Goal: Task Accomplishment & Management: Manage account settings

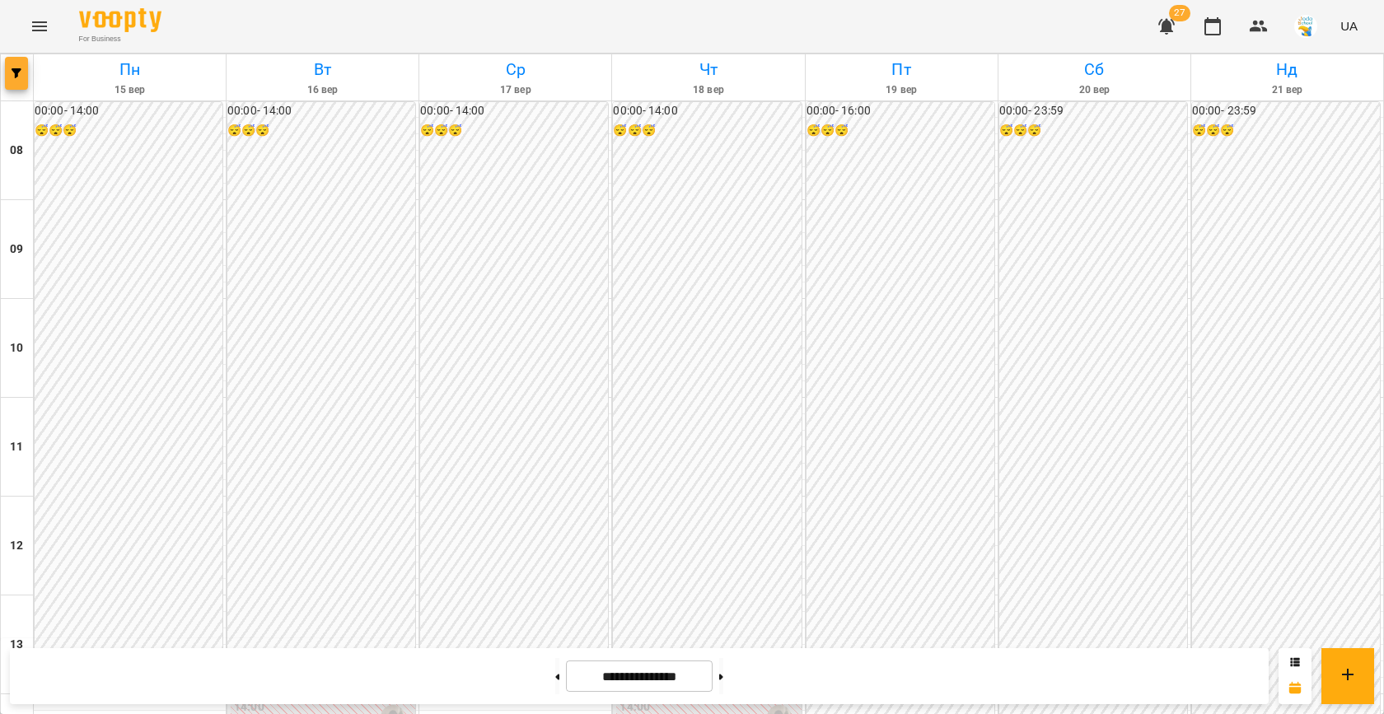
scroll to position [611, 0]
click at [11, 84] on button "button" at bounding box center [16, 73] width 23 height 33
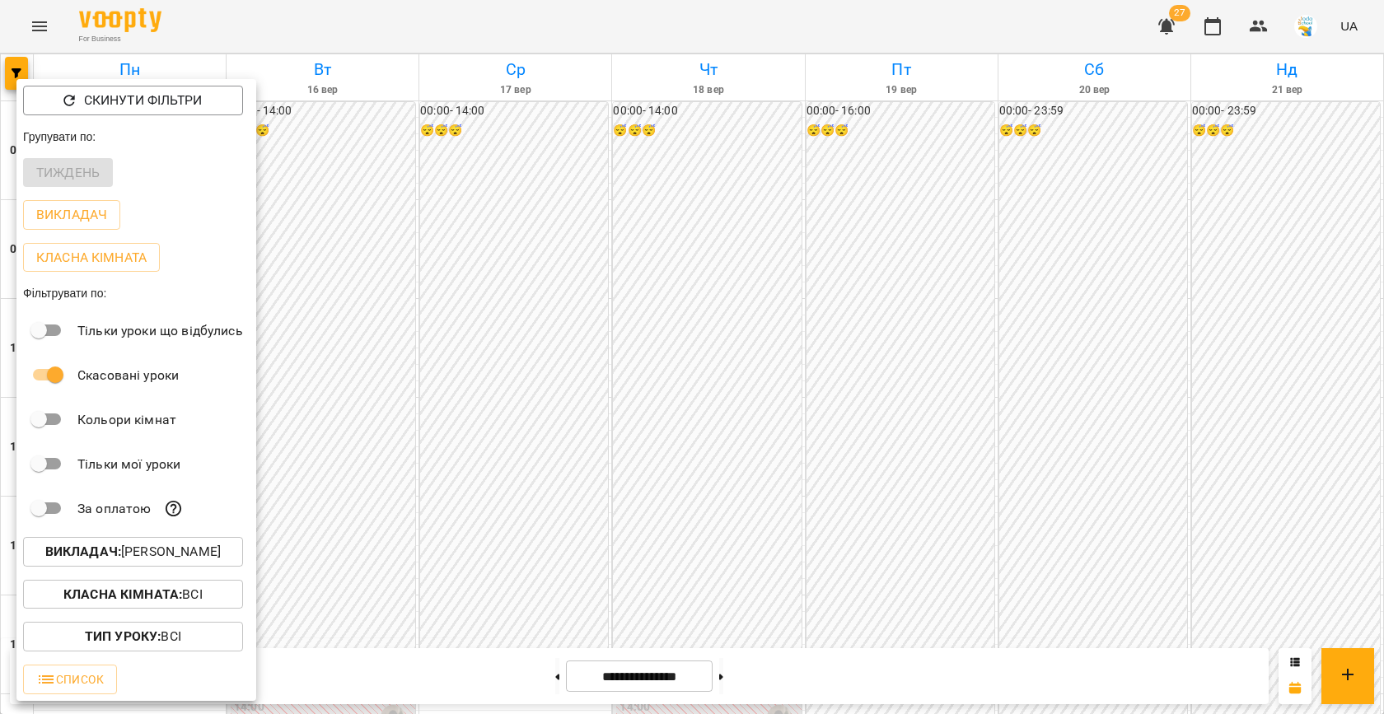
click at [123, 550] on p "Викладач : [PERSON_NAME]" at bounding box center [132, 552] width 175 height 20
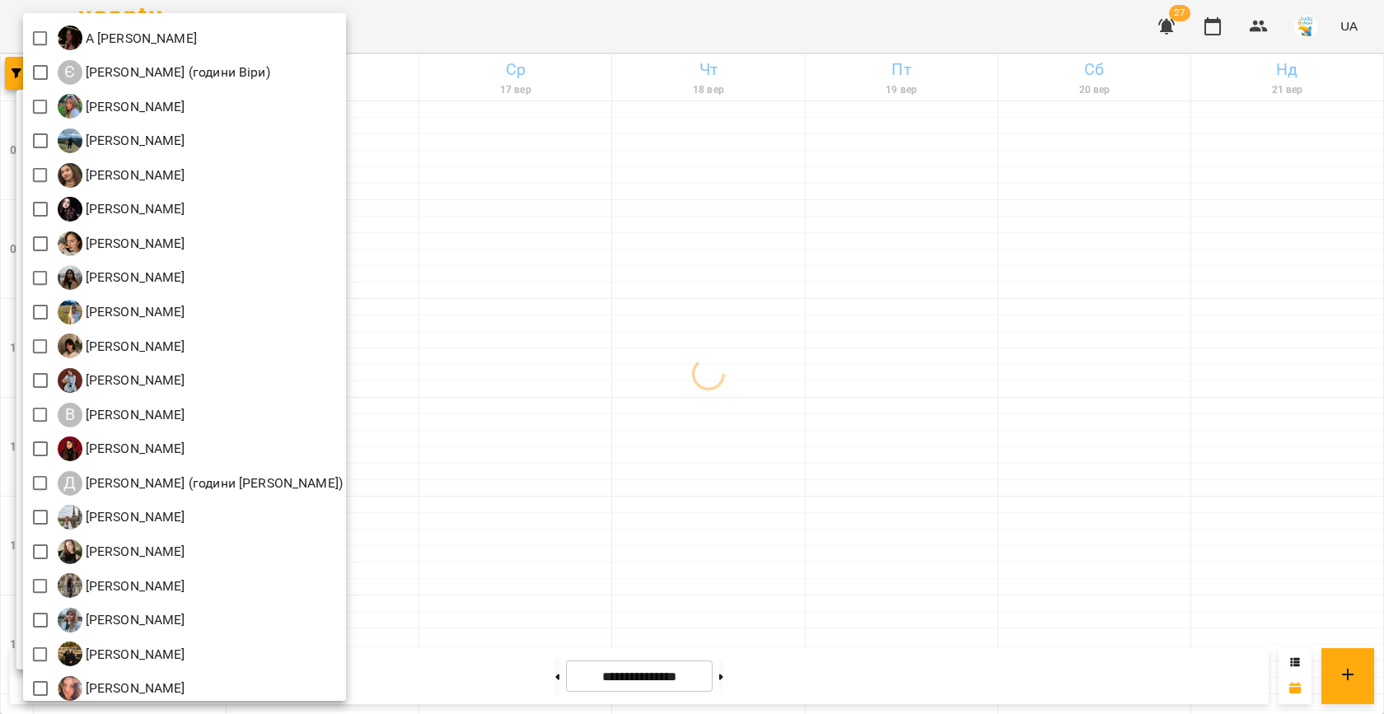
scroll to position [77, 0]
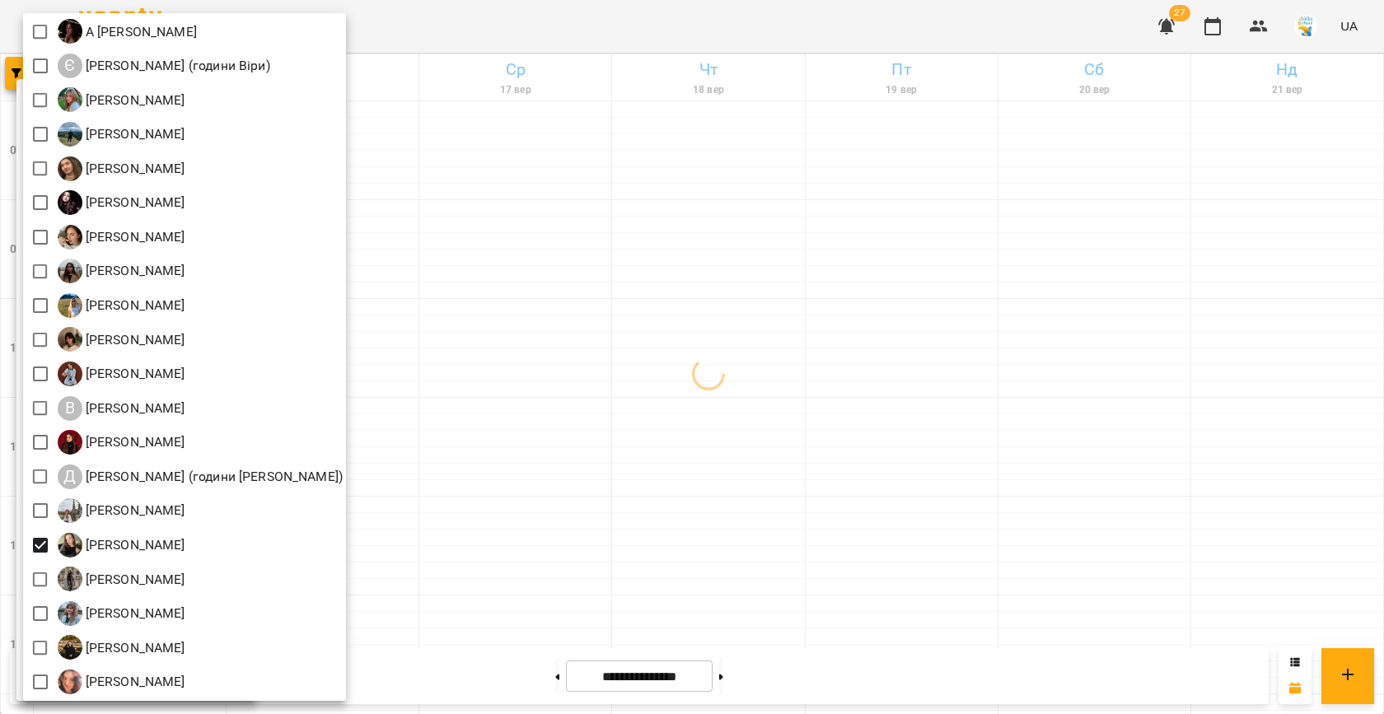
click at [539, 393] on div at bounding box center [692, 357] width 1384 height 714
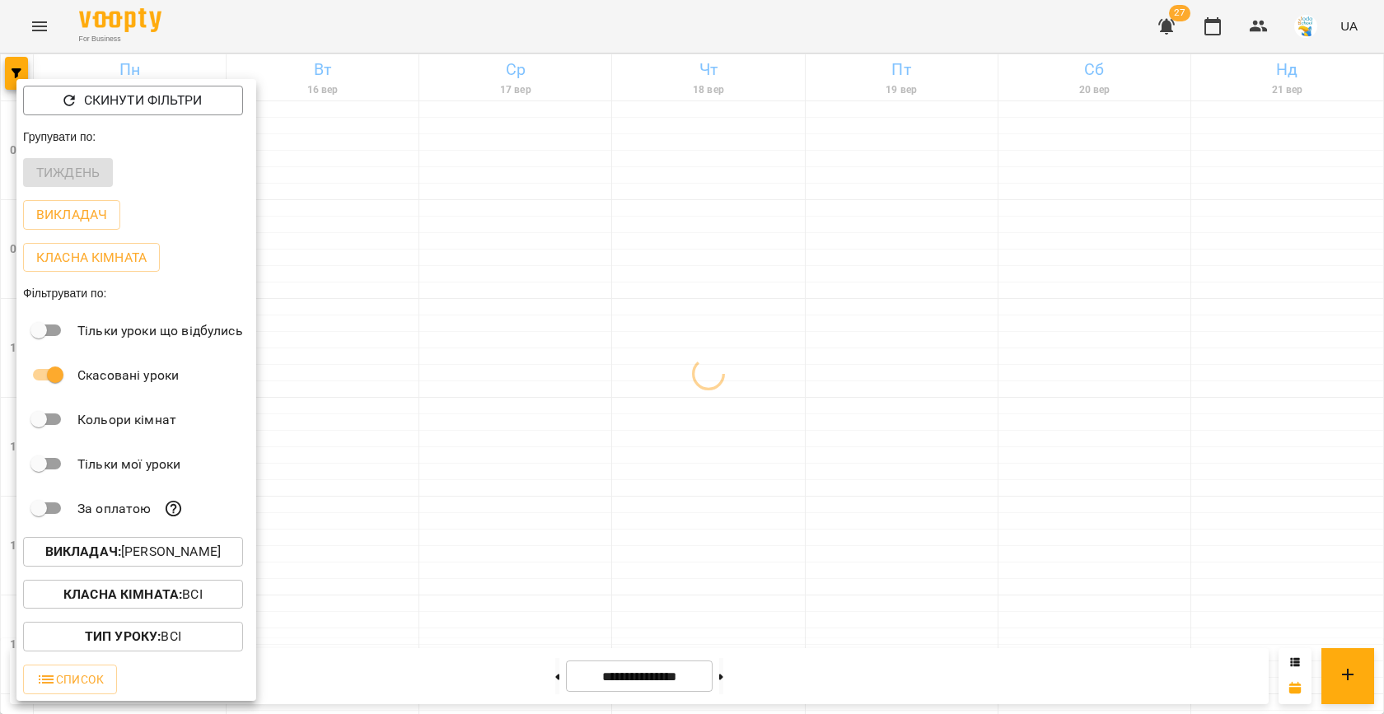
click at [539, 393] on div at bounding box center [692, 357] width 1384 height 714
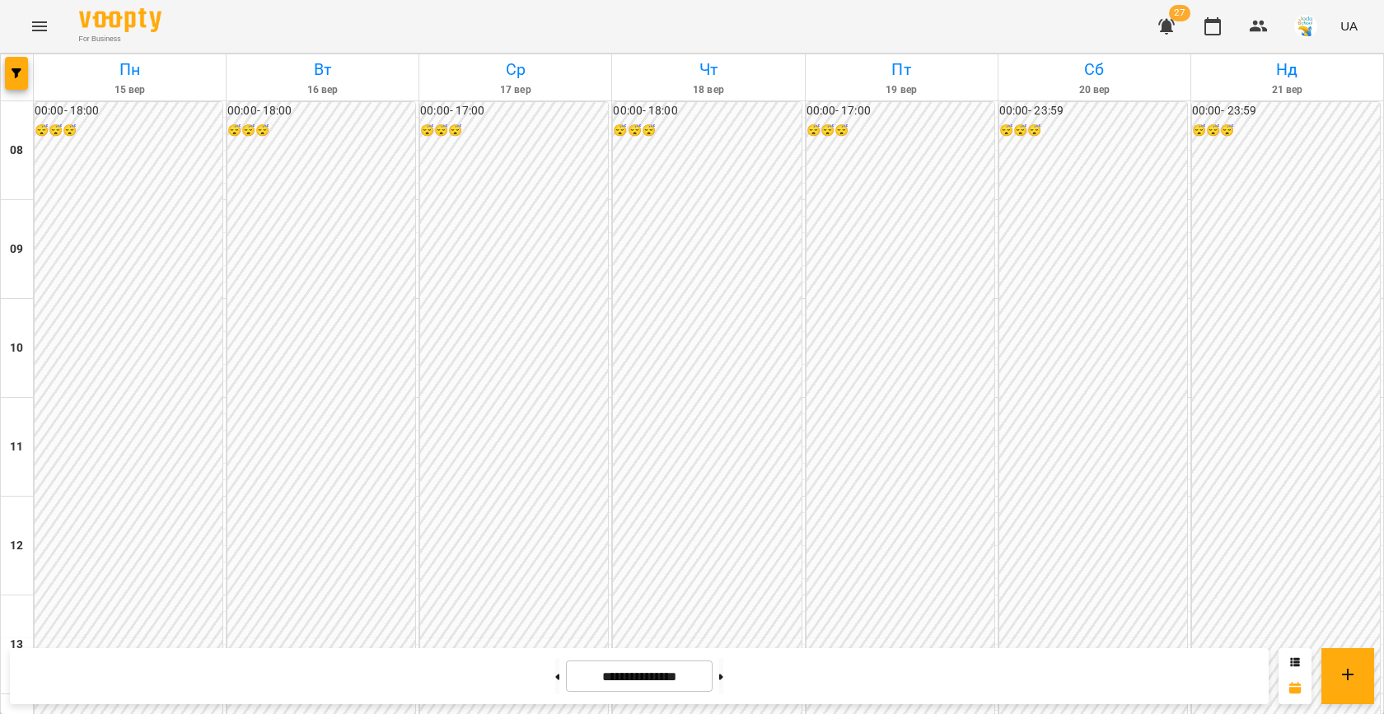
scroll to position [777, 0]
click at [19, 79] on button "button" at bounding box center [16, 73] width 23 height 33
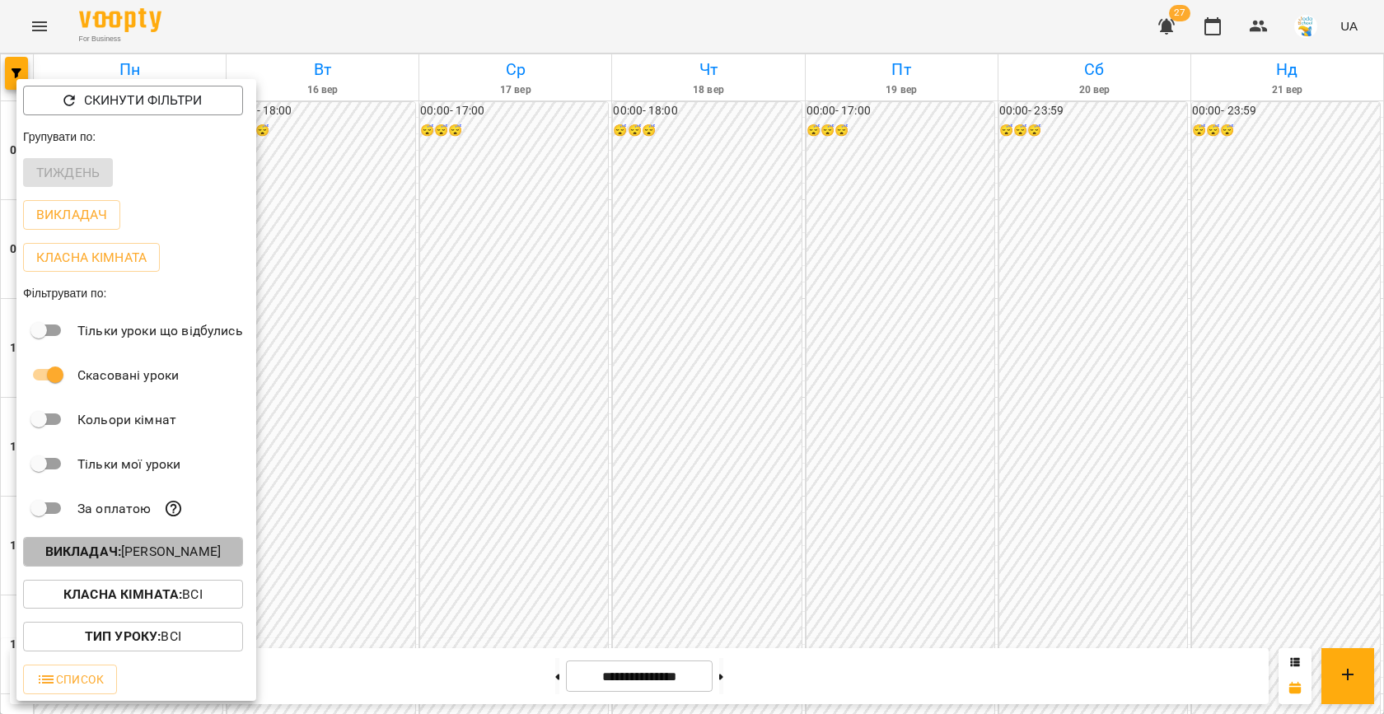
click at [166, 553] on p "Викладач : [PERSON_NAME]" at bounding box center [132, 552] width 175 height 20
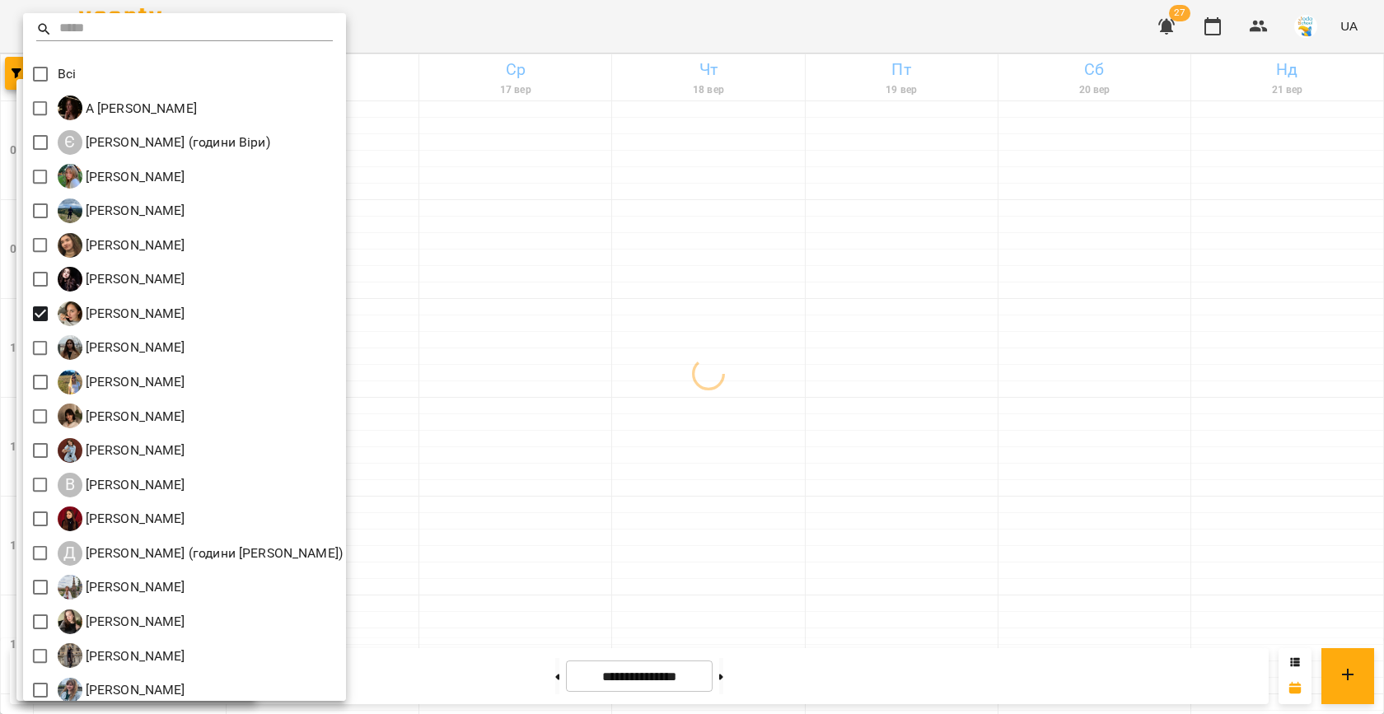
click at [455, 300] on div at bounding box center [692, 357] width 1384 height 714
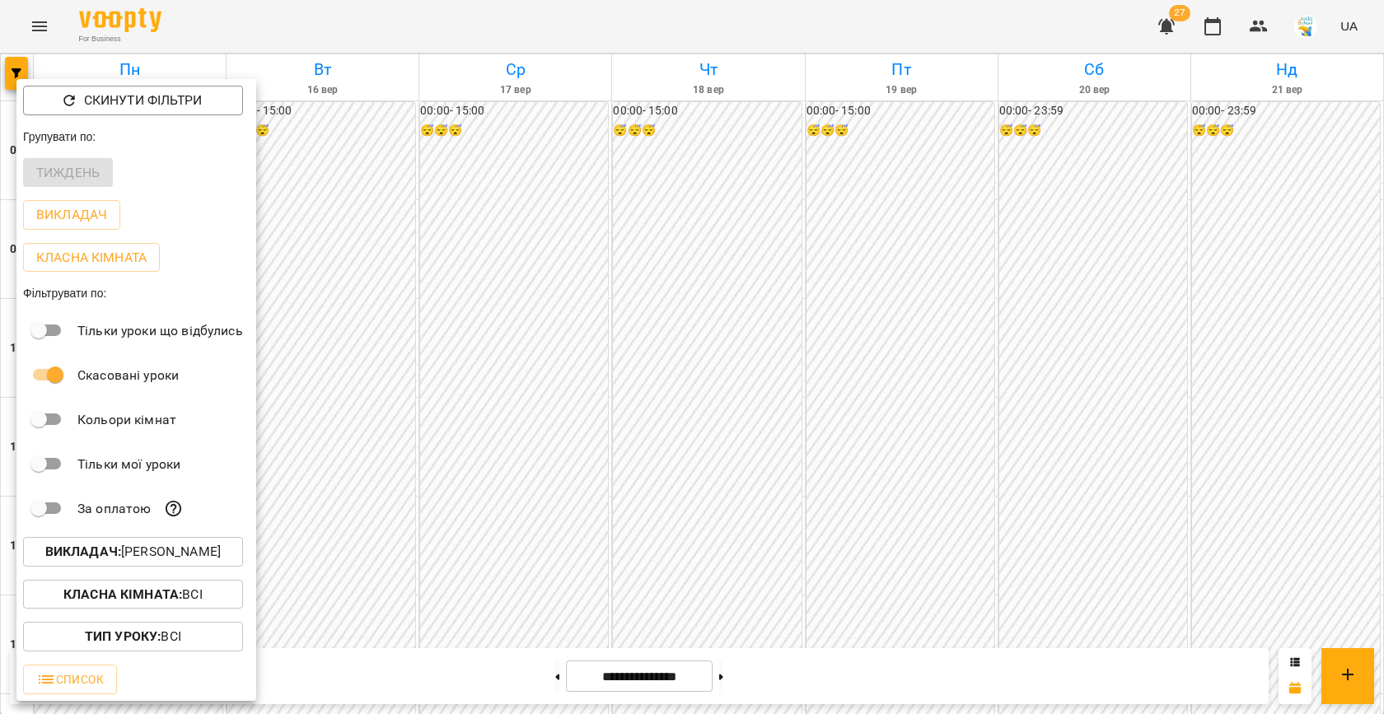
click at [469, 351] on div at bounding box center [692, 357] width 1384 height 714
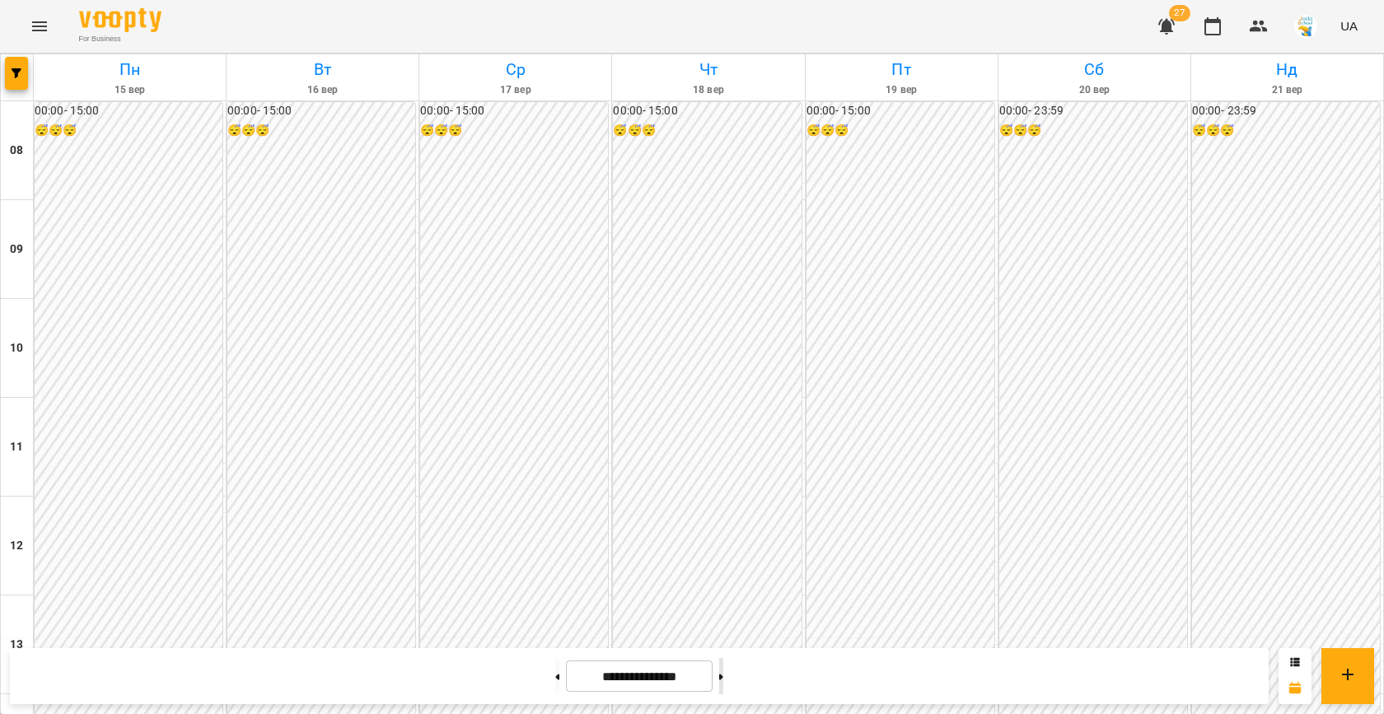
click at [723, 676] on icon at bounding box center [721, 677] width 4 height 6
type input "**********"
click at [21, 76] on span "button" at bounding box center [16, 73] width 23 height 10
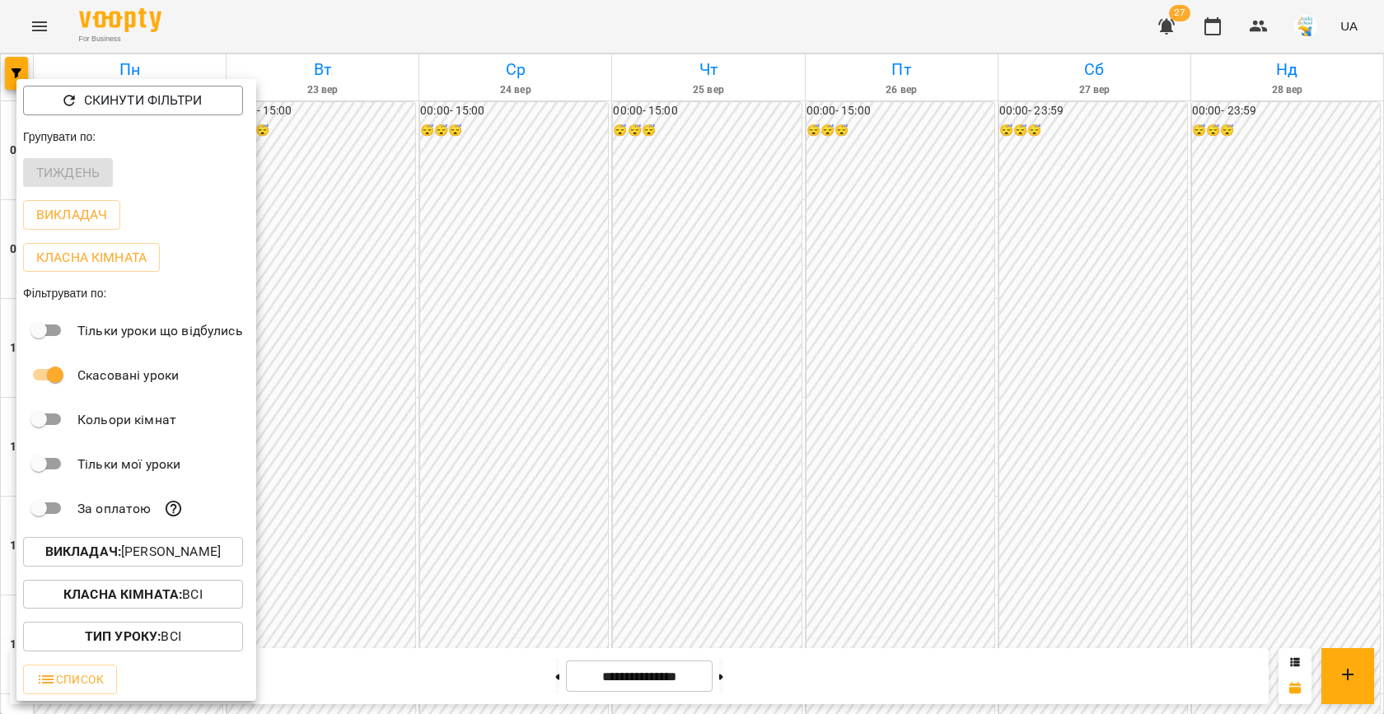
click at [124, 553] on p "Викладач : [PERSON_NAME]" at bounding box center [132, 552] width 175 height 20
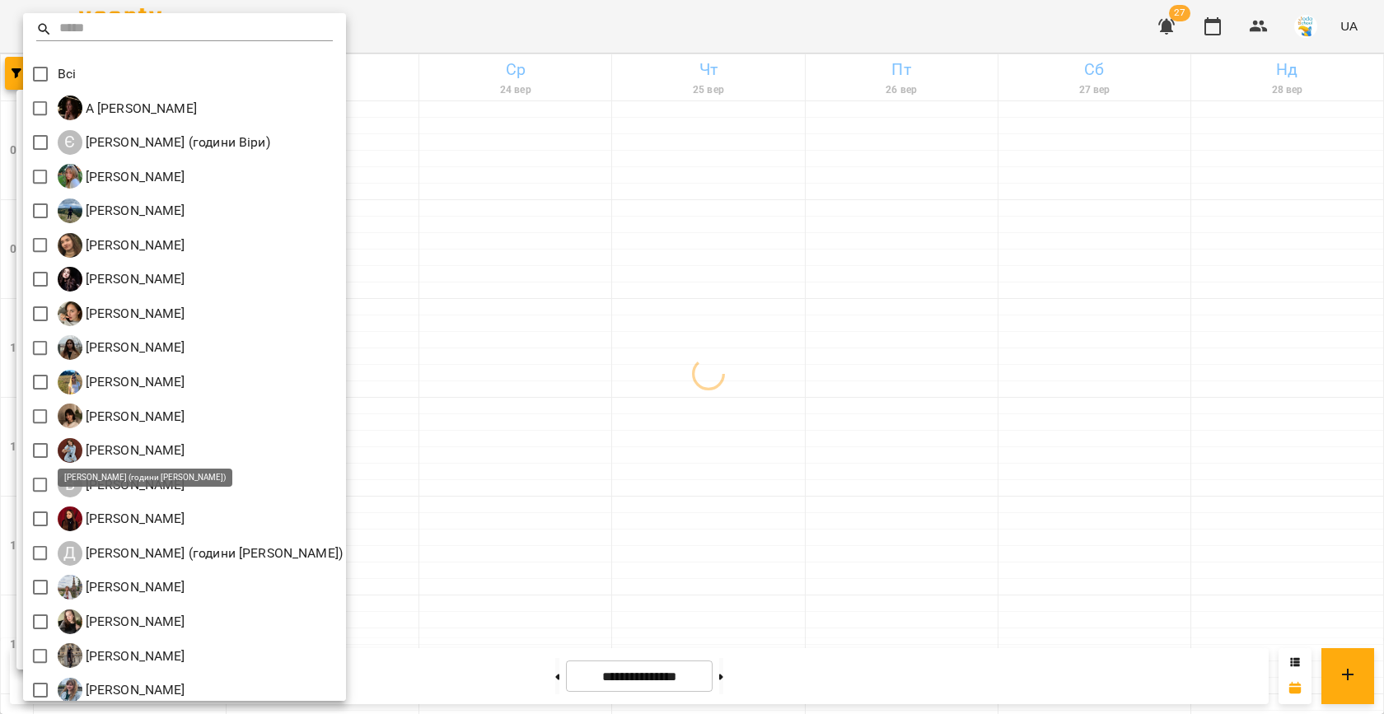
scroll to position [77, 0]
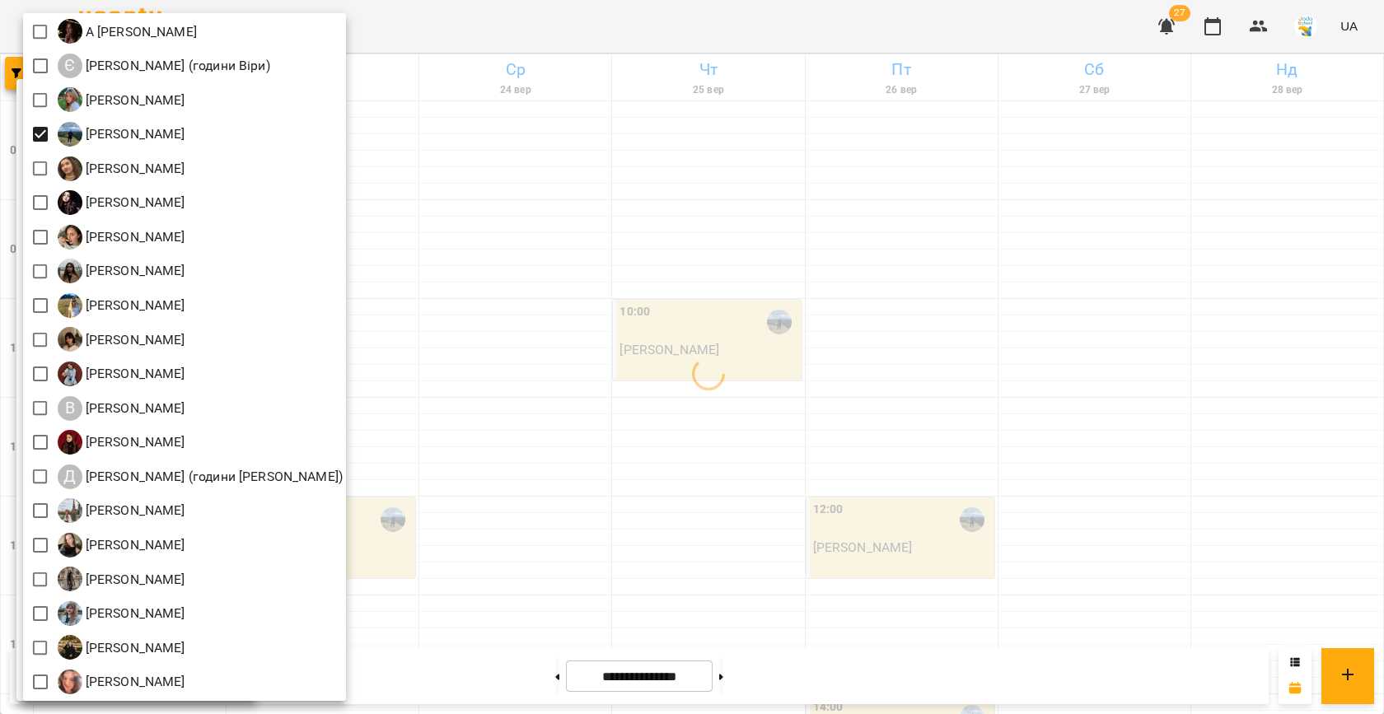
click at [545, 344] on div at bounding box center [692, 357] width 1384 height 714
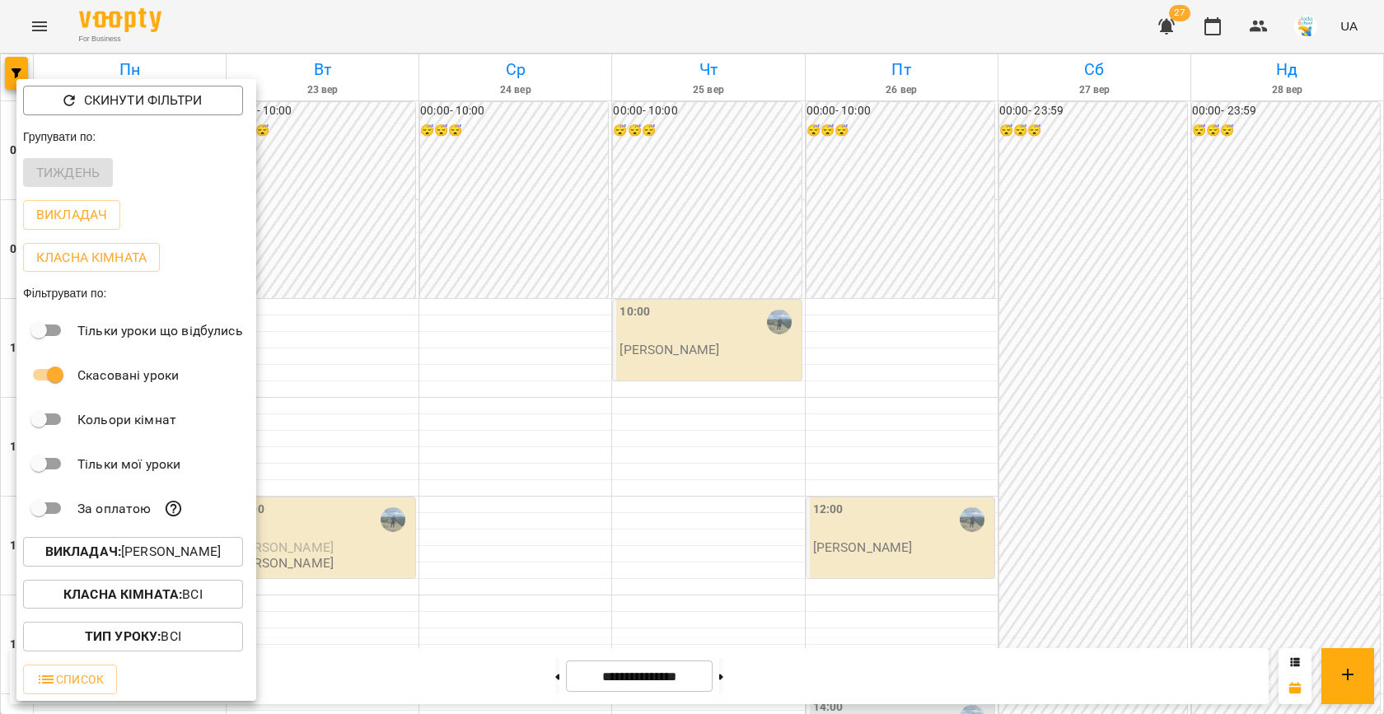
click at [502, 365] on div at bounding box center [692, 357] width 1384 height 714
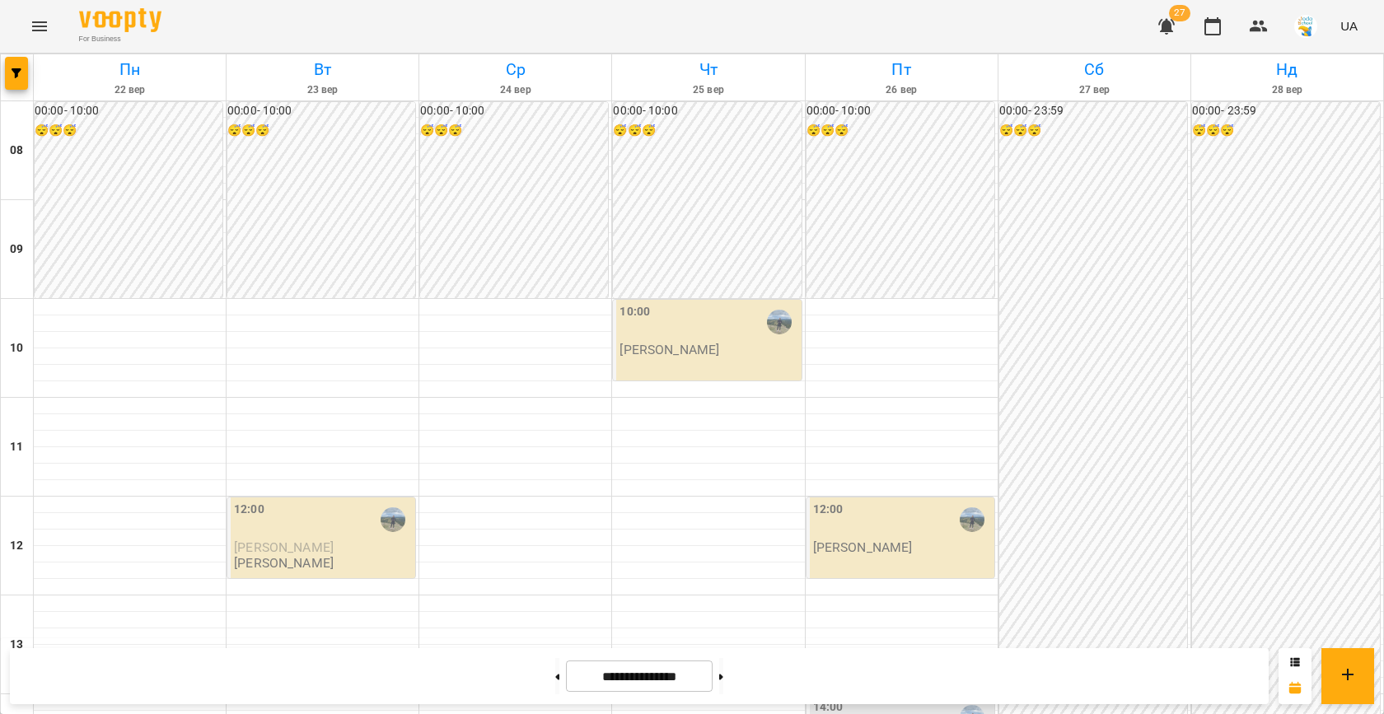
scroll to position [696, 0]
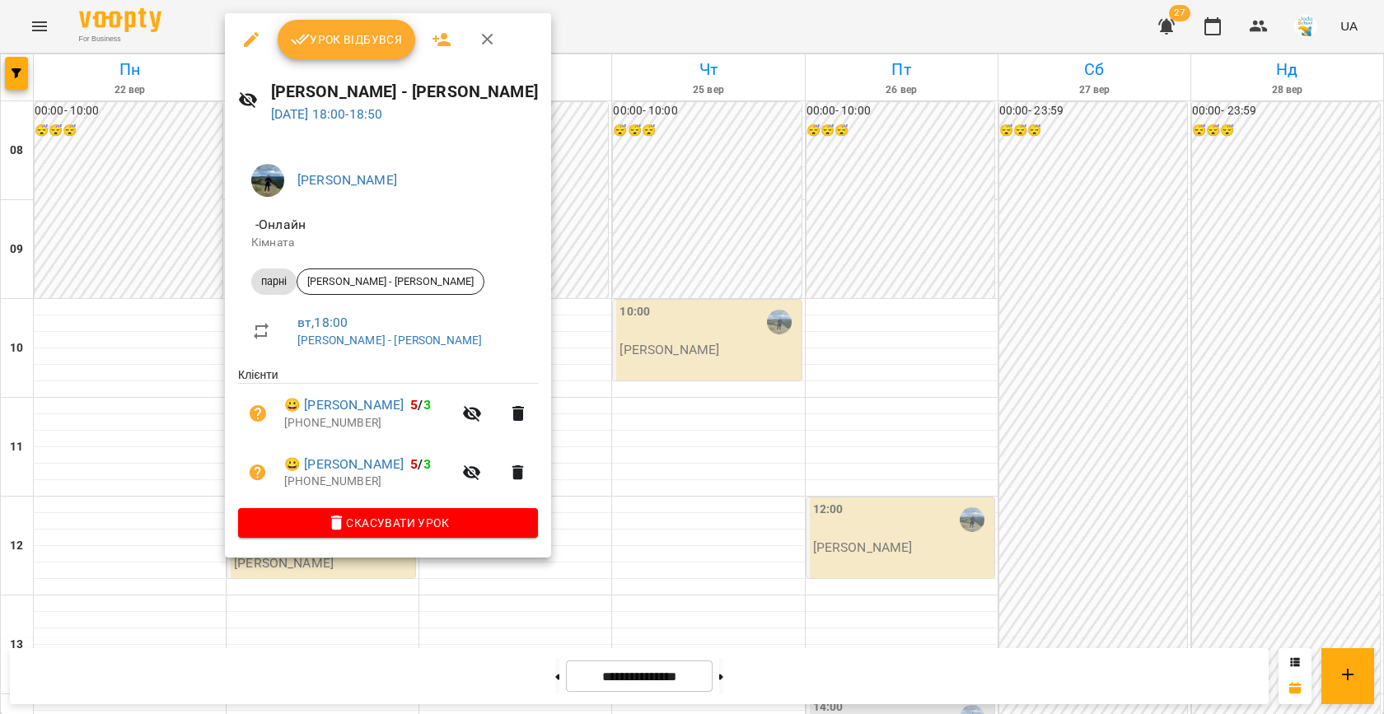
click at [600, 386] on div at bounding box center [692, 357] width 1384 height 714
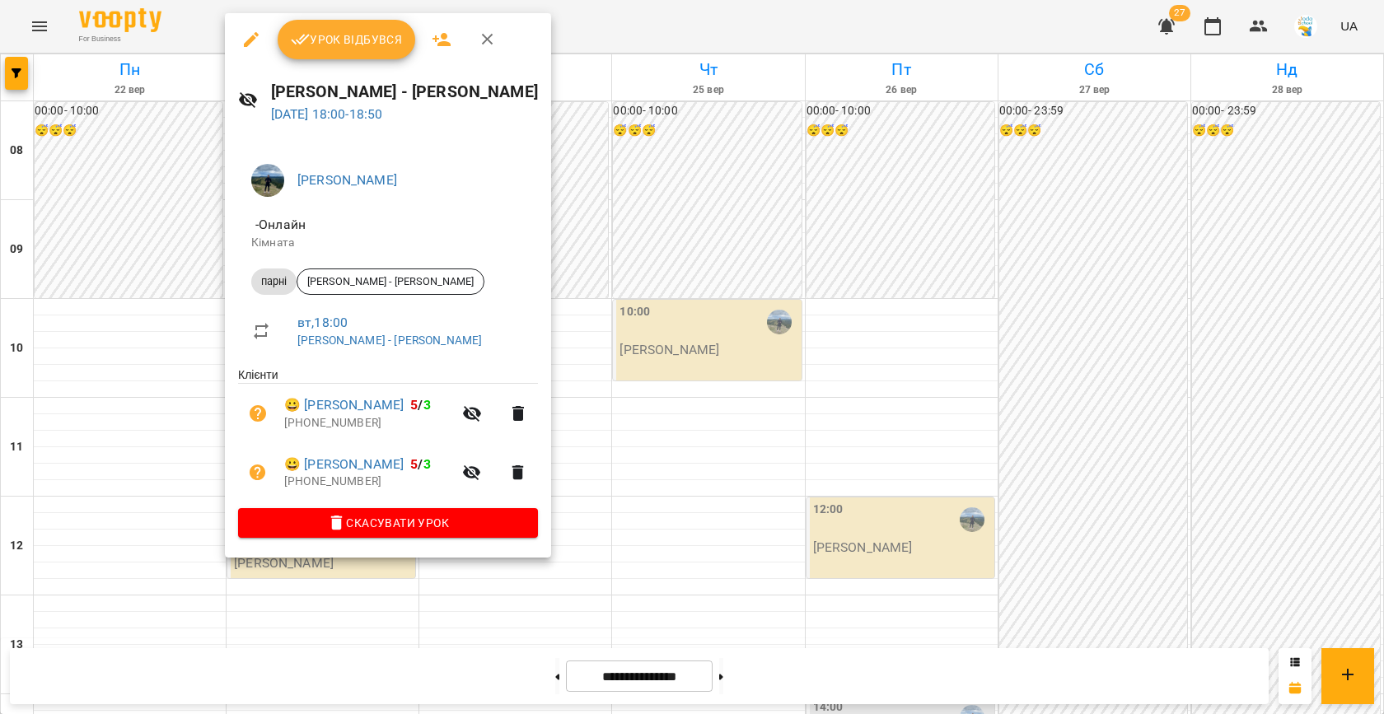
click at [643, 212] on div at bounding box center [692, 357] width 1384 height 714
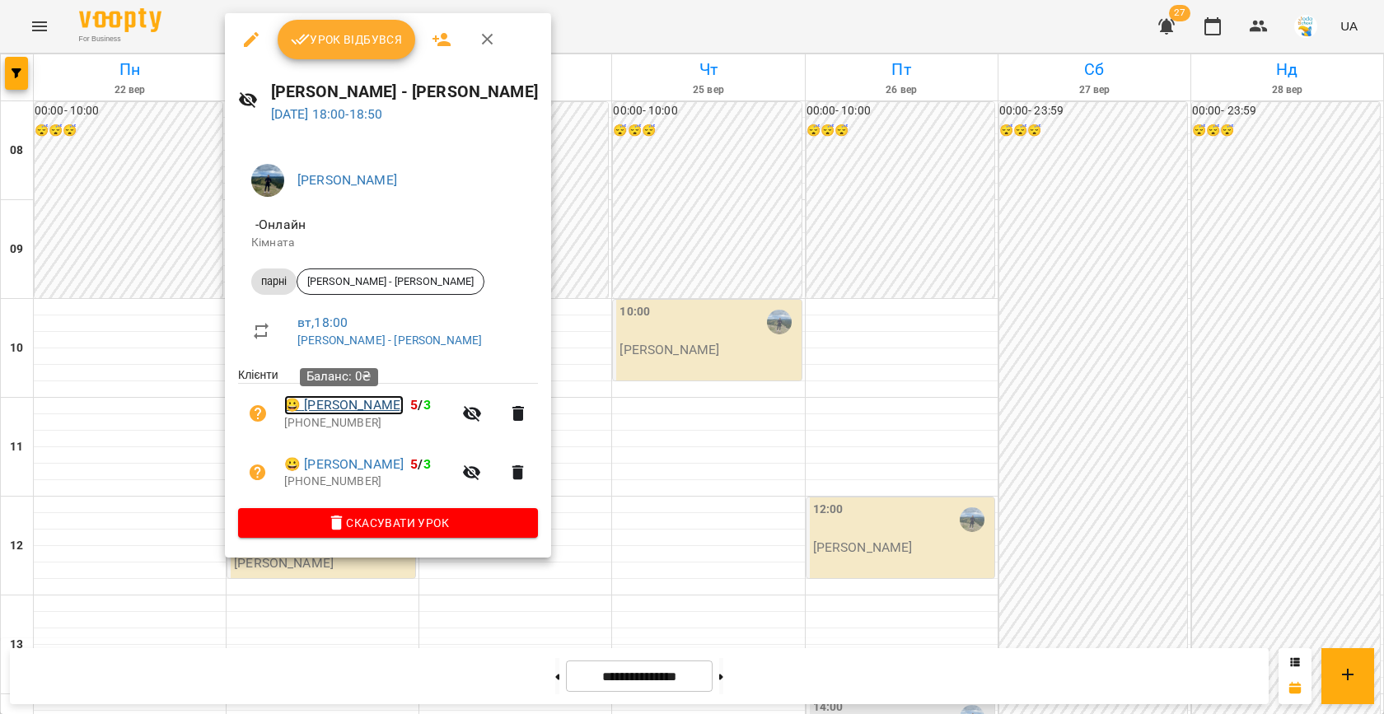
click at [355, 403] on link "😀 [PERSON_NAME]" at bounding box center [343, 405] width 119 height 20
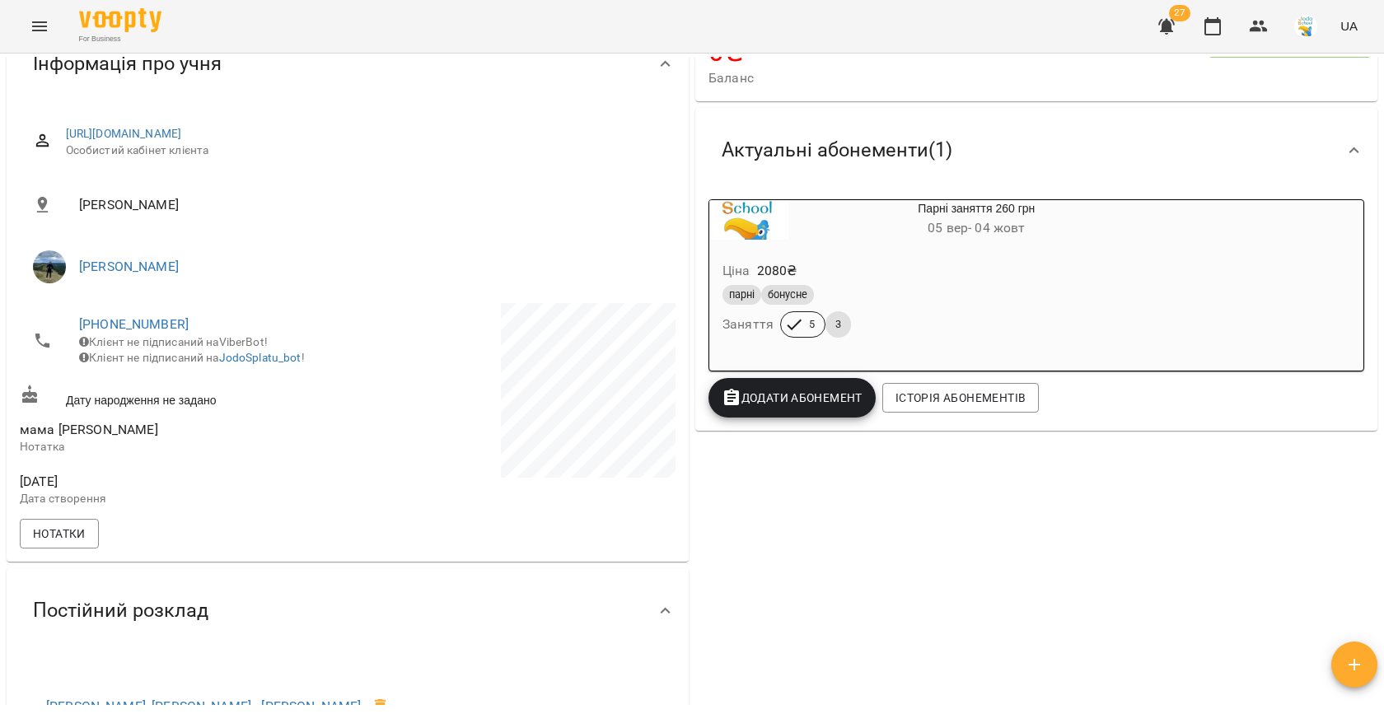
scroll to position [199, 0]
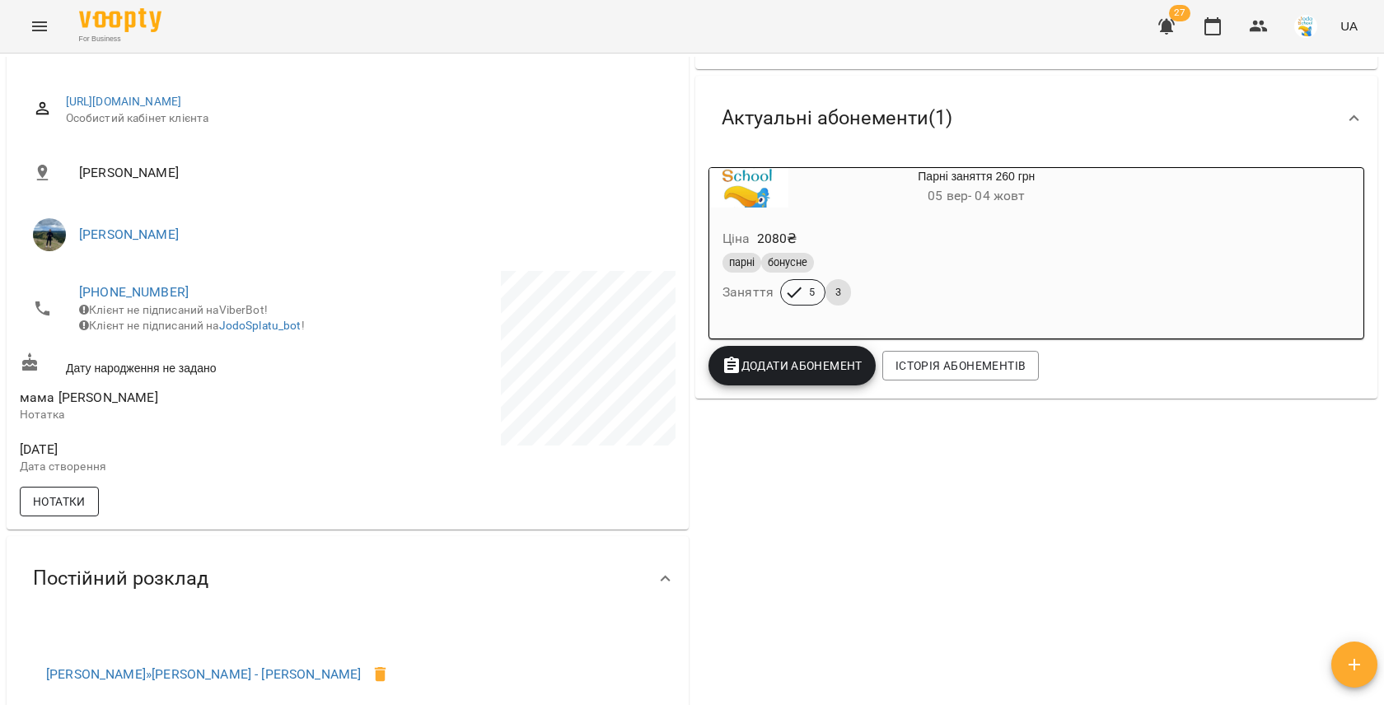
click at [72, 507] on span "Нотатки" at bounding box center [59, 502] width 53 height 20
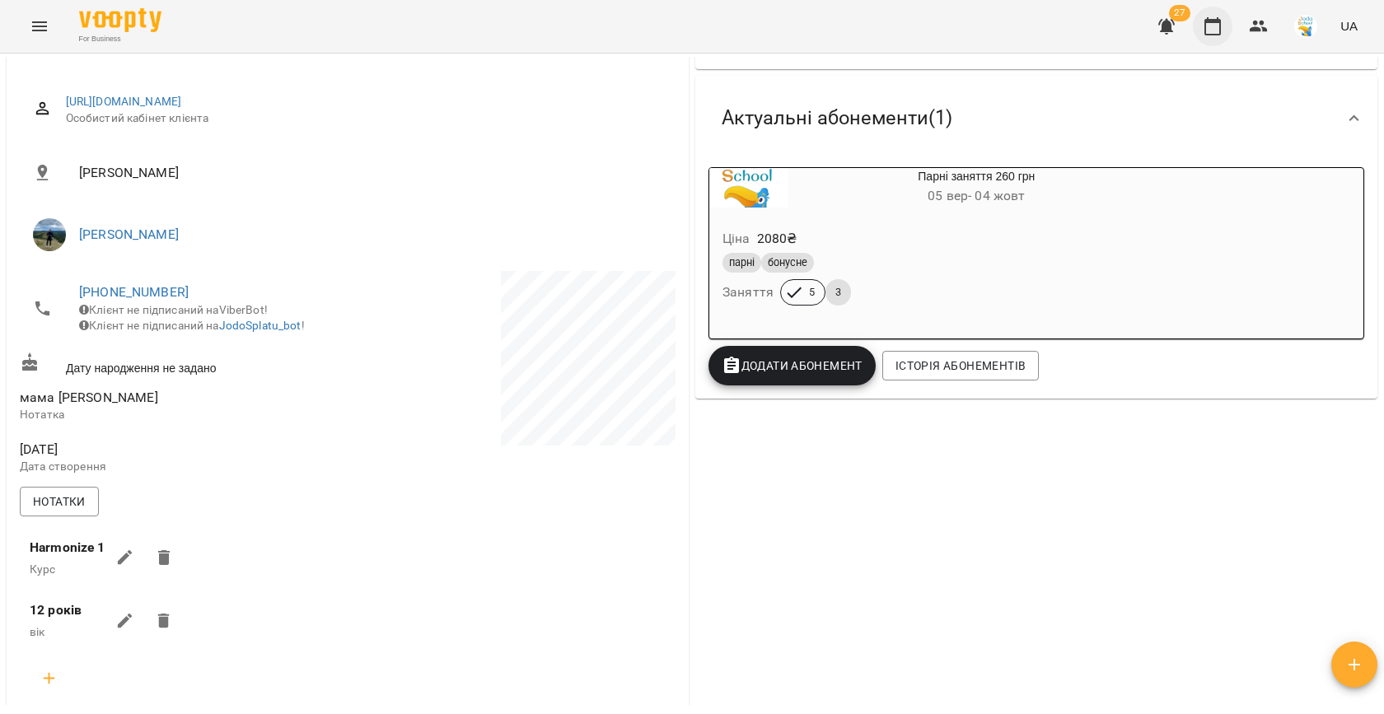
click at [1203, 33] on button "button" at bounding box center [1213, 27] width 40 height 40
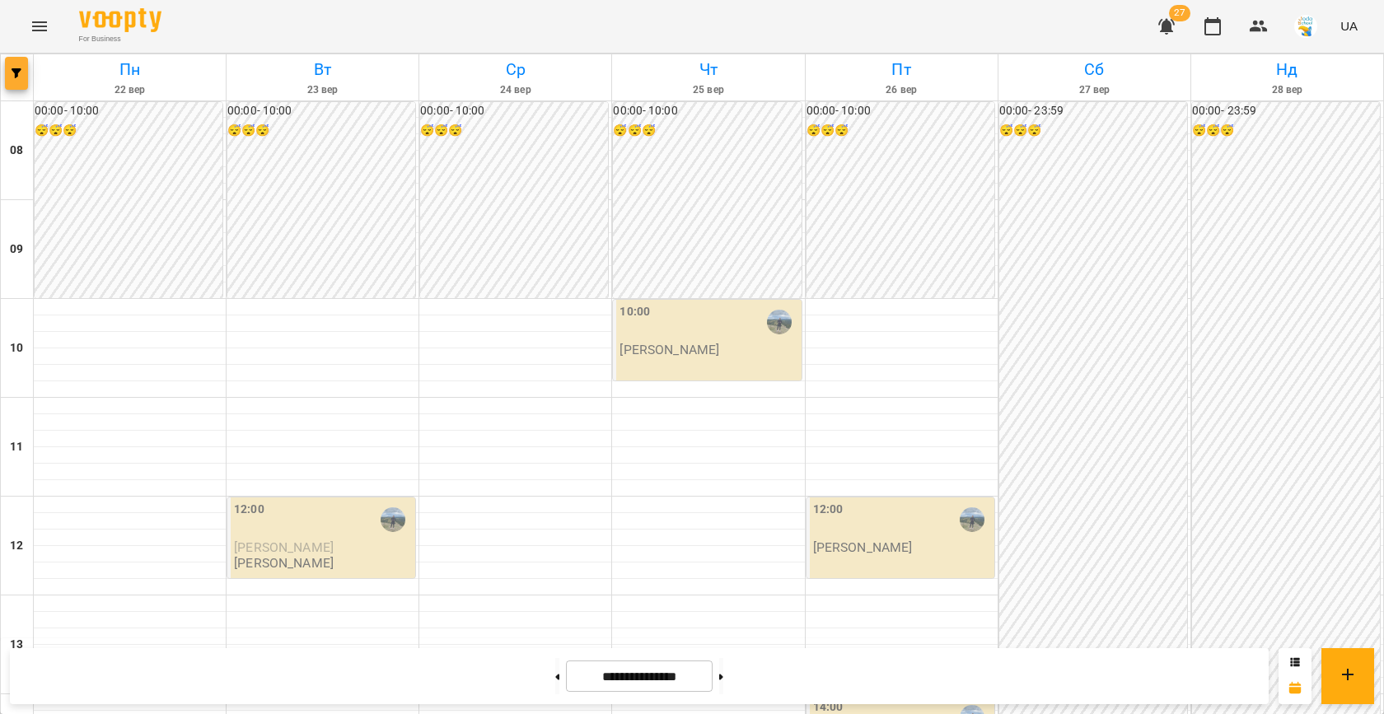
click at [13, 77] on icon "button" at bounding box center [17, 73] width 10 height 10
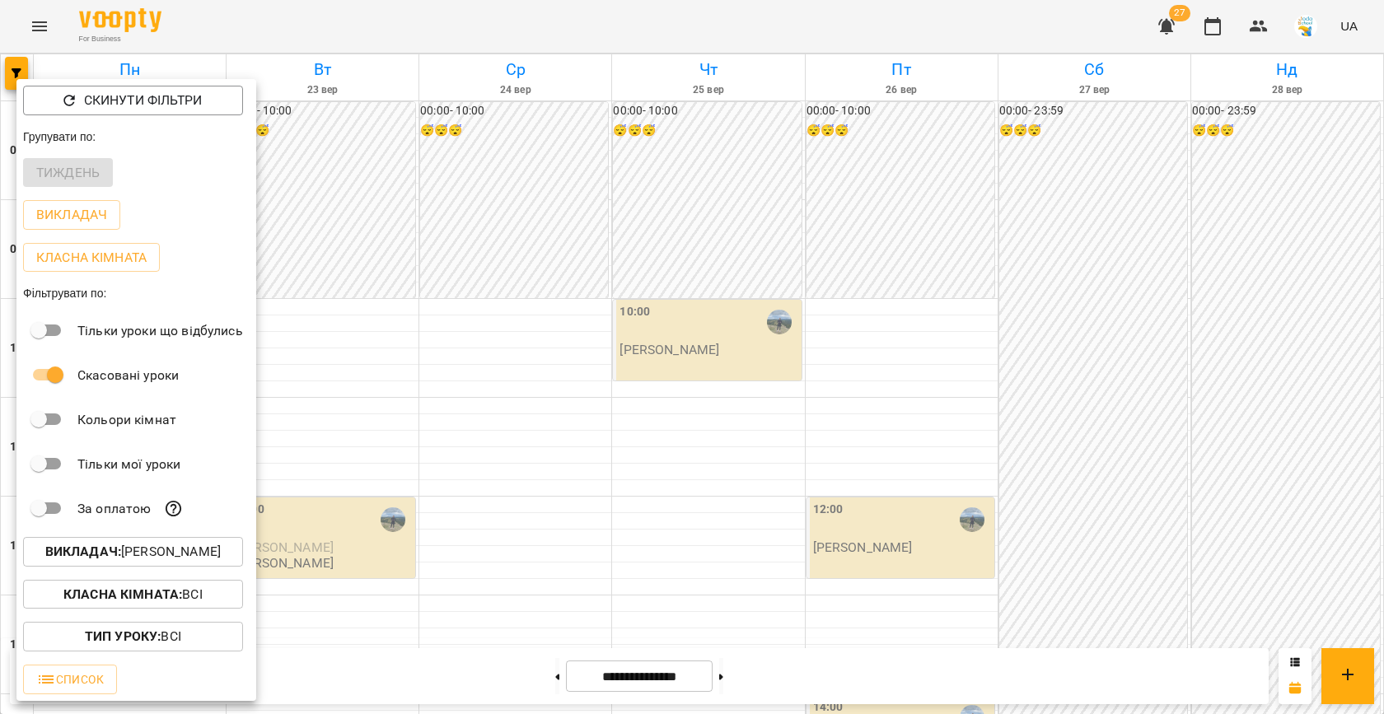
click at [165, 556] on p "Викладач : [PERSON_NAME]" at bounding box center [132, 552] width 175 height 20
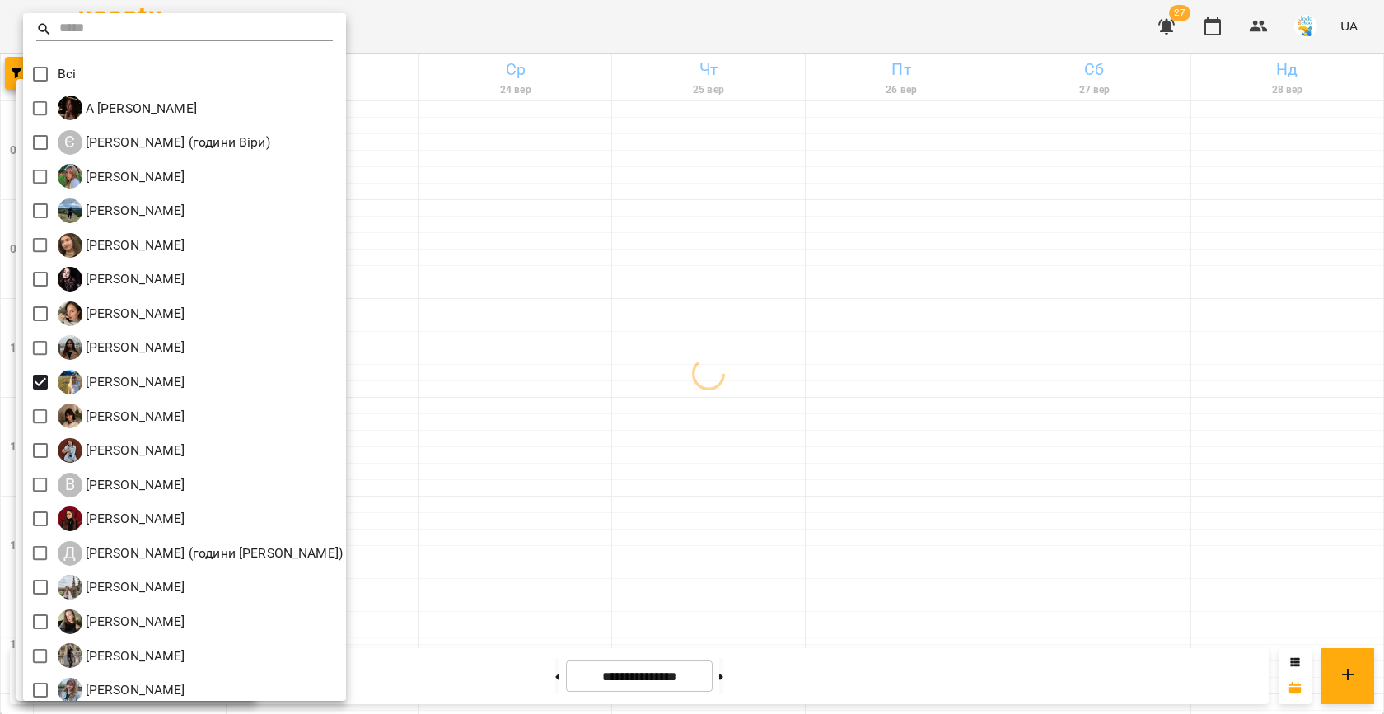
click at [447, 292] on div at bounding box center [692, 357] width 1384 height 714
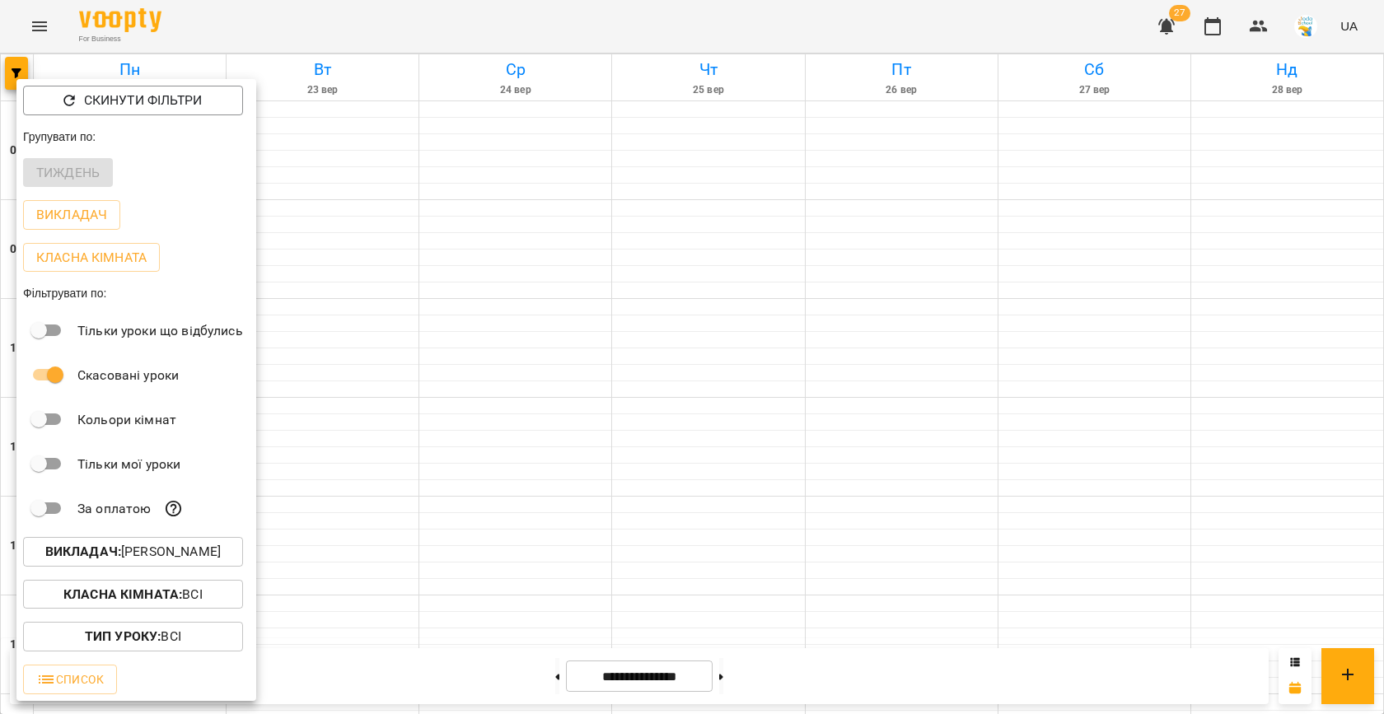
click at [479, 383] on div at bounding box center [692, 357] width 1384 height 714
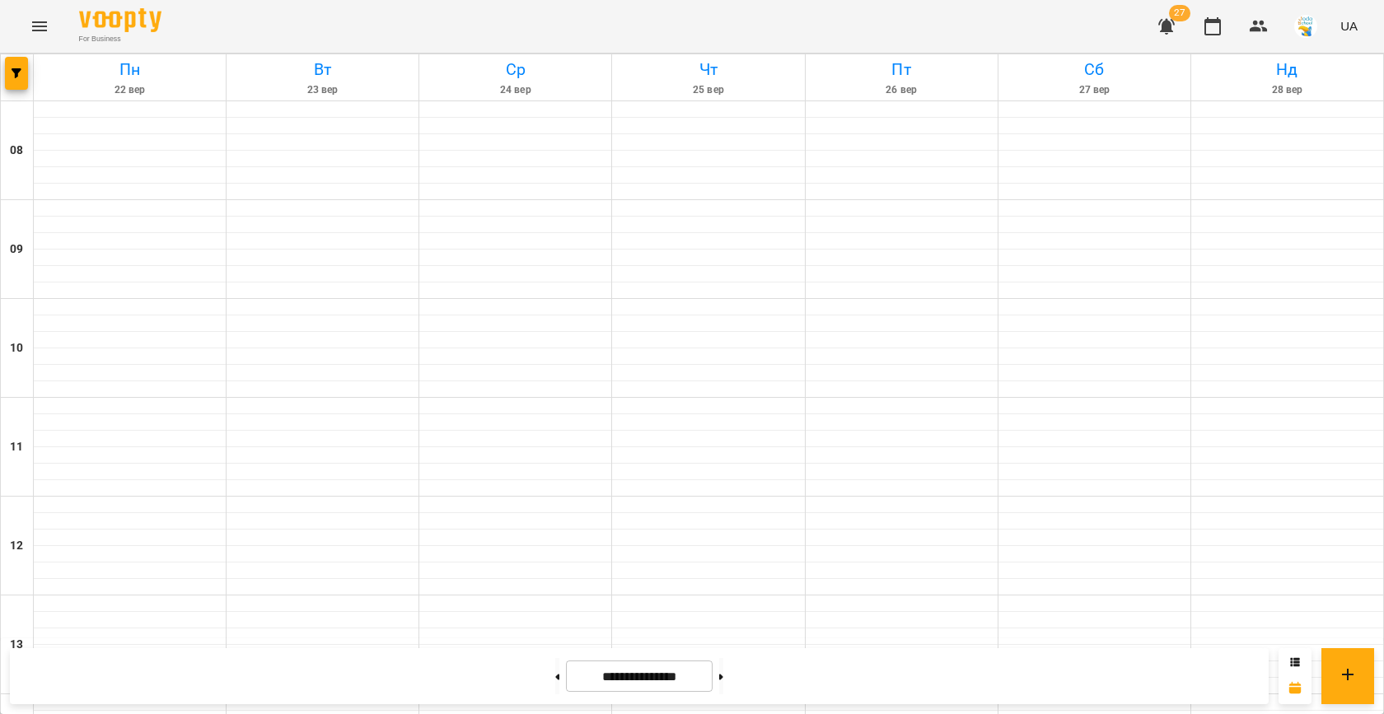
scroll to position [538, 0]
click at [555, 666] on button at bounding box center [557, 676] width 4 height 36
type input "**********"
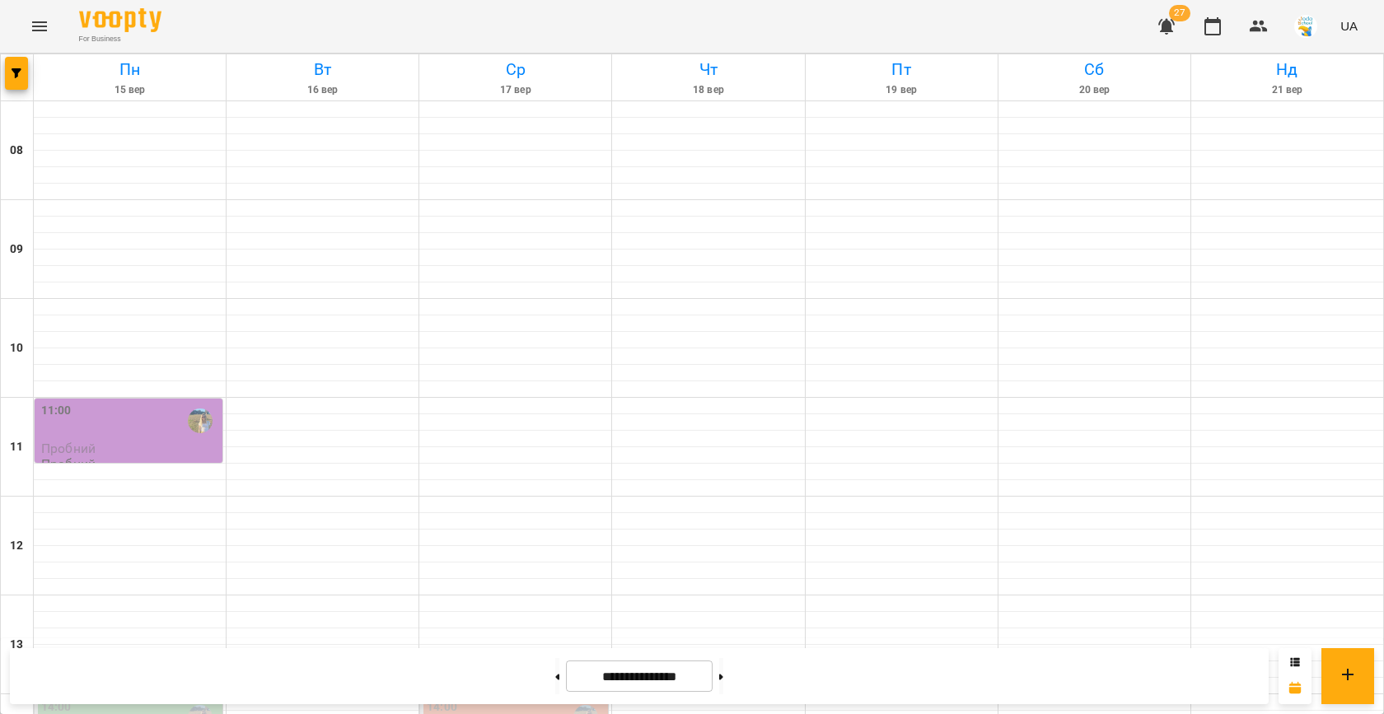
scroll to position [397, 0]
click at [11, 61] on button "button" at bounding box center [16, 73] width 23 height 33
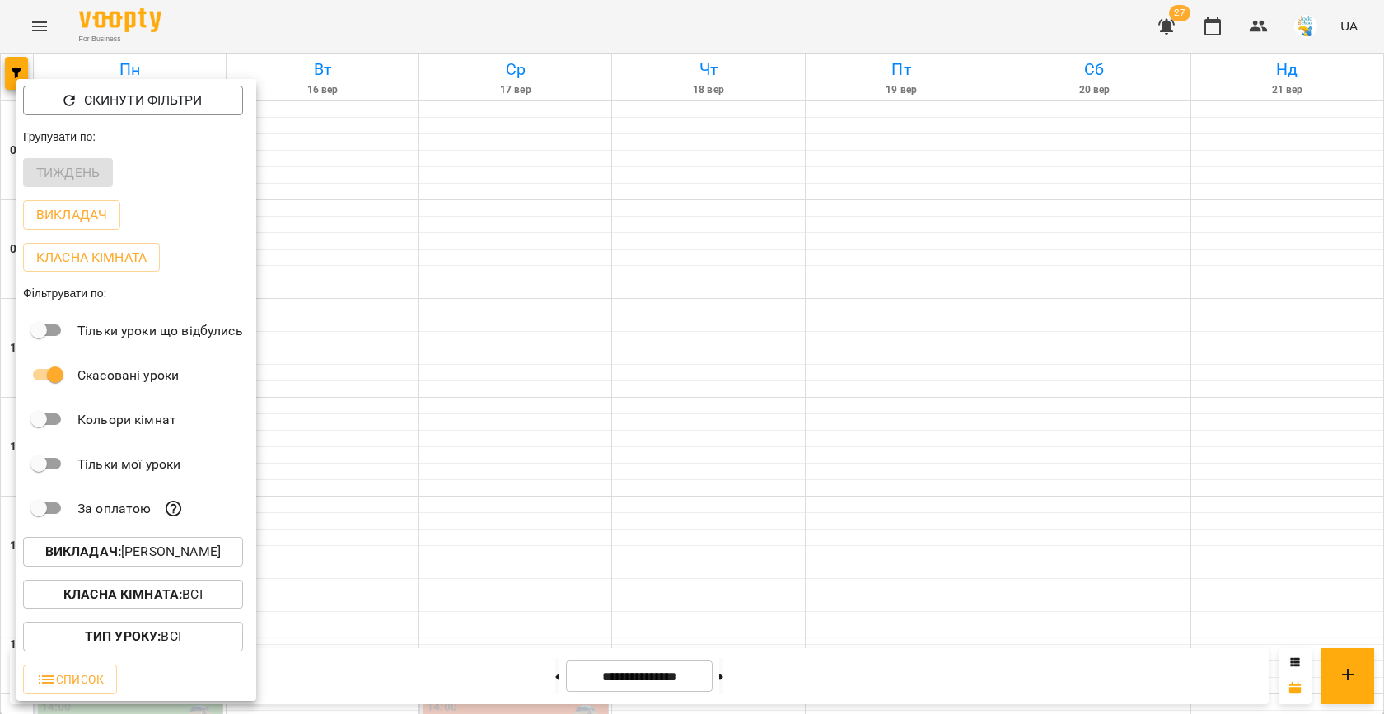
click at [194, 545] on p "Викладач : [PERSON_NAME]" at bounding box center [132, 552] width 175 height 20
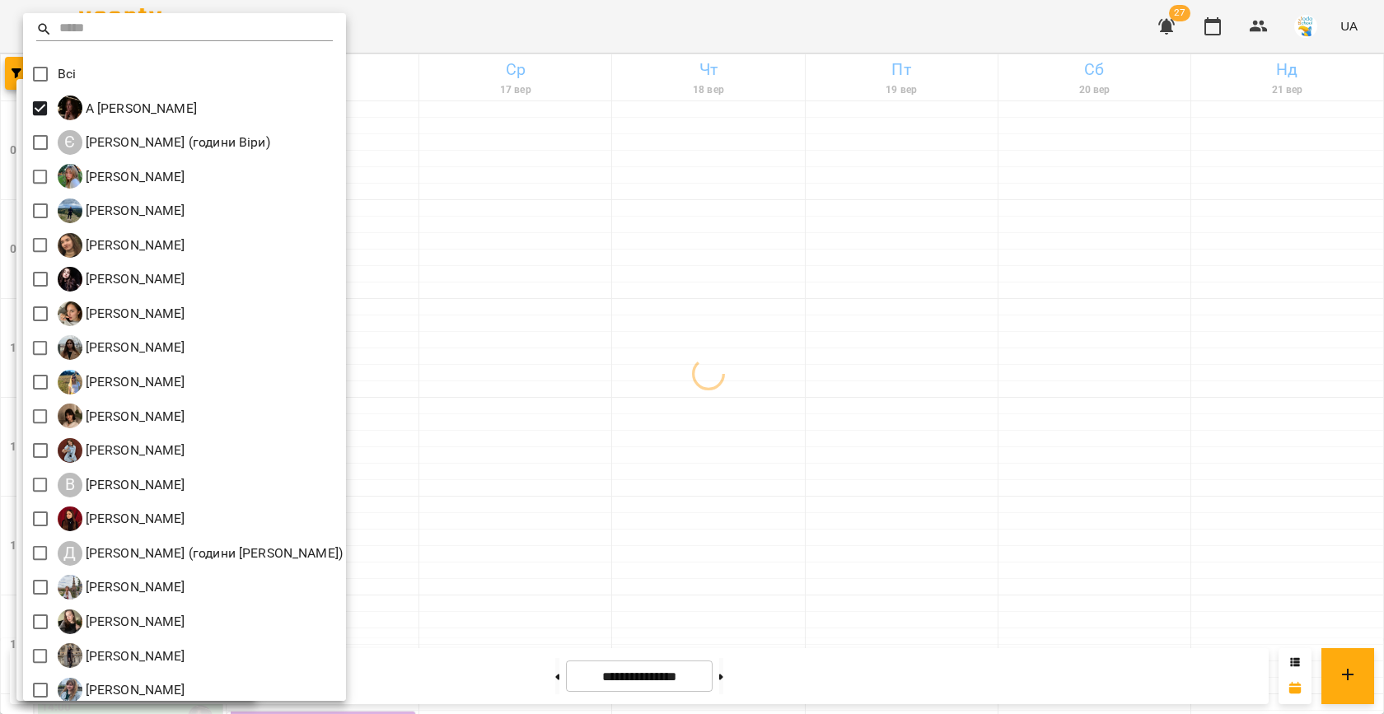
click at [407, 217] on div at bounding box center [692, 357] width 1384 height 714
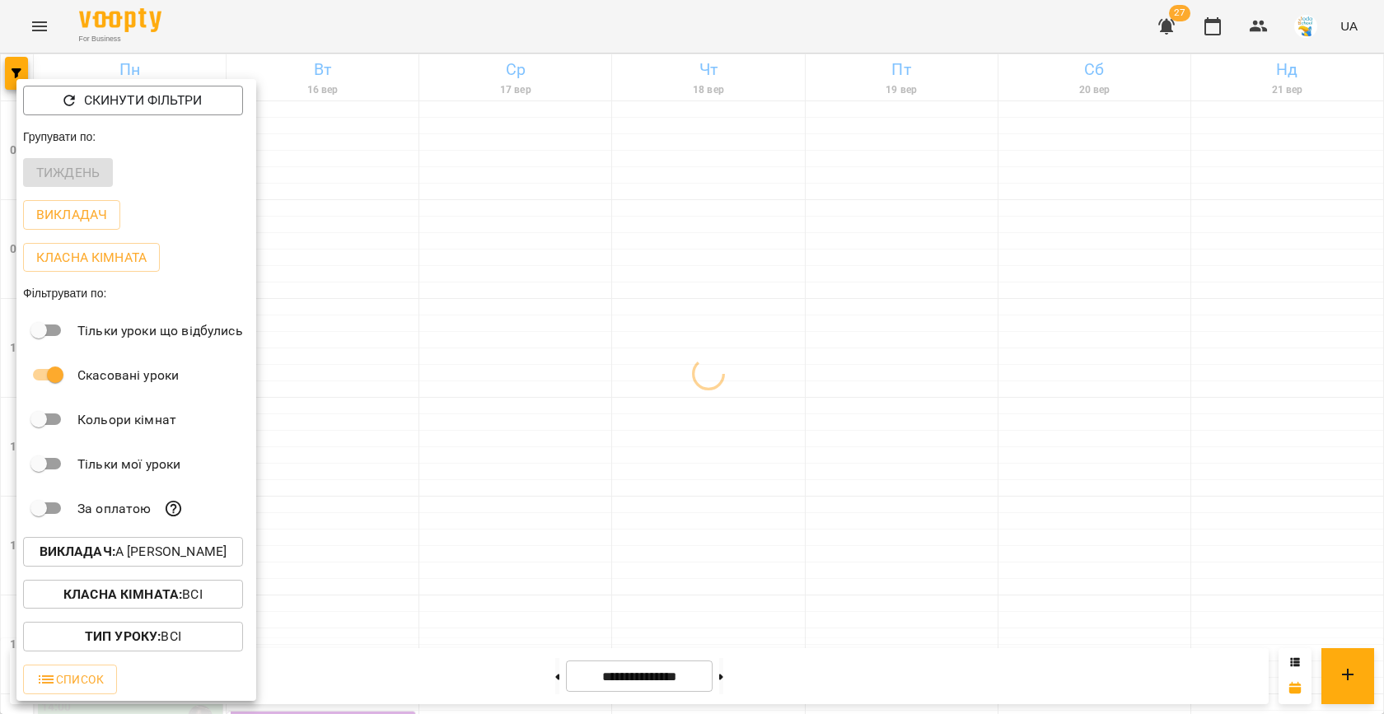
click at [407, 217] on div at bounding box center [692, 357] width 1384 height 714
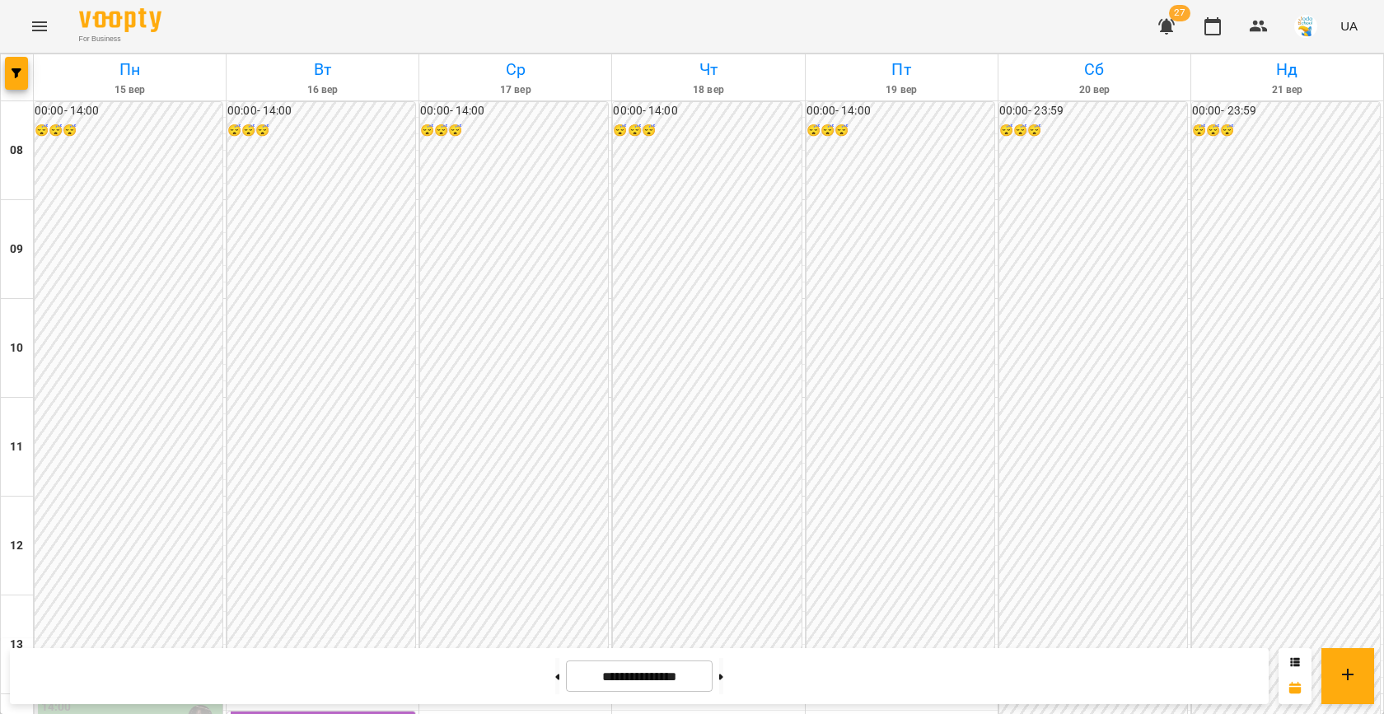
scroll to position [737, 0]
click at [8, 72] on span "button" at bounding box center [16, 73] width 23 height 10
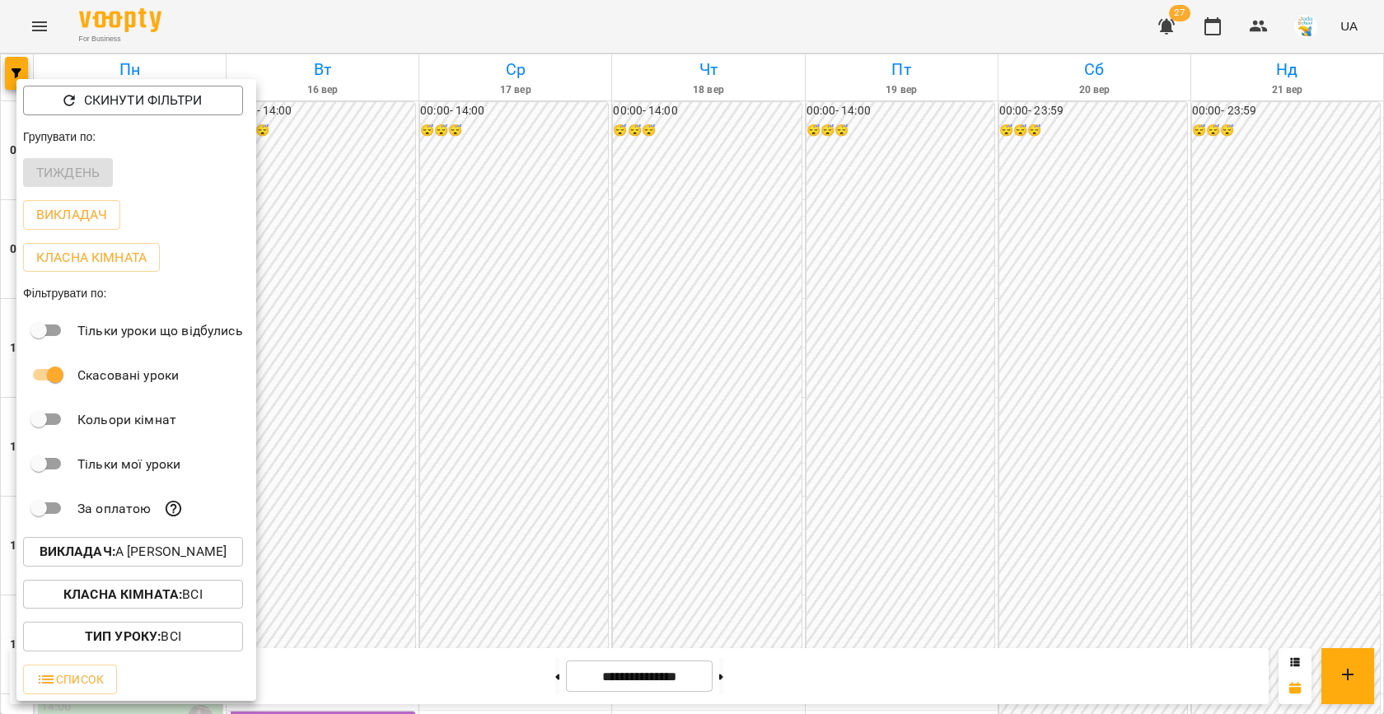
click at [152, 553] on p "Викладач : А [PERSON_NAME]" at bounding box center [134, 552] width 188 height 20
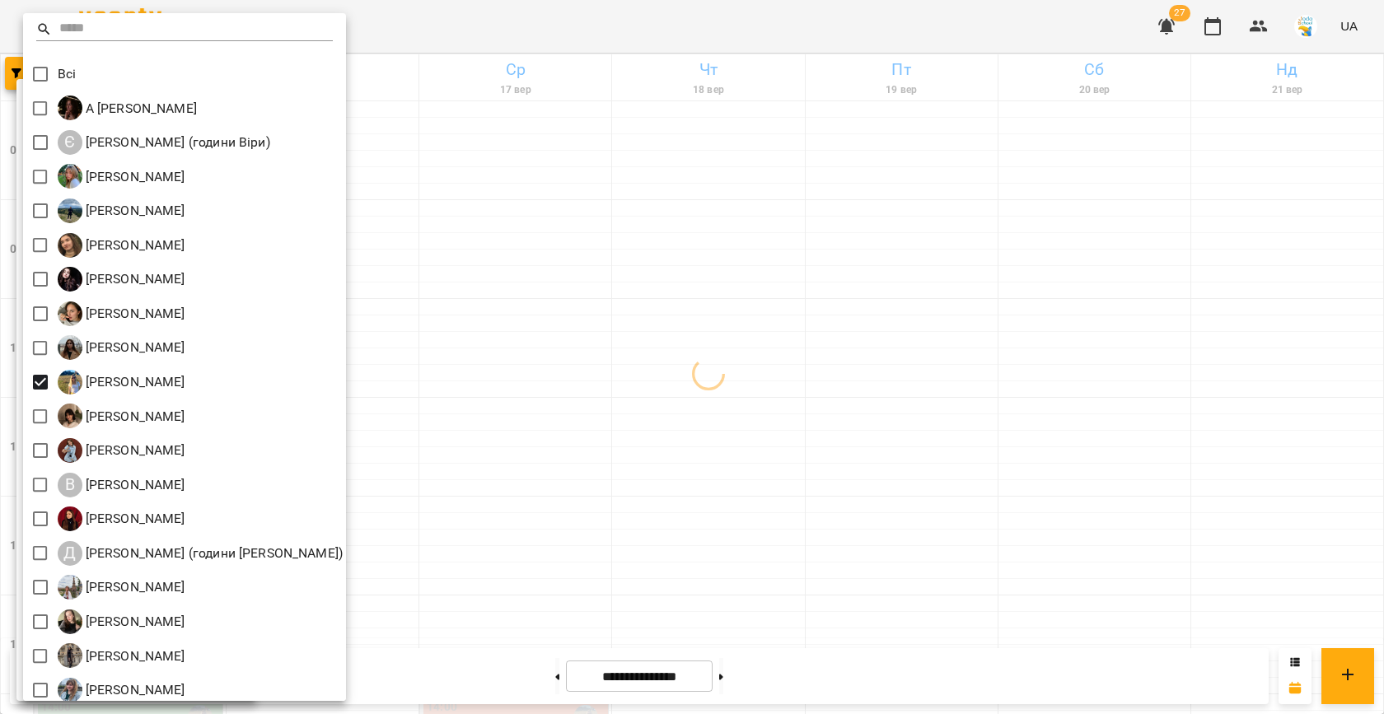
click at [476, 348] on div at bounding box center [692, 357] width 1384 height 714
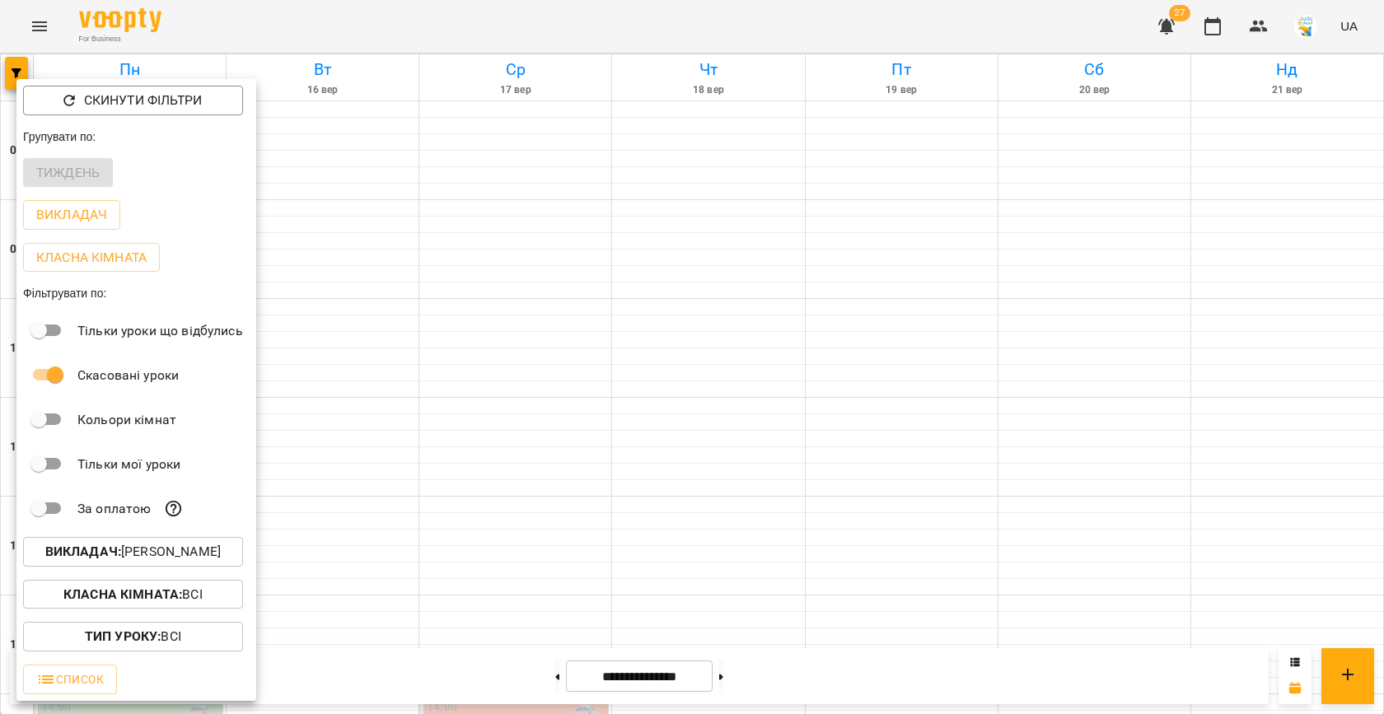
click at [470, 437] on div at bounding box center [692, 357] width 1384 height 714
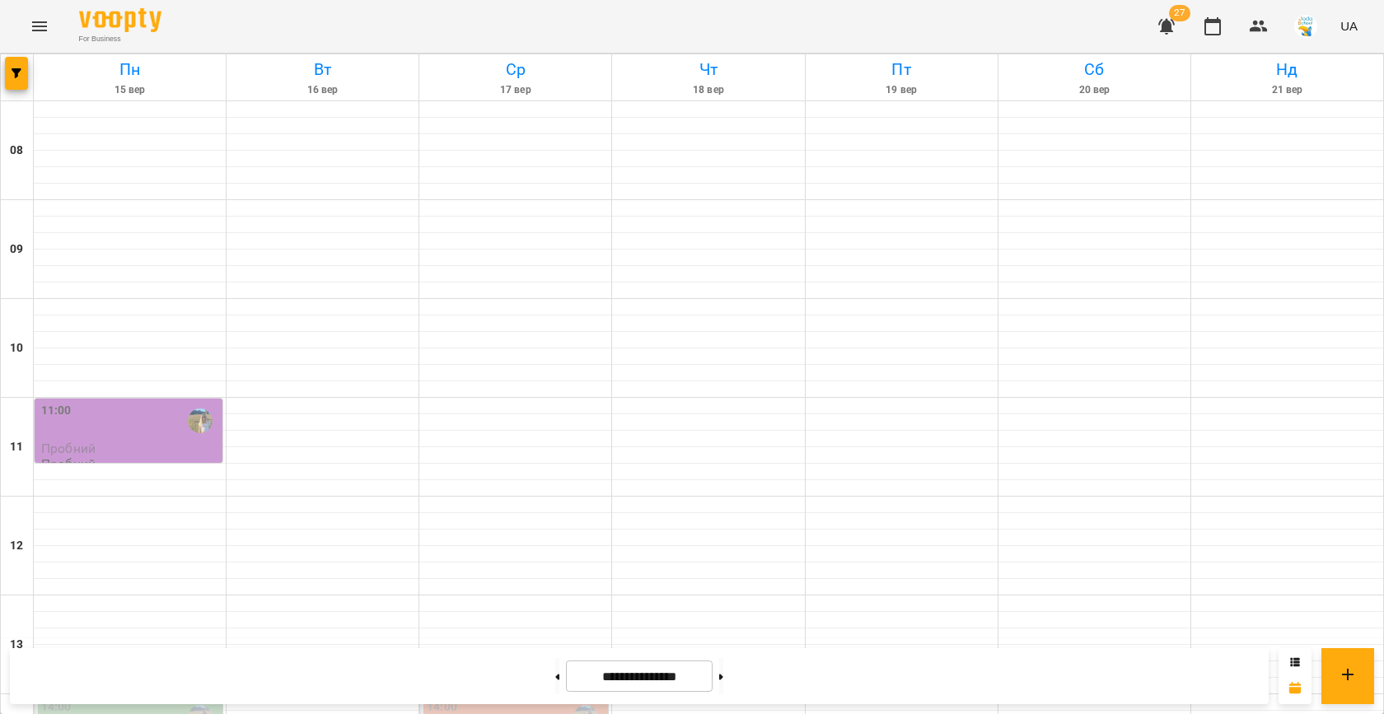
click at [34, 35] on icon "Menu" at bounding box center [40, 26] width 20 height 20
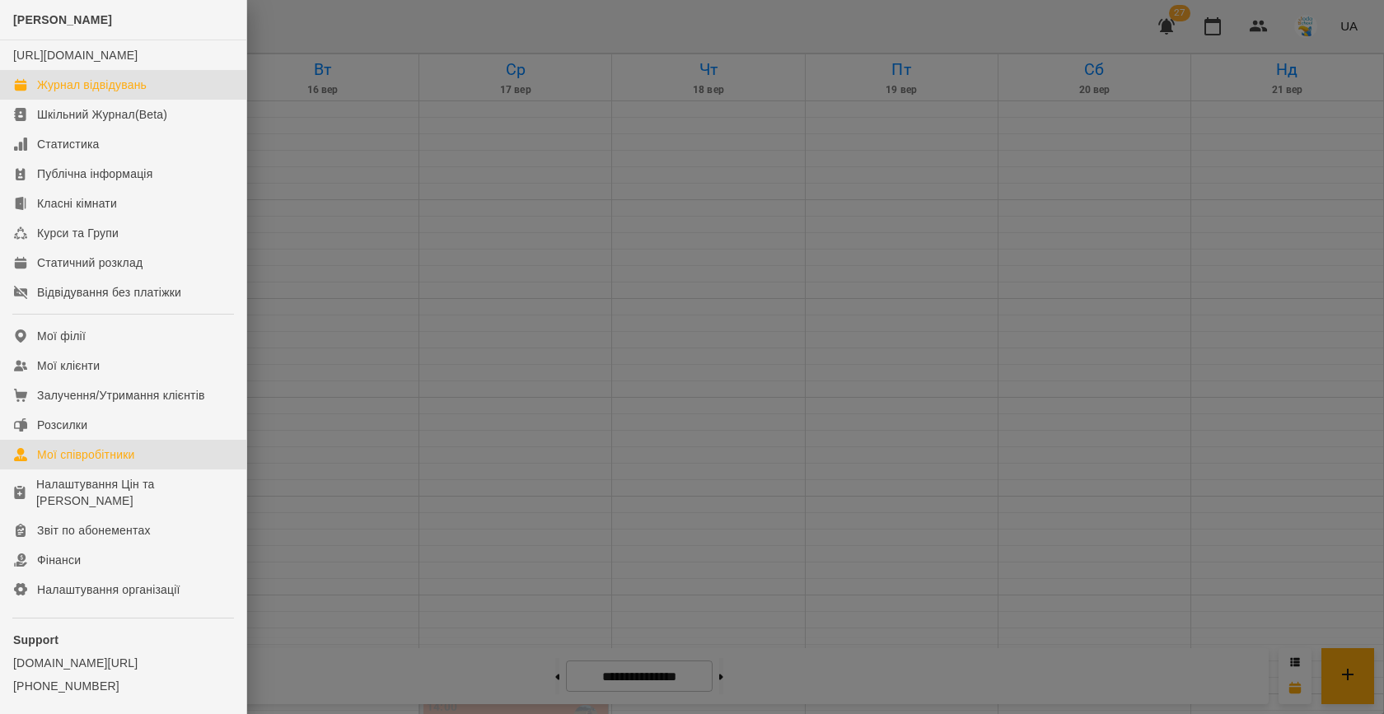
click at [106, 463] on div "Мої співробітники" at bounding box center [86, 455] width 98 height 16
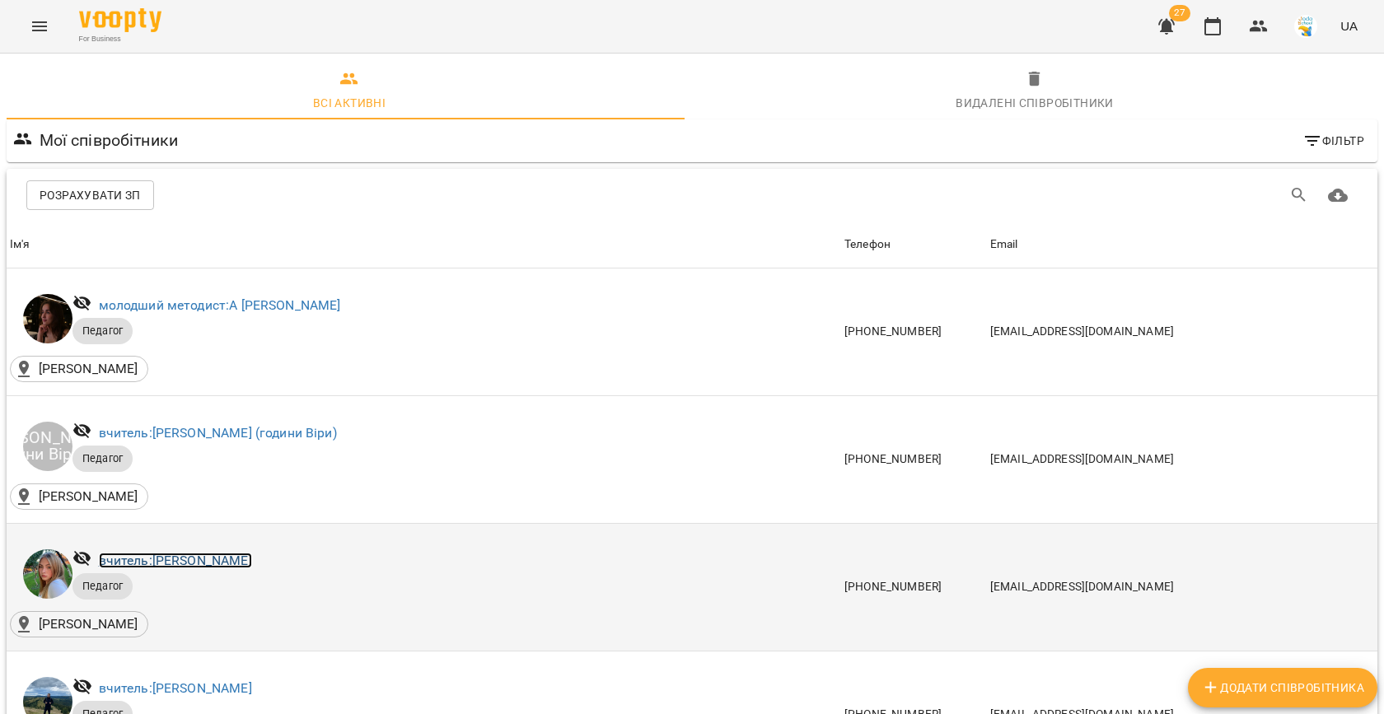
click at [171, 557] on link "вчитель: [PERSON_NAME]" at bounding box center [175, 561] width 153 height 16
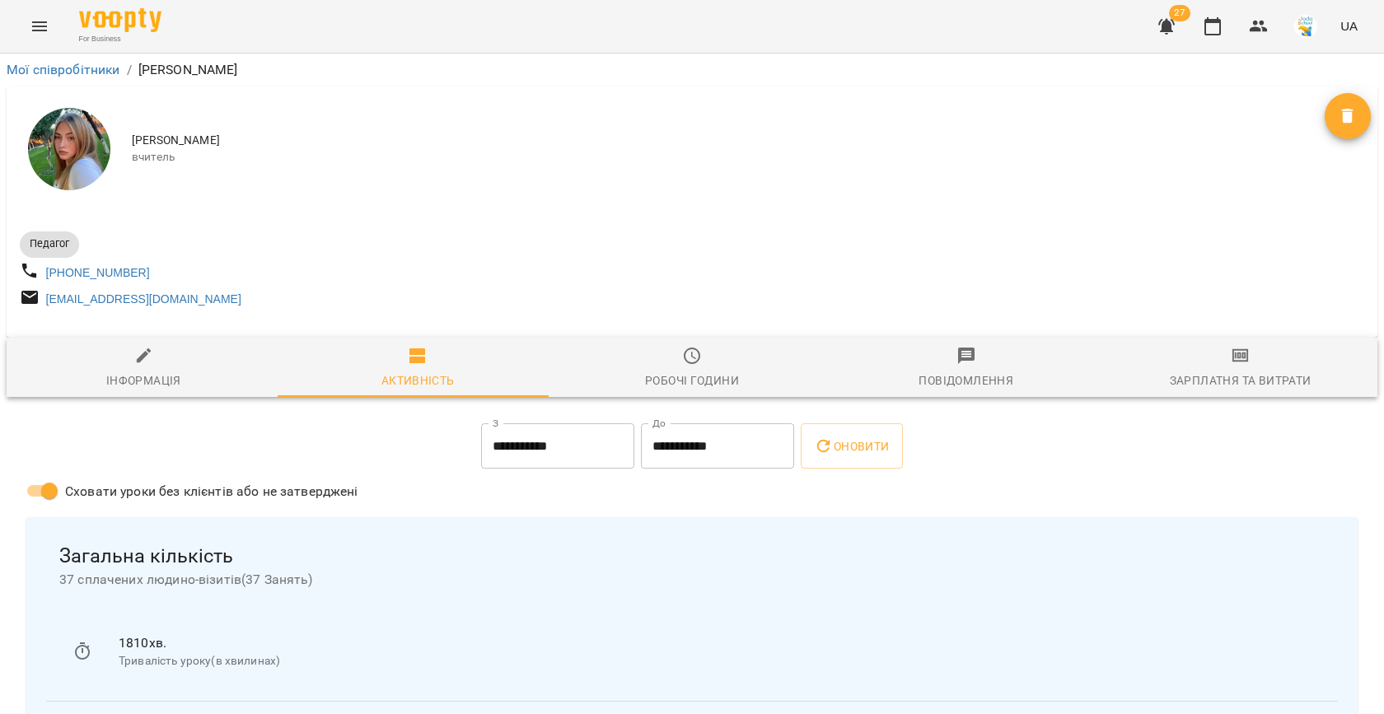
click at [691, 361] on icon "button" at bounding box center [692, 356] width 16 height 16
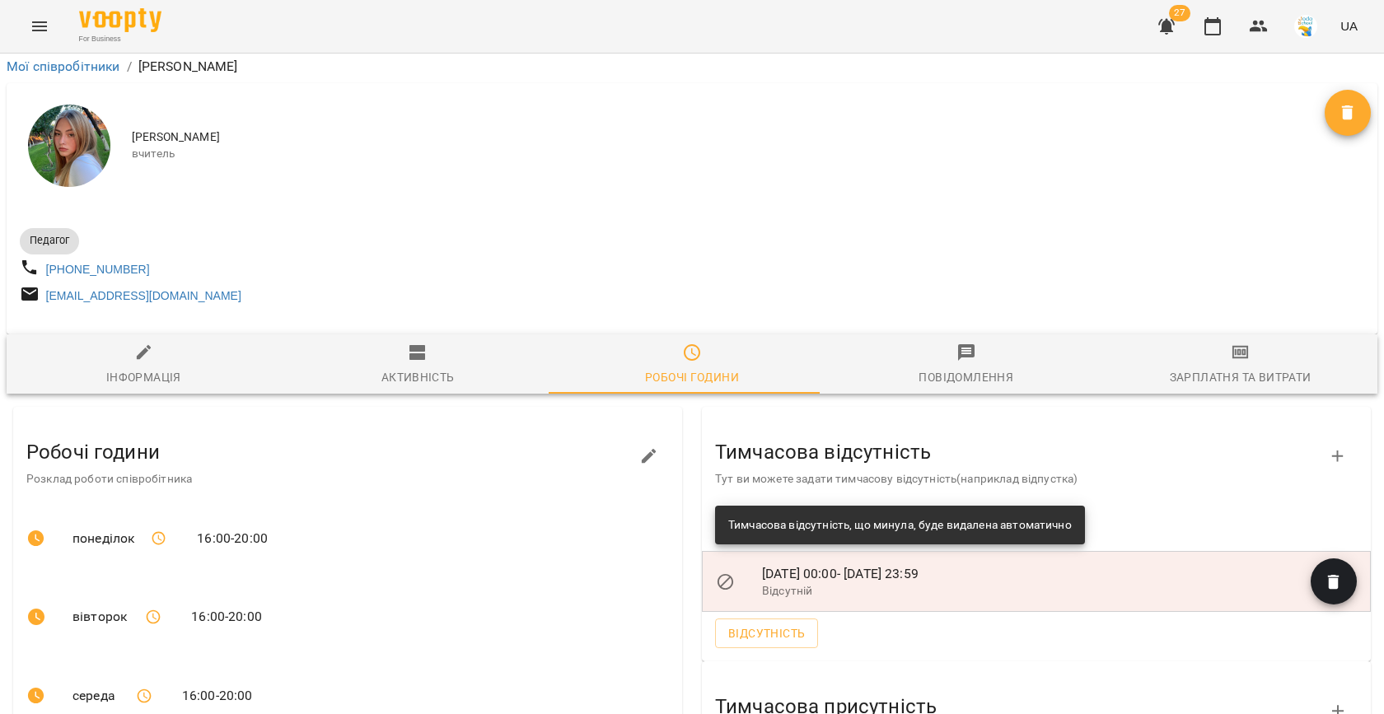
scroll to position [377, 0]
click at [1318, 692] on button "button" at bounding box center [1338, 712] width 40 height 40
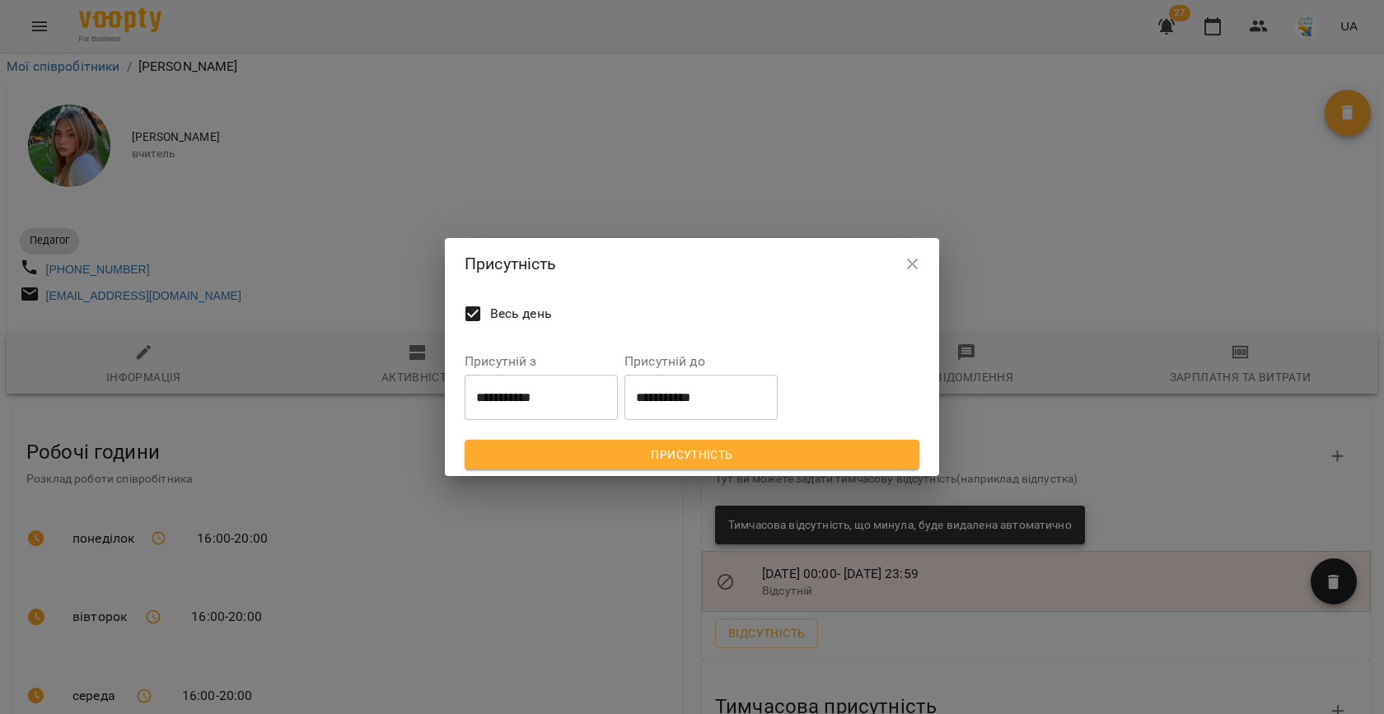
click at [565, 403] on input "**********" at bounding box center [541, 397] width 153 height 46
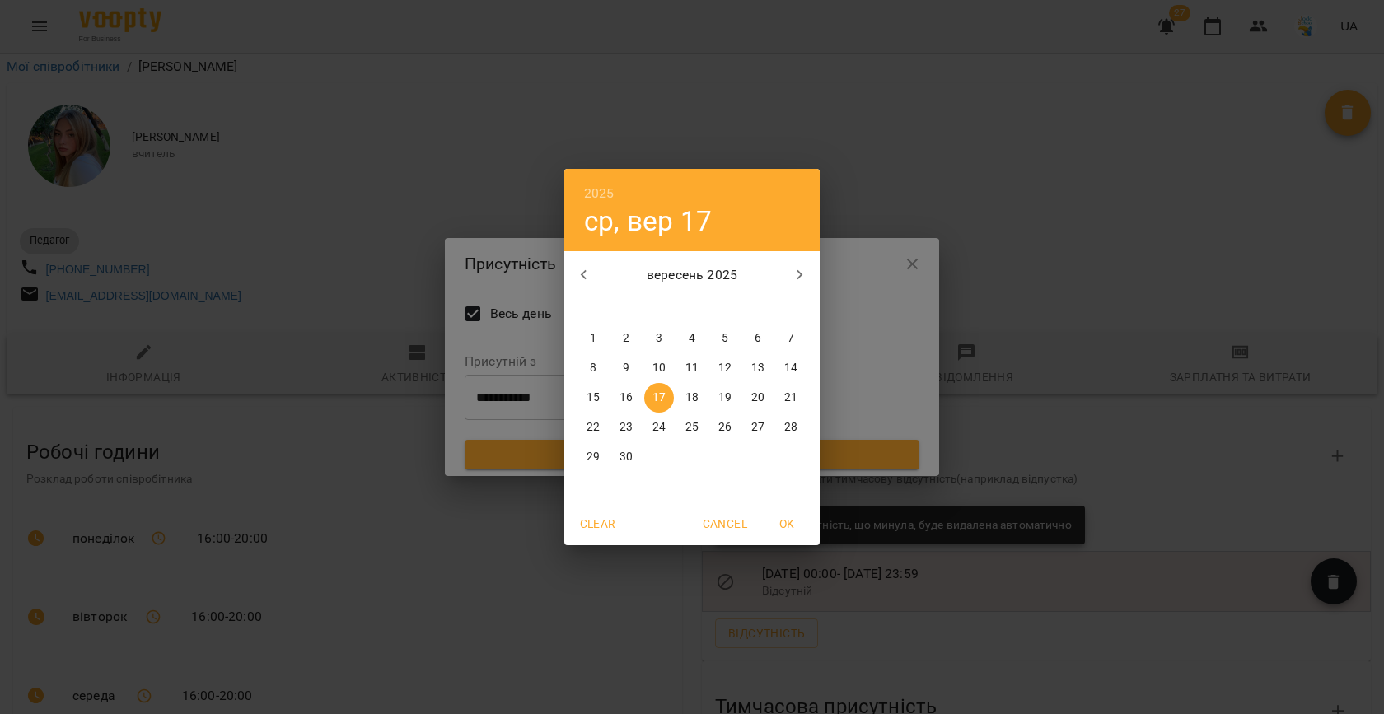
click at [590, 461] on p "29" at bounding box center [593, 457] width 13 height 16
type input "**********"
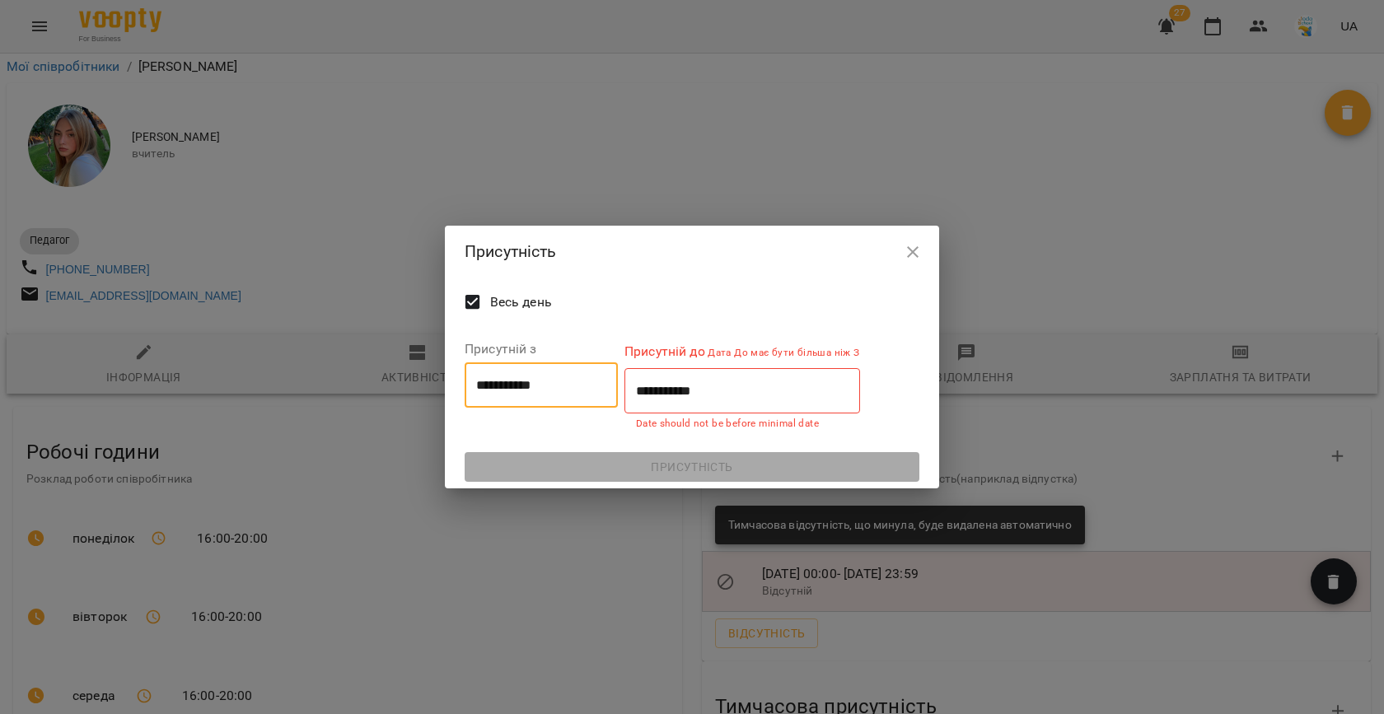
click at [687, 404] on input "**********" at bounding box center [742, 391] width 236 height 46
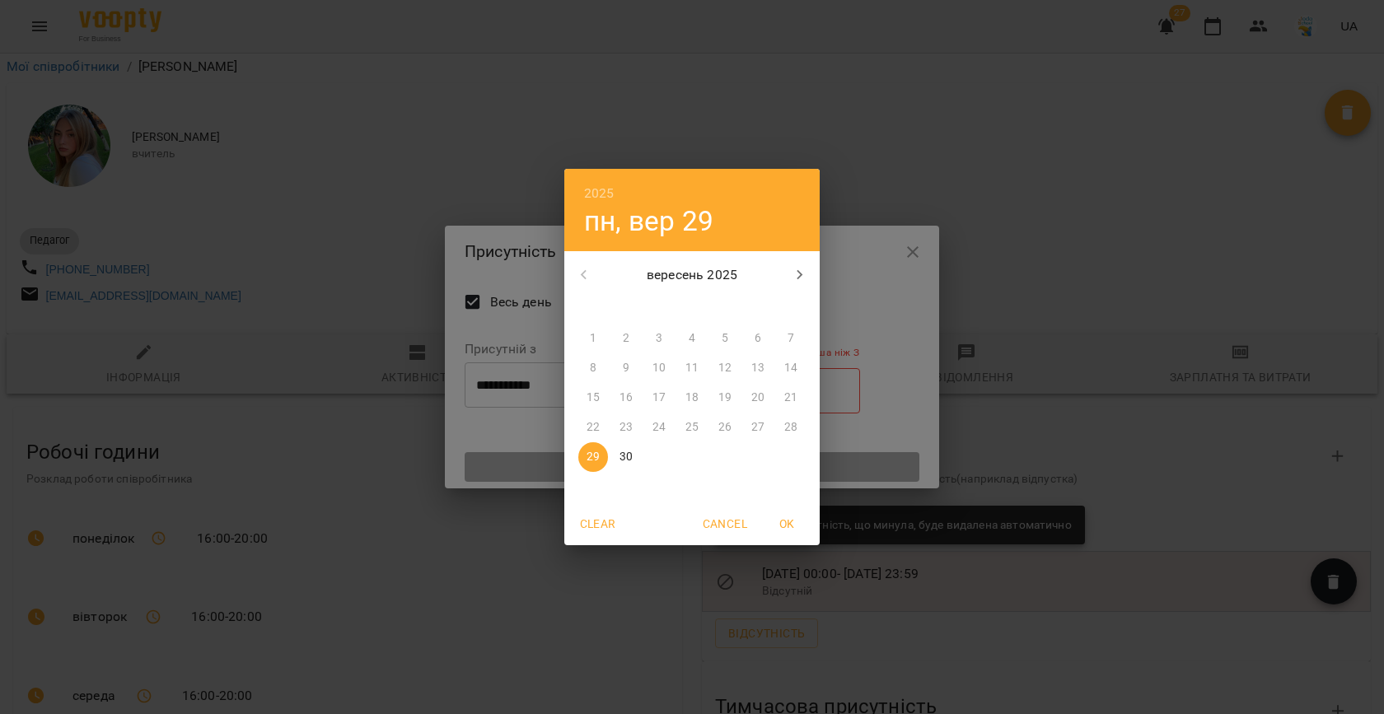
click at [624, 461] on p "30" at bounding box center [626, 457] width 13 height 16
type input "**********"
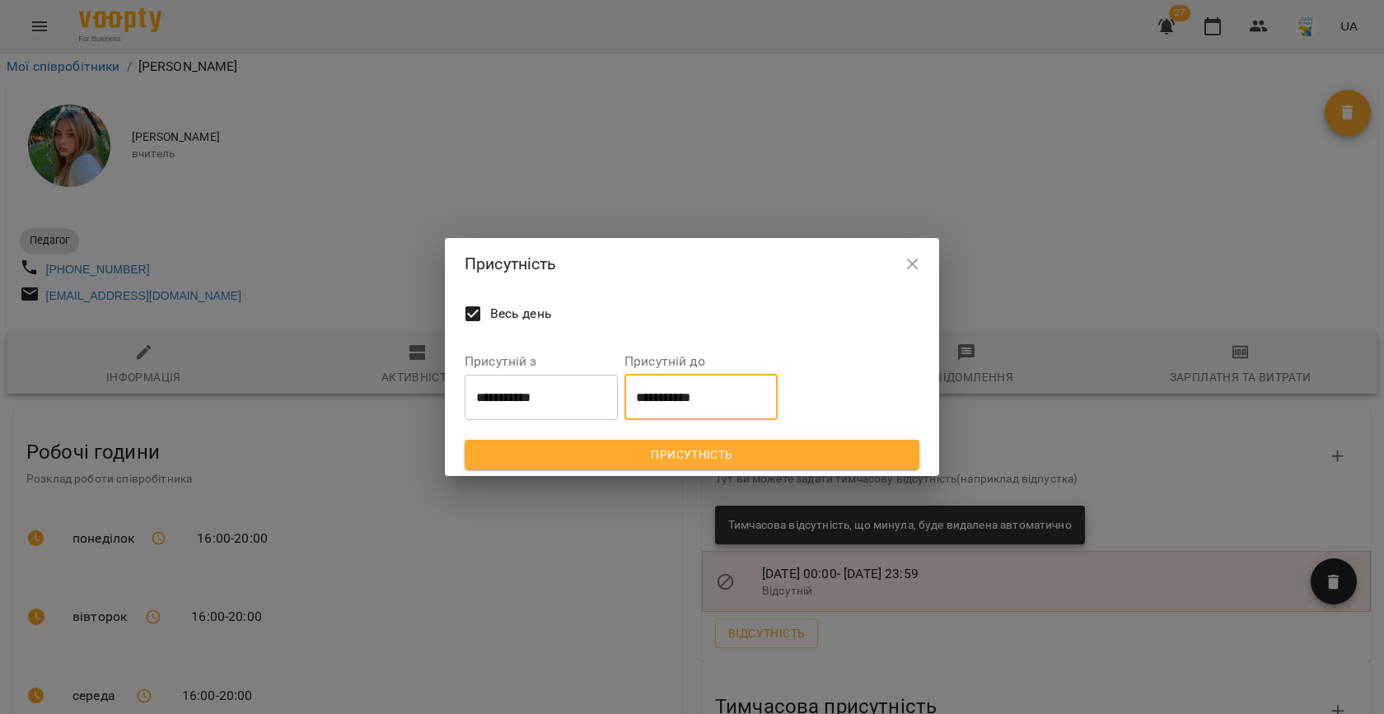
click at [914, 269] on icon "button" at bounding box center [913, 265] width 20 height 20
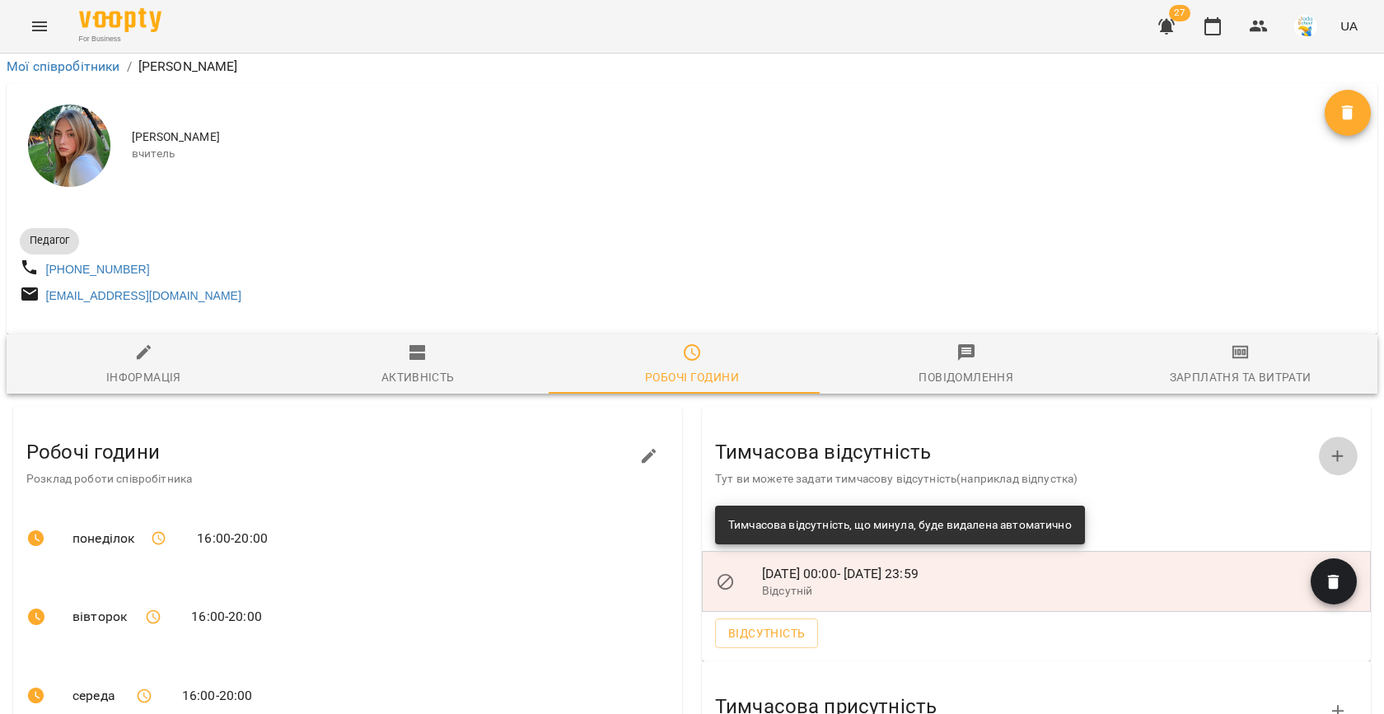
click at [1328, 447] on icon "button" at bounding box center [1338, 457] width 20 height 20
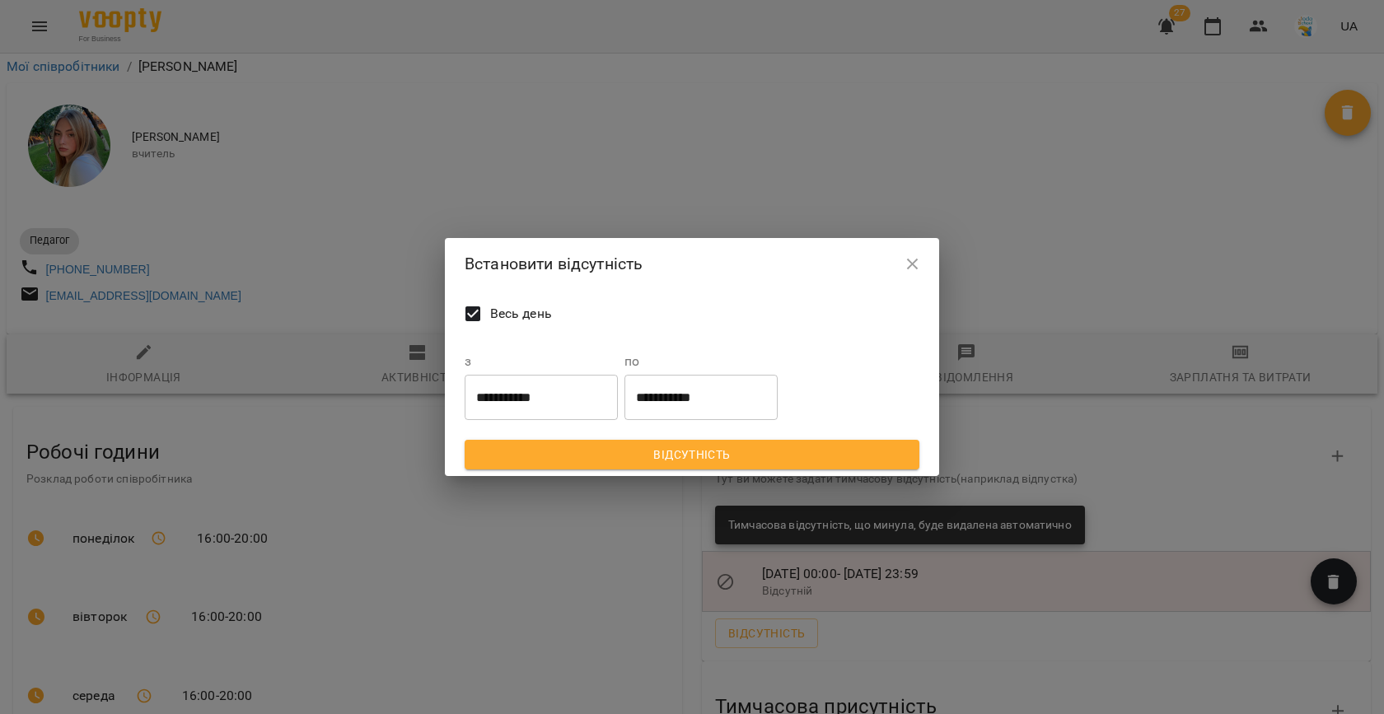
click at [582, 396] on input "**********" at bounding box center [541, 397] width 153 height 46
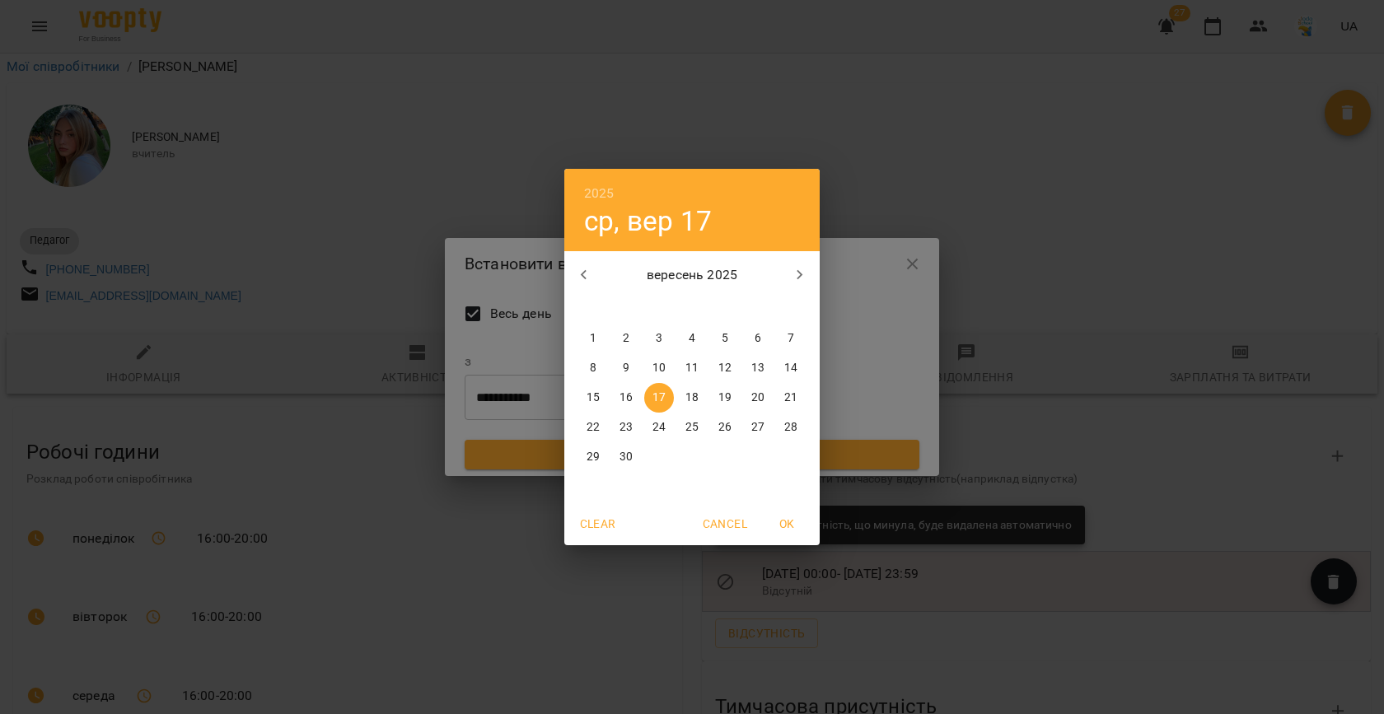
click at [591, 448] on button "29" at bounding box center [593, 457] width 30 height 30
type input "**********"
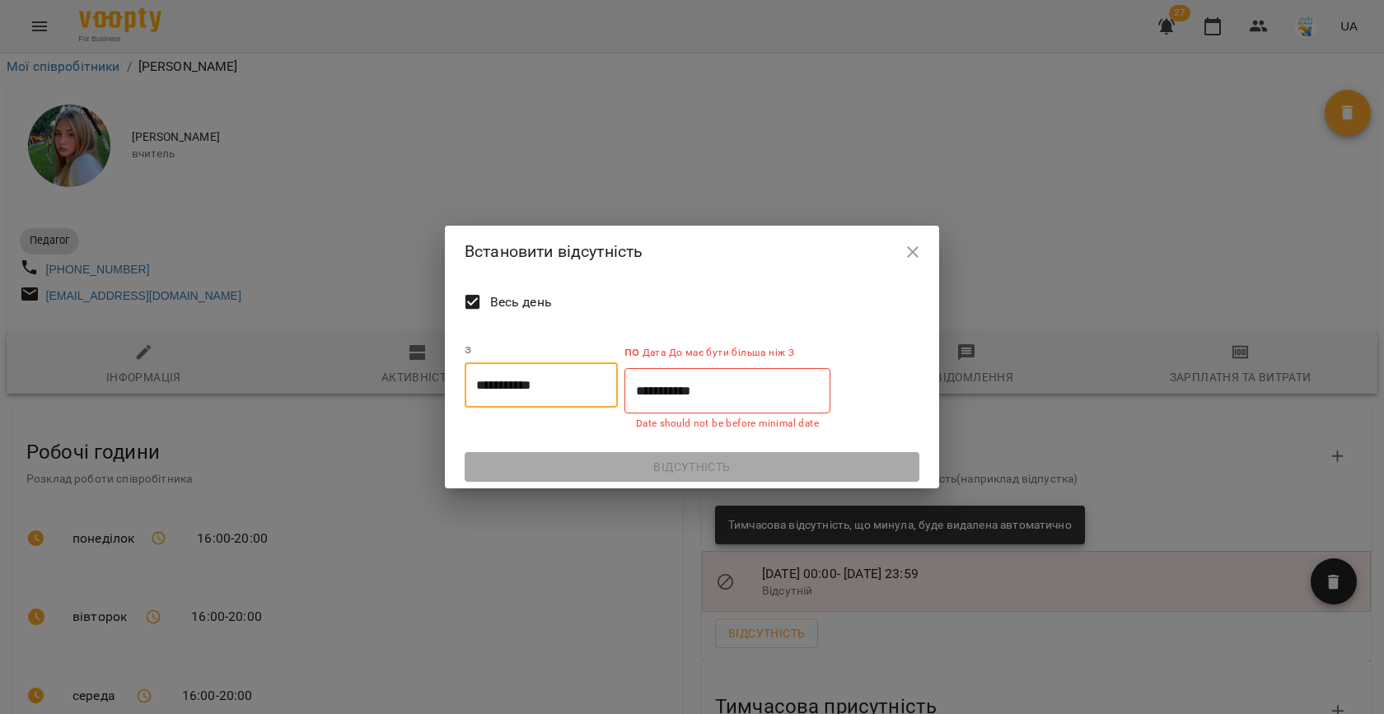
click at [688, 409] on input "**********" at bounding box center [727, 391] width 206 height 46
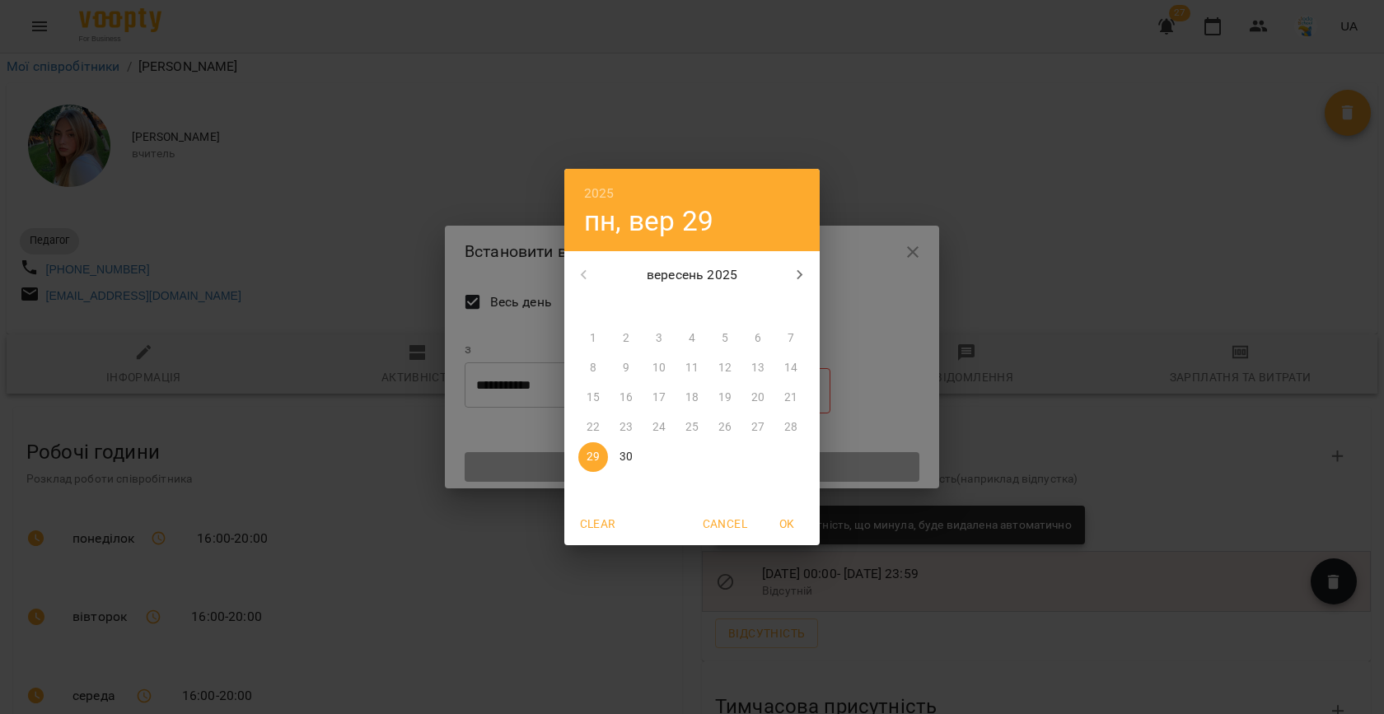
click at [616, 461] on span "30" at bounding box center [626, 457] width 30 height 16
type input "**********"
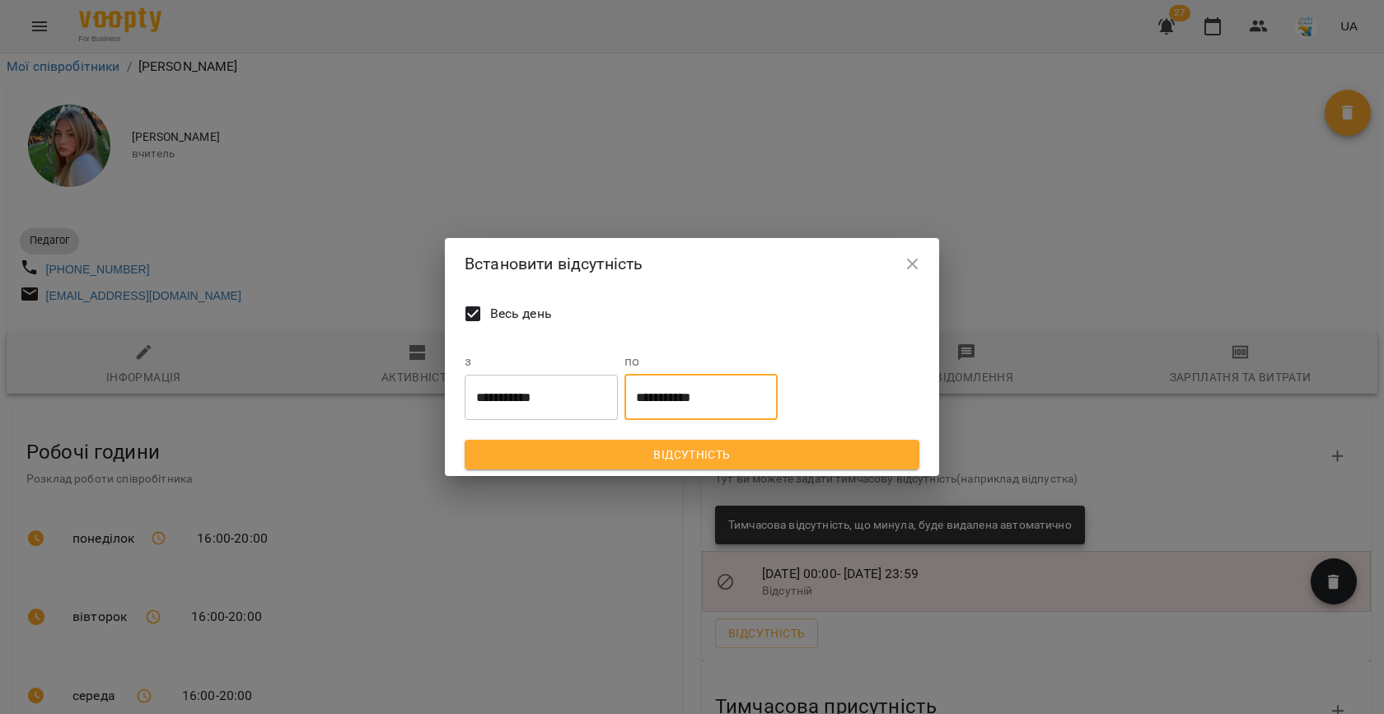
click at [915, 261] on icon "button" at bounding box center [913, 265] width 12 height 12
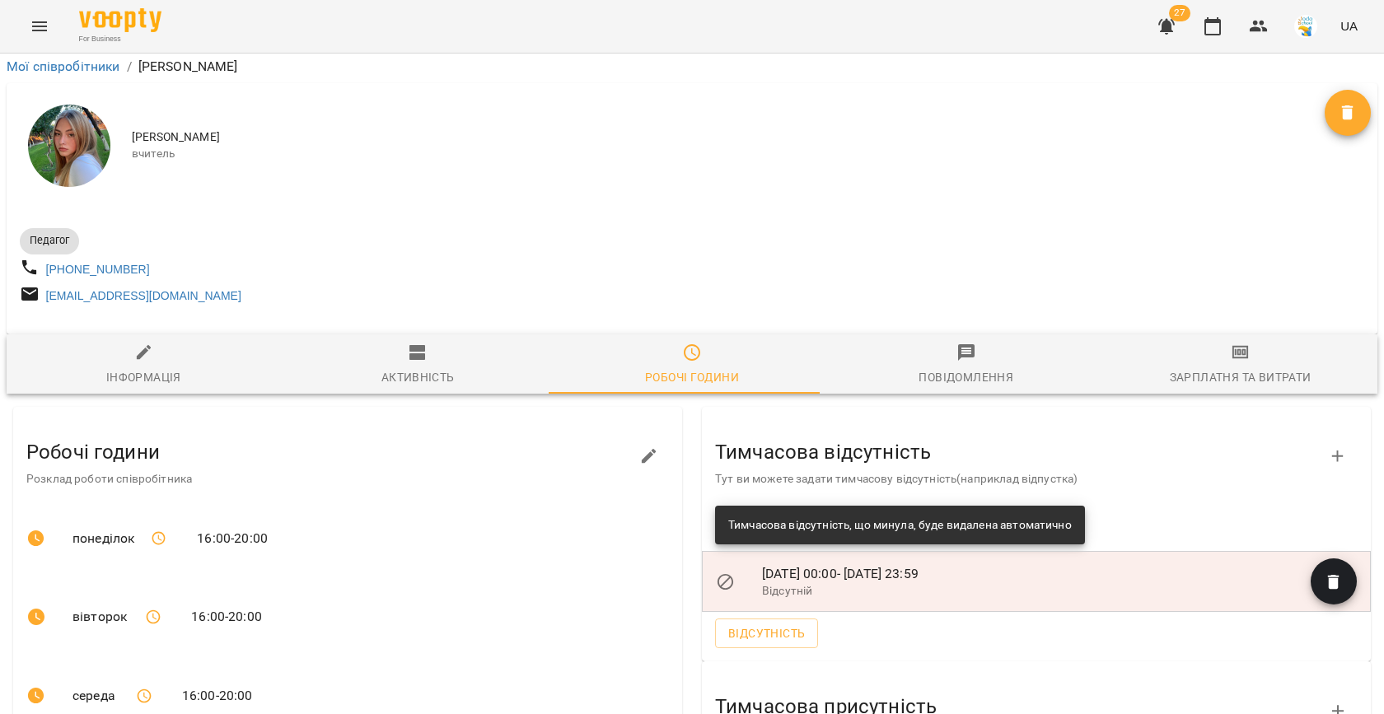
click at [1332, 451] on icon "button" at bounding box center [1338, 457] width 12 height 12
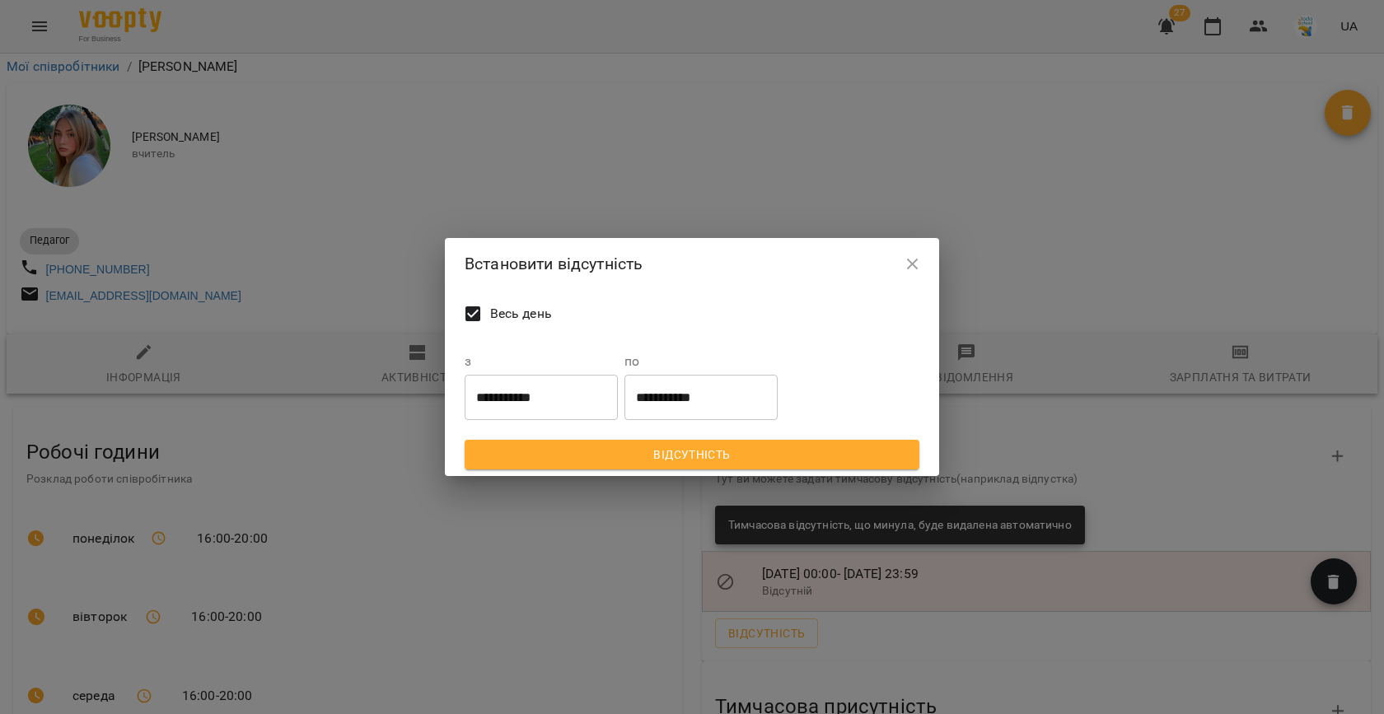
click at [565, 410] on input "**********" at bounding box center [541, 397] width 153 height 46
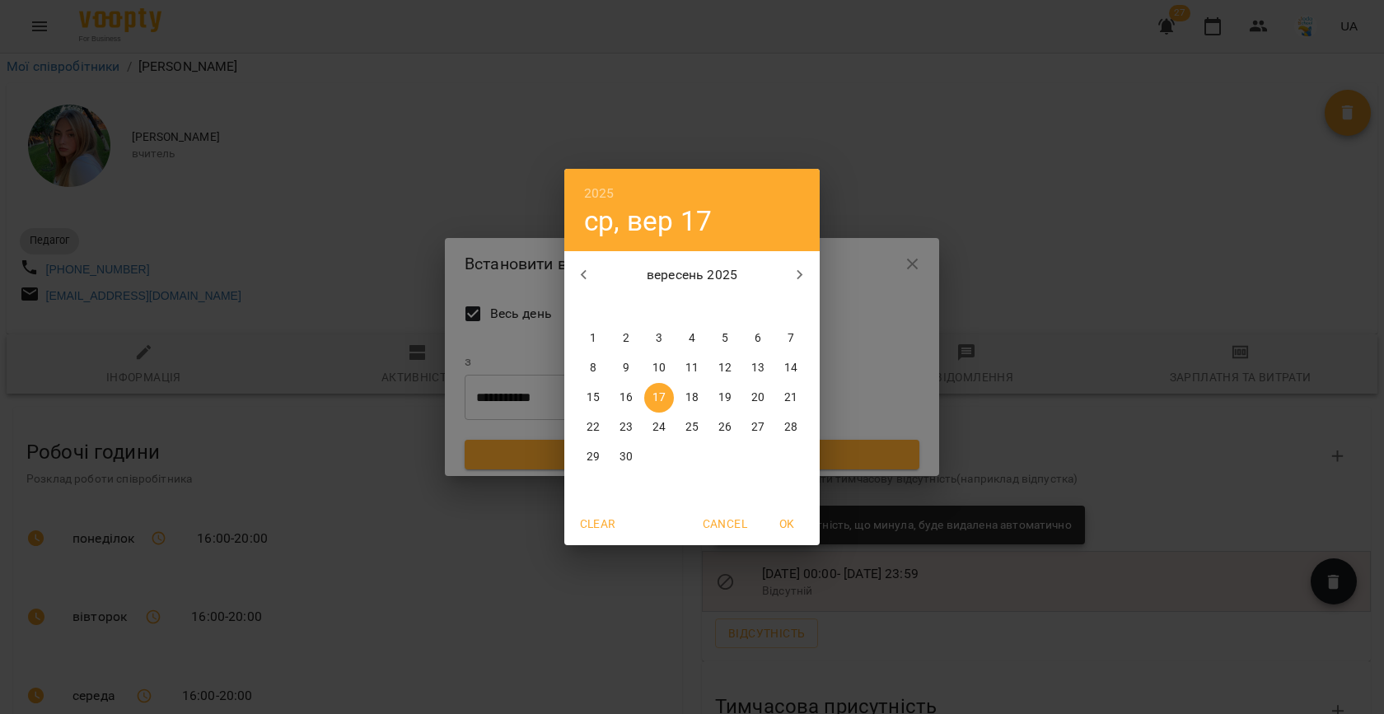
click at [600, 447] on button "29" at bounding box center [593, 457] width 30 height 30
type input "**********"
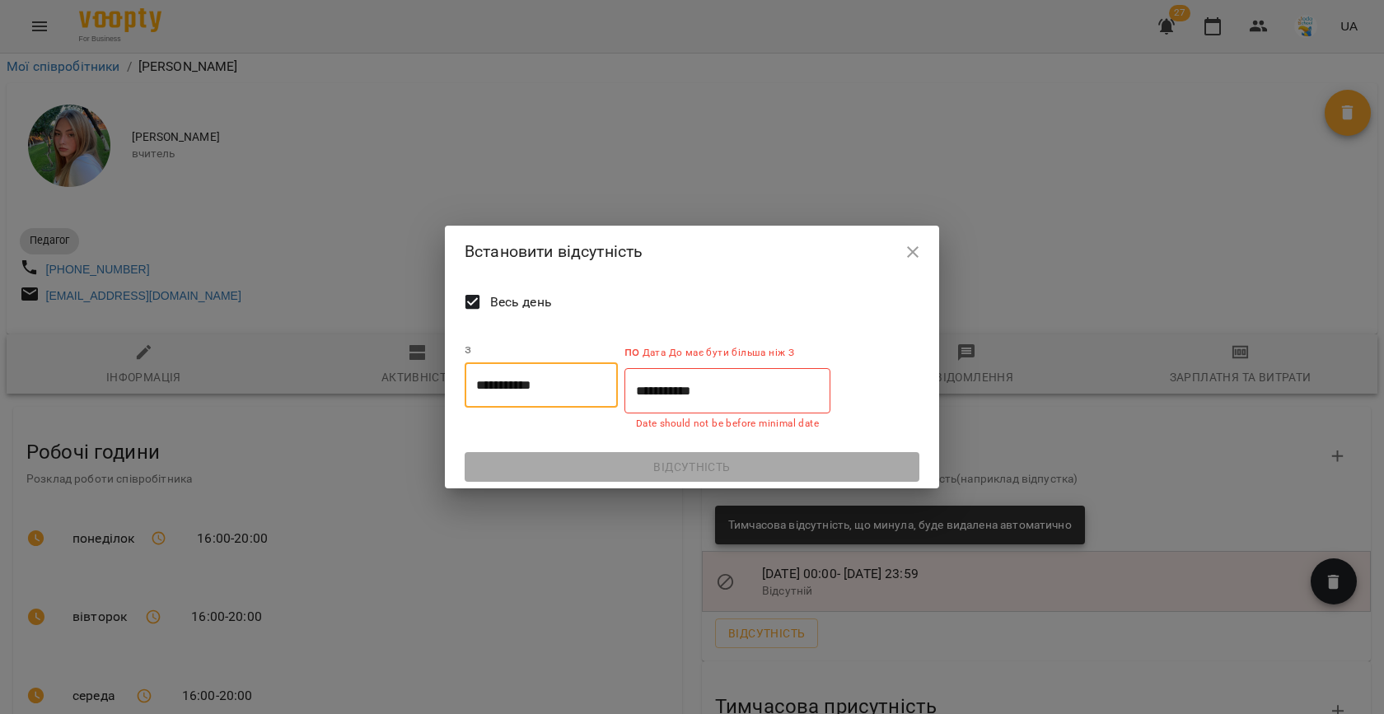
click at [665, 414] on input "**********" at bounding box center [727, 391] width 206 height 46
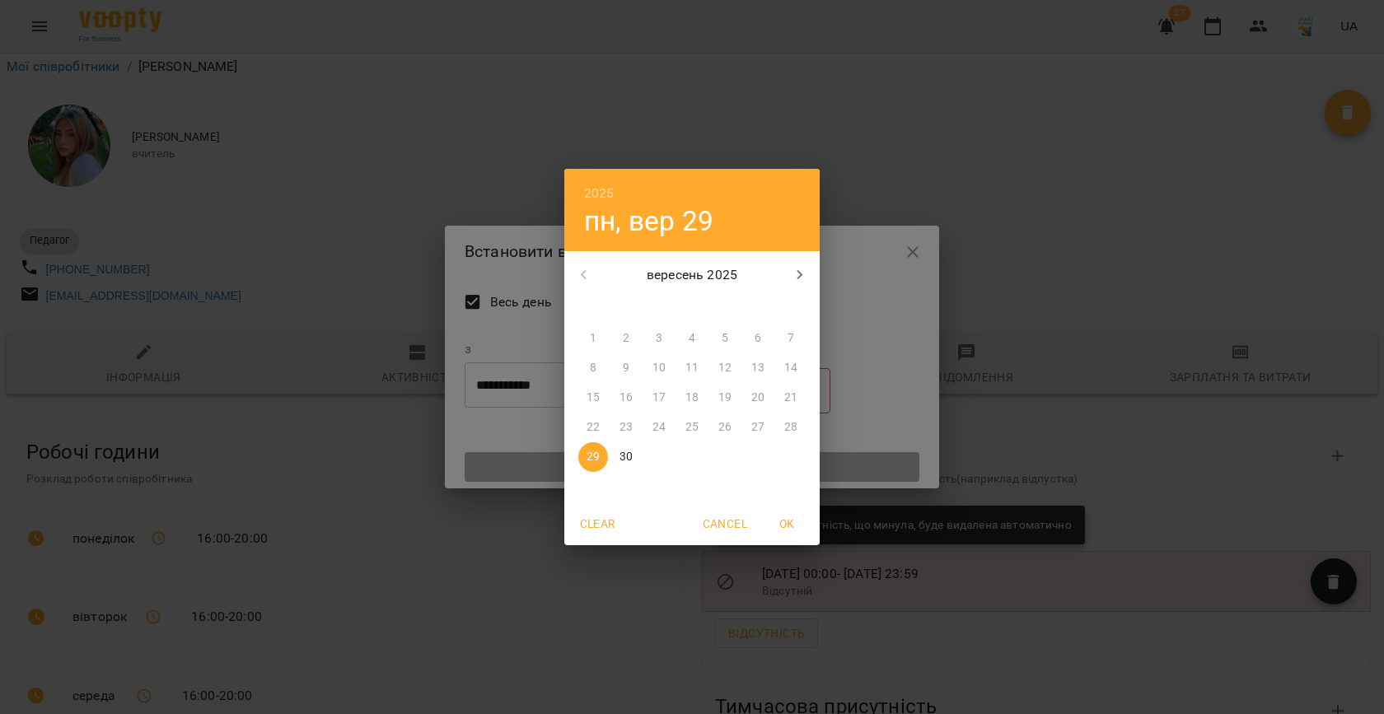
click at [626, 461] on p "30" at bounding box center [626, 457] width 13 height 16
type input "**********"
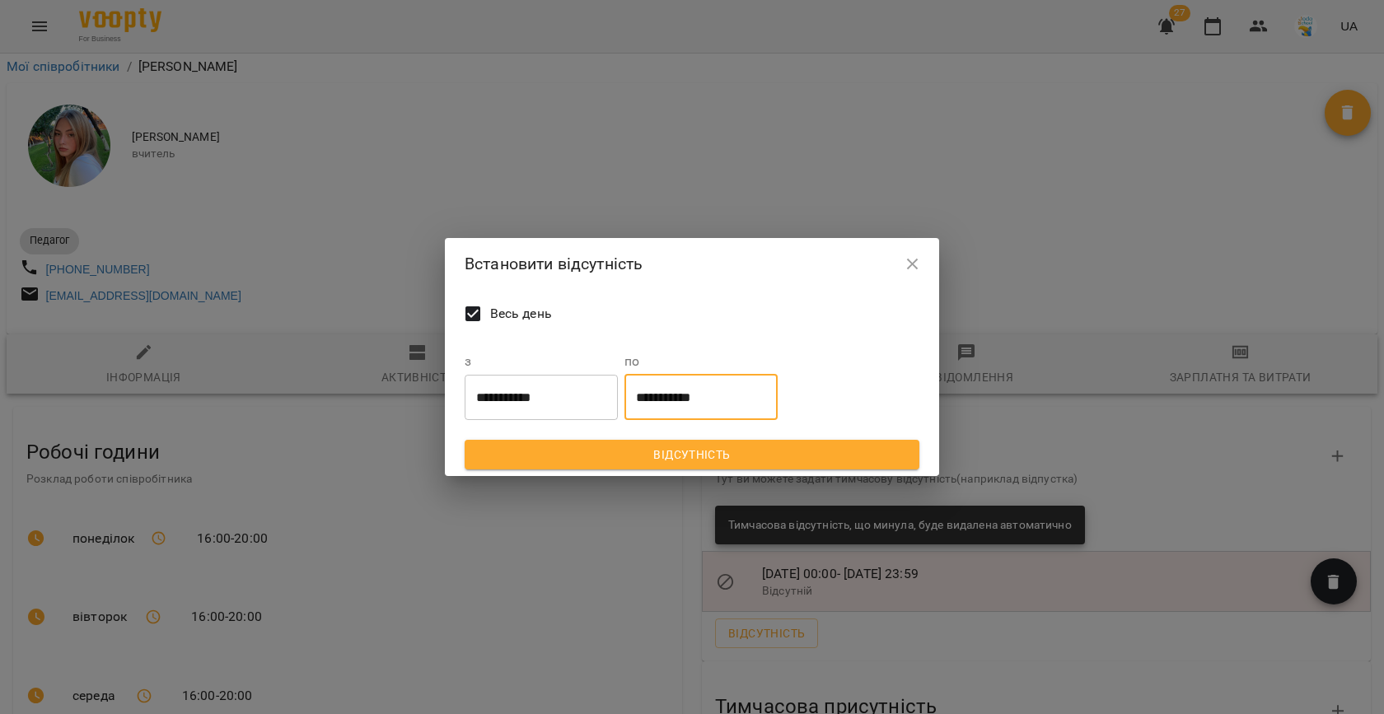
click at [688, 455] on span "Відсутність" at bounding box center [692, 455] width 428 height 20
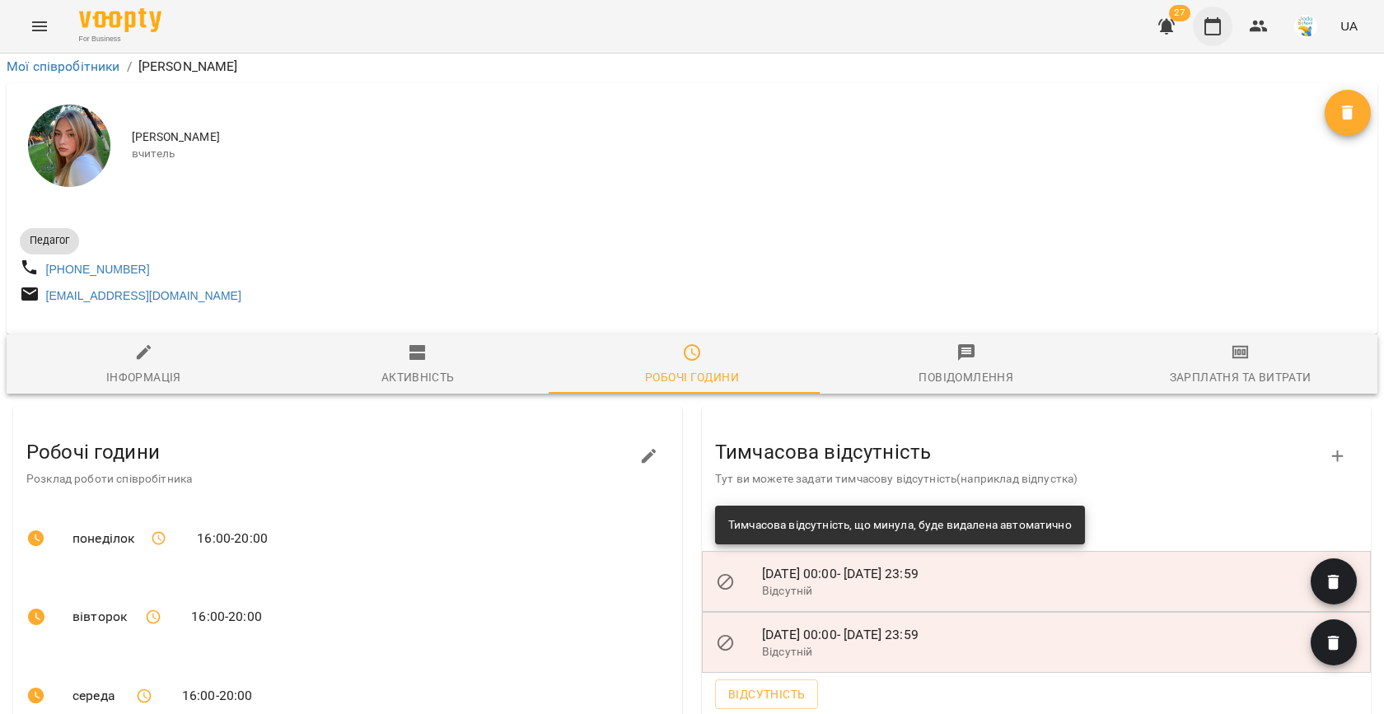
click at [1221, 28] on icon "button" at bounding box center [1212, 26] width 16 height 18
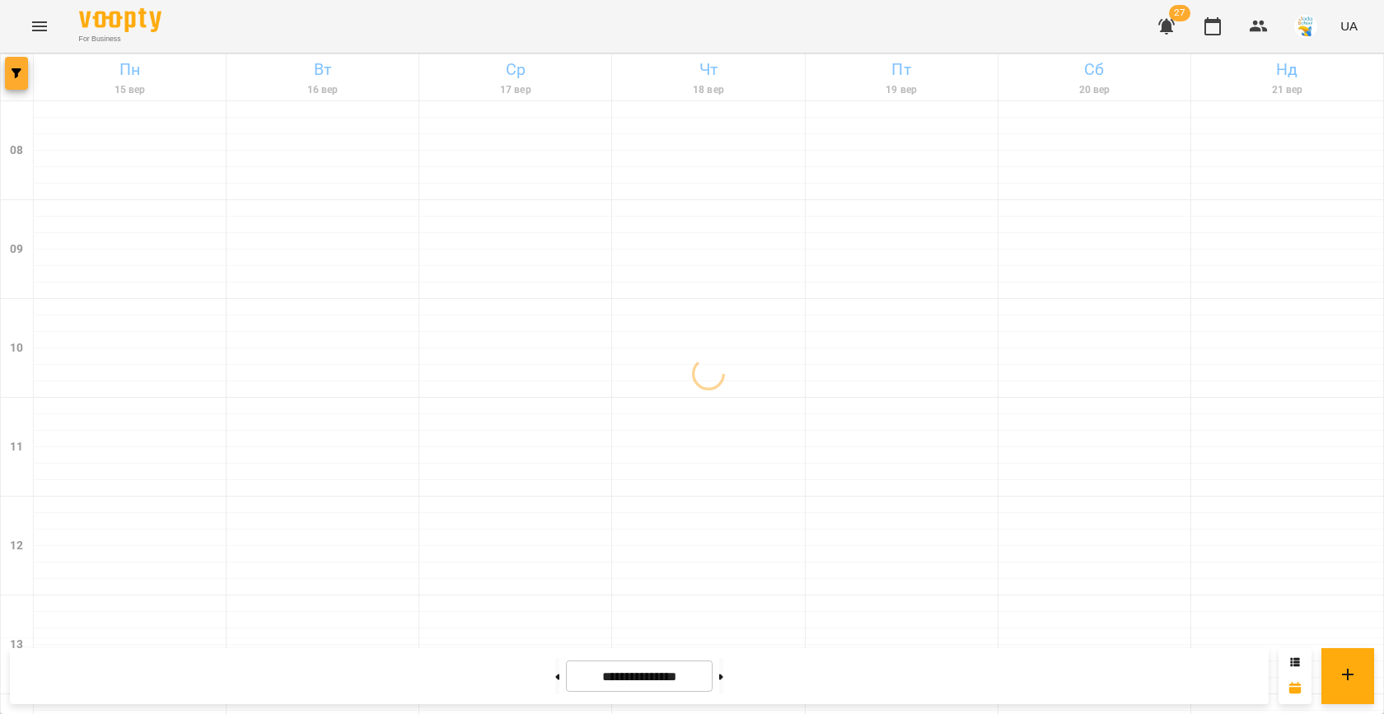
click at [20, 75] on icon "button" at bounding box center [17, 73] width 10 height 10
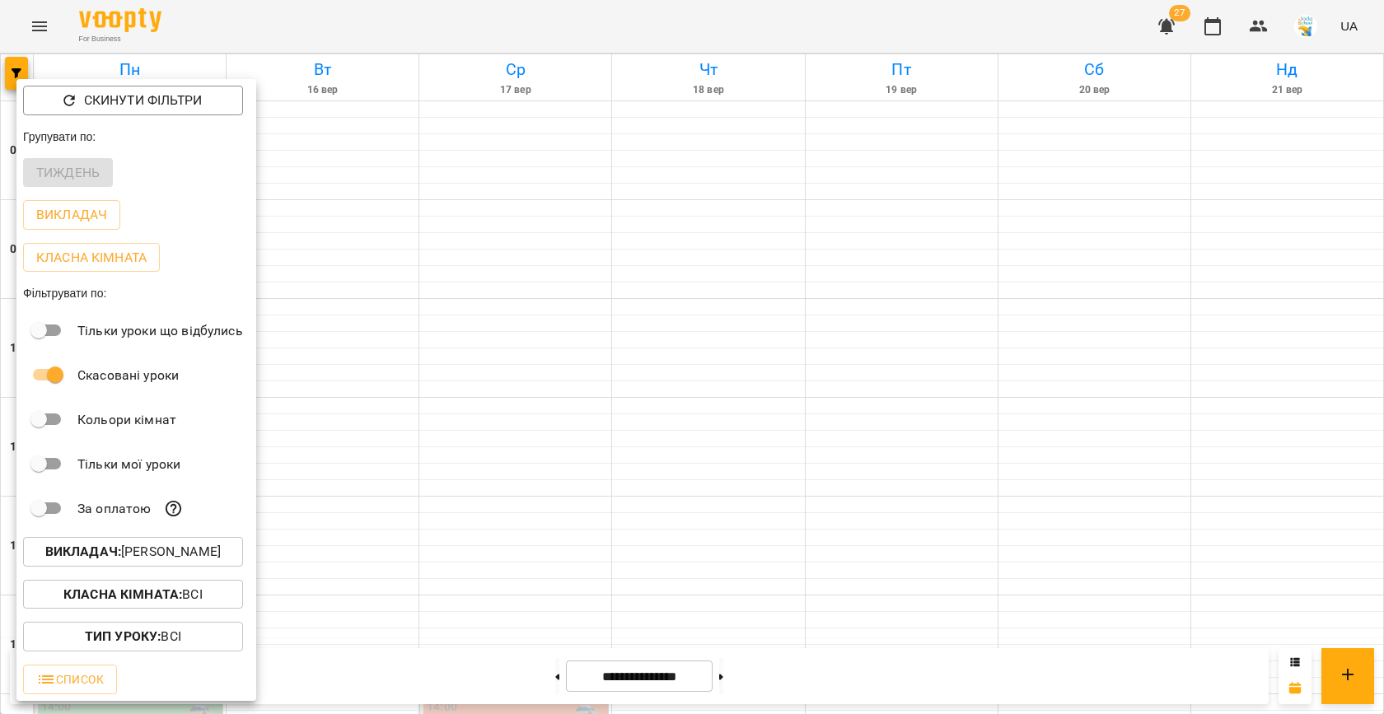
click at [189, 560] on p "Викладач : [PERSON_NAME]" at bounding box center [132, 552] width 175 height 20
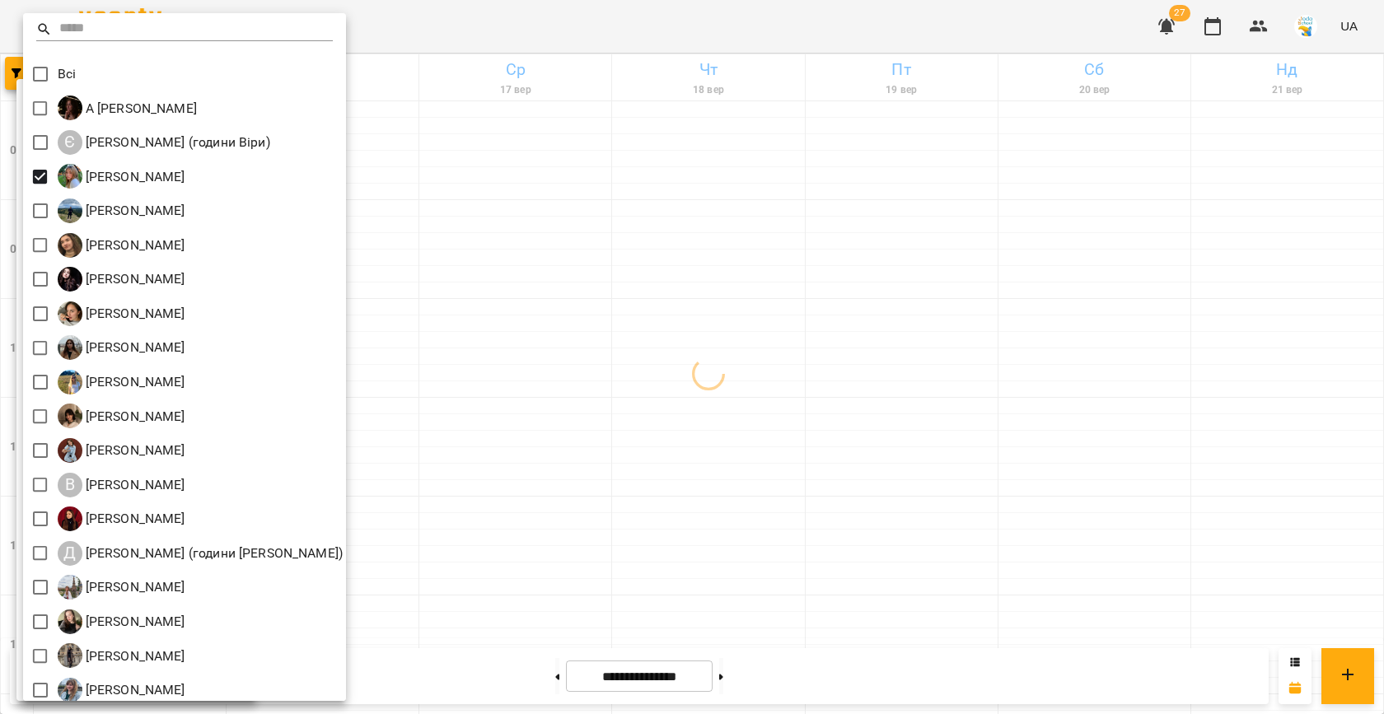
click at [596, 285] on div at bounding box center [692, 357] width 1384 height 714
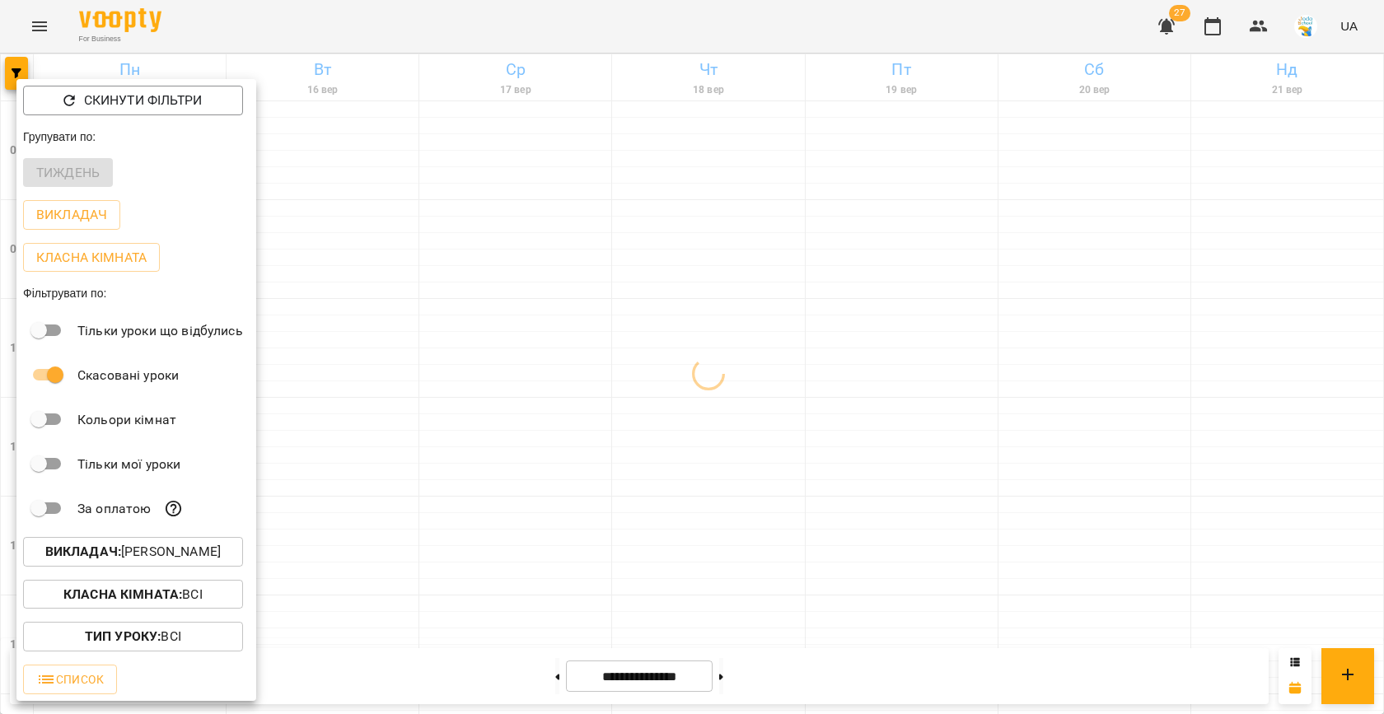
click at [721, 373] on div at bounding box center [692, 357] width 1384 height 714
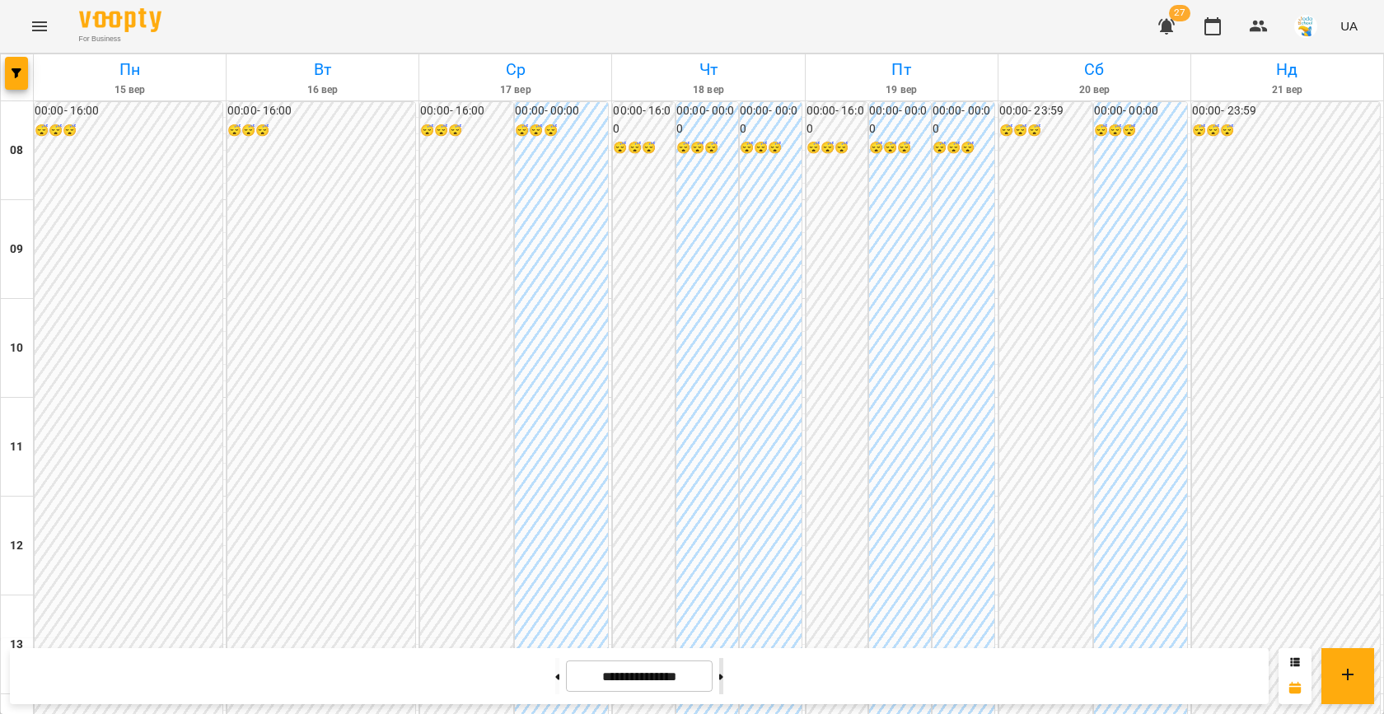
click at [723, 666] on button at bounding box center [721, 676] width 4 height 36
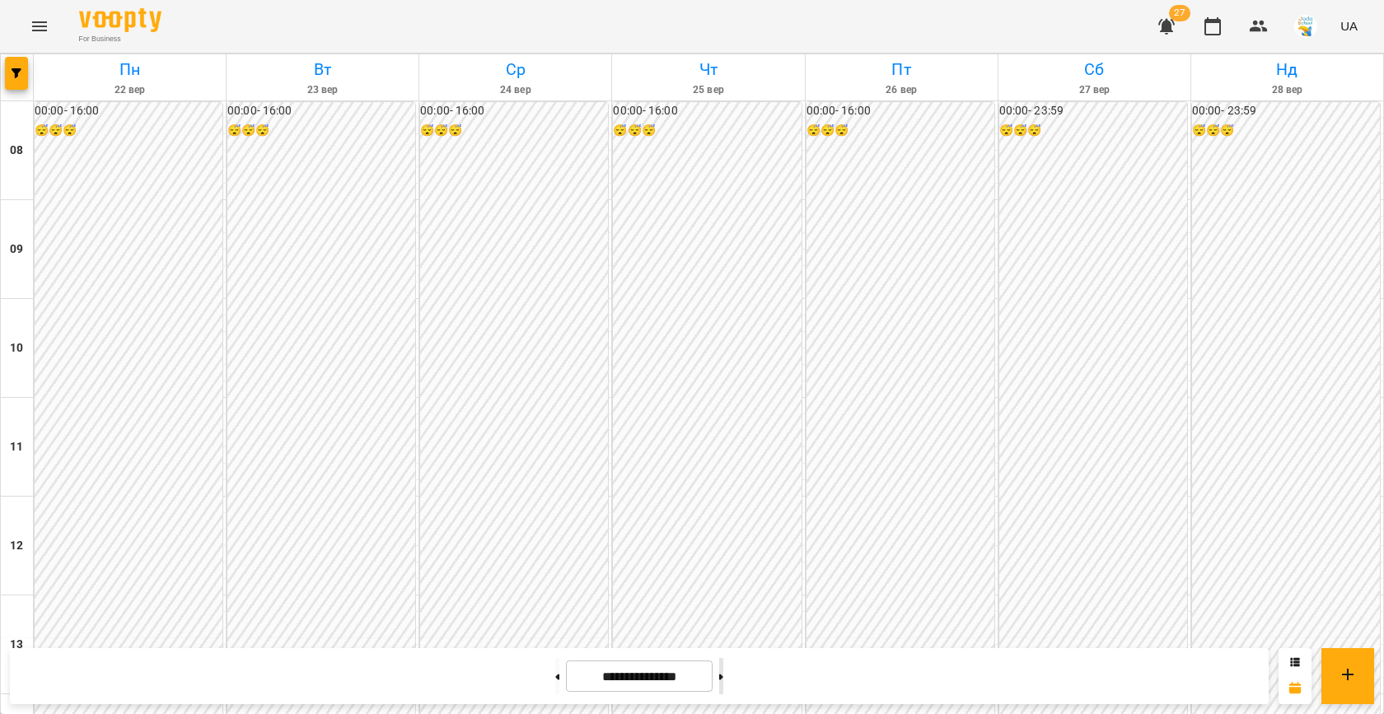
click at [723, 666] on button at bounding box center [721, 676] width 4 height 36
type input "**********"
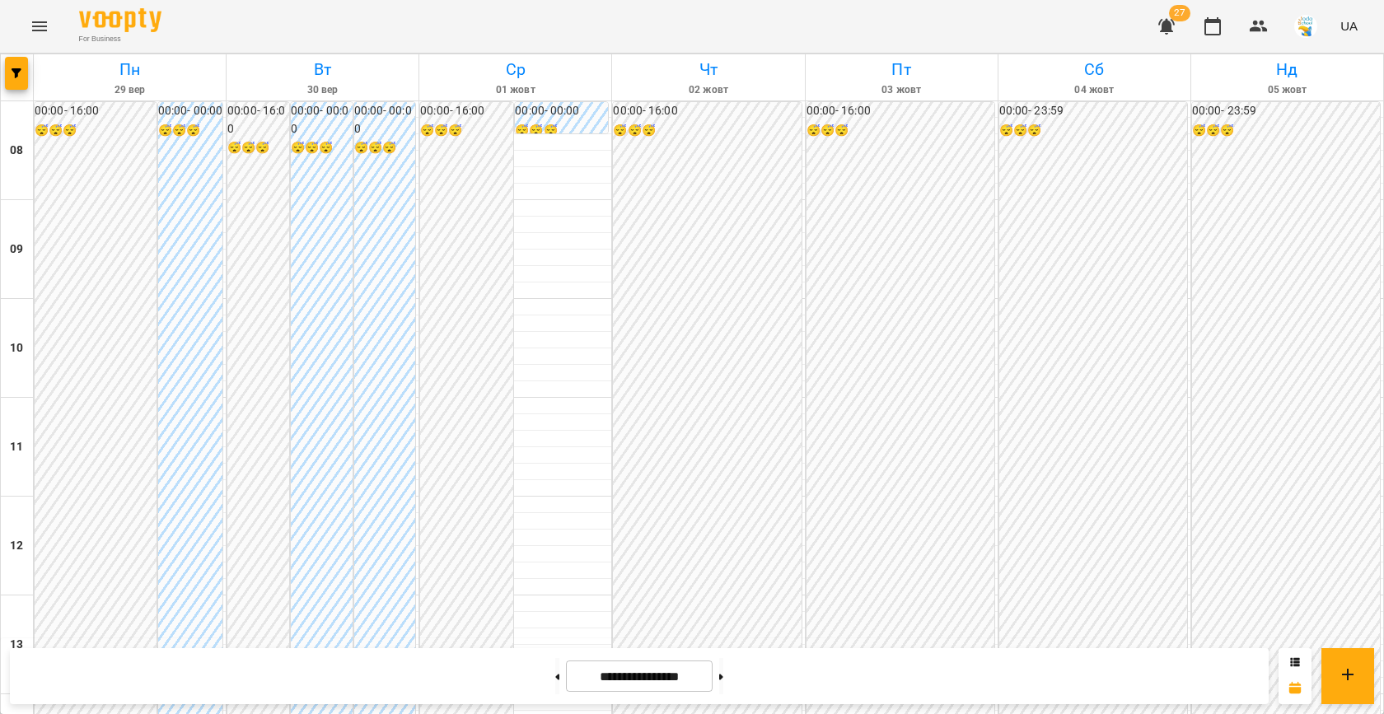
scroll to position [532, 0]
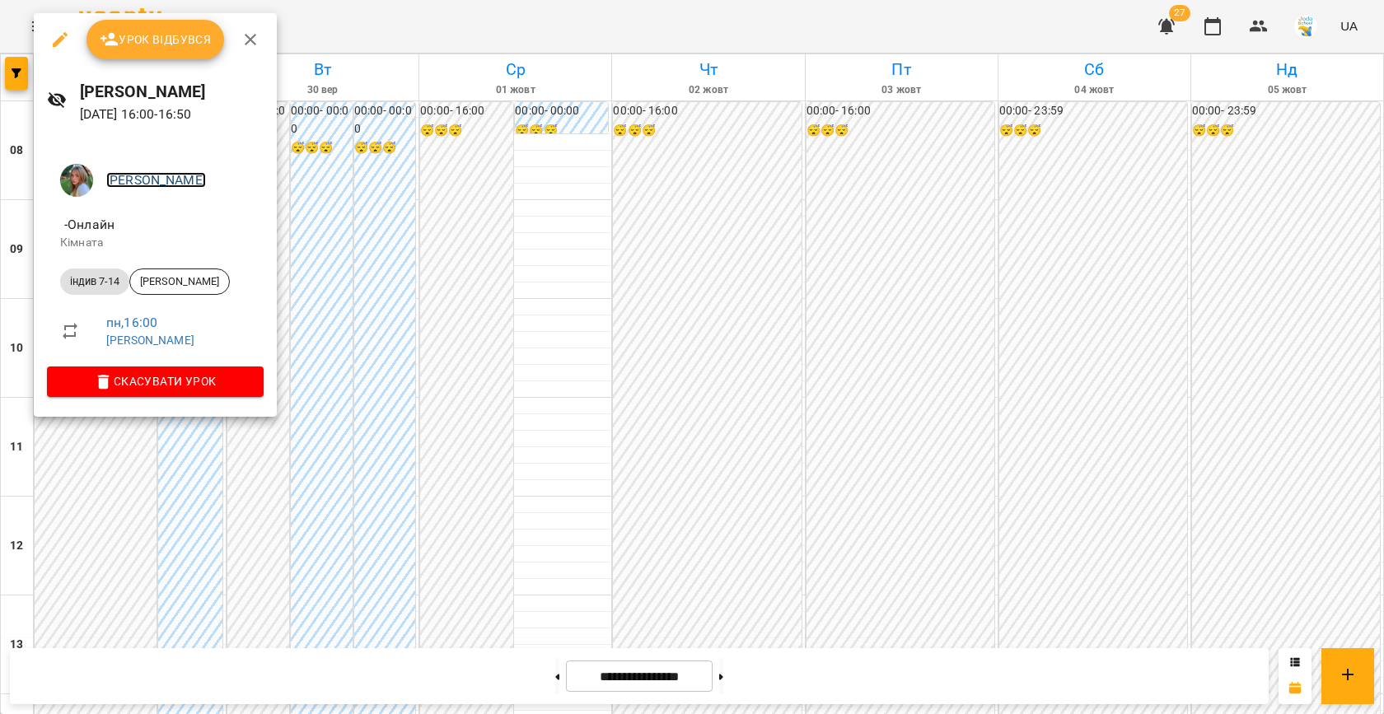
click at [140, 178] on link "[PERSON_NAME]" at bounding box center [156, 180] width 100 height 16
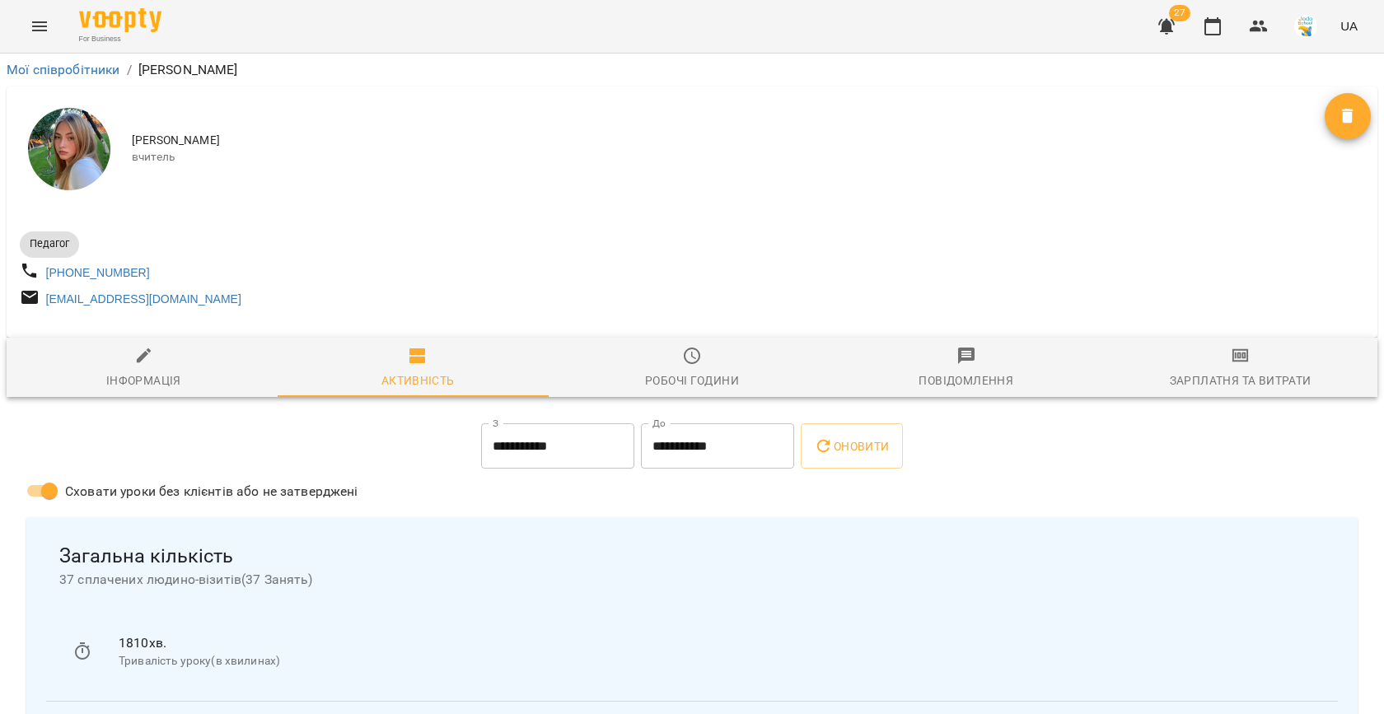
scroll to position [108, 0]
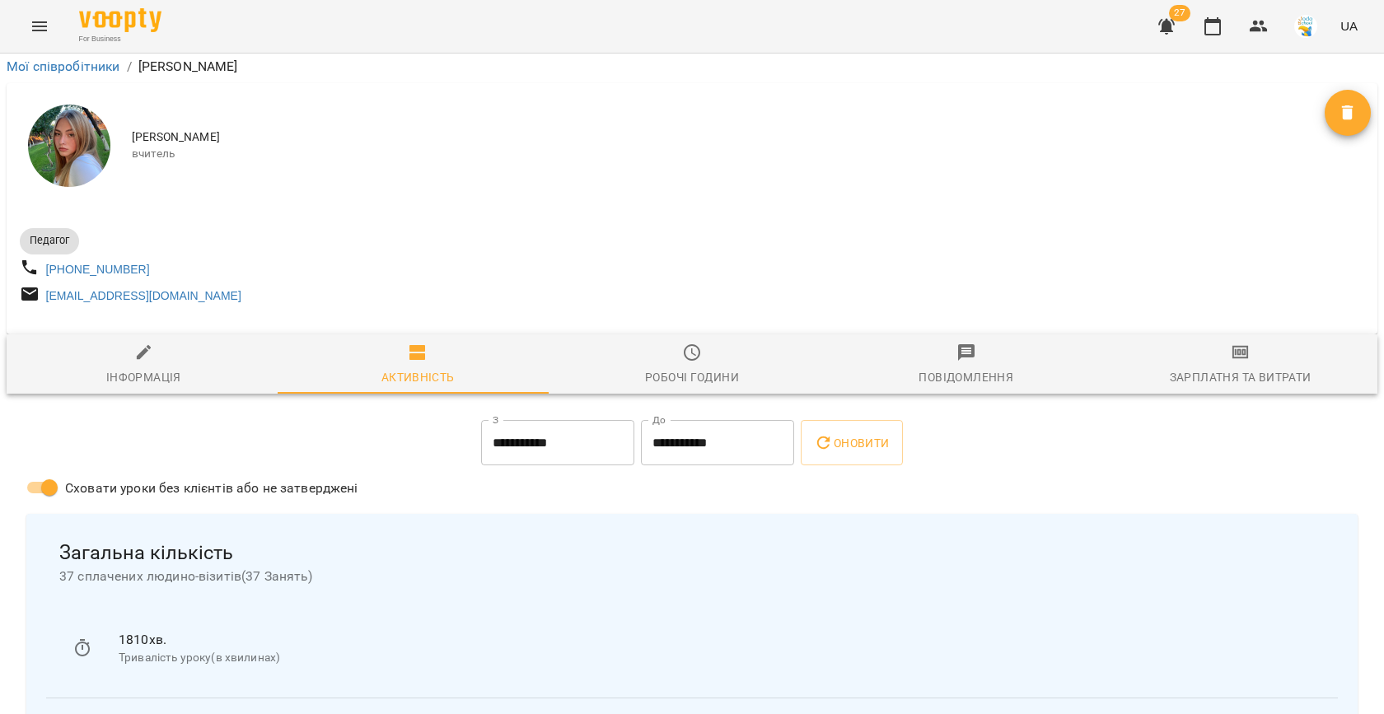
click at [694, 343] on icon "button" at bounding box center [692, 353] width 20 height 20
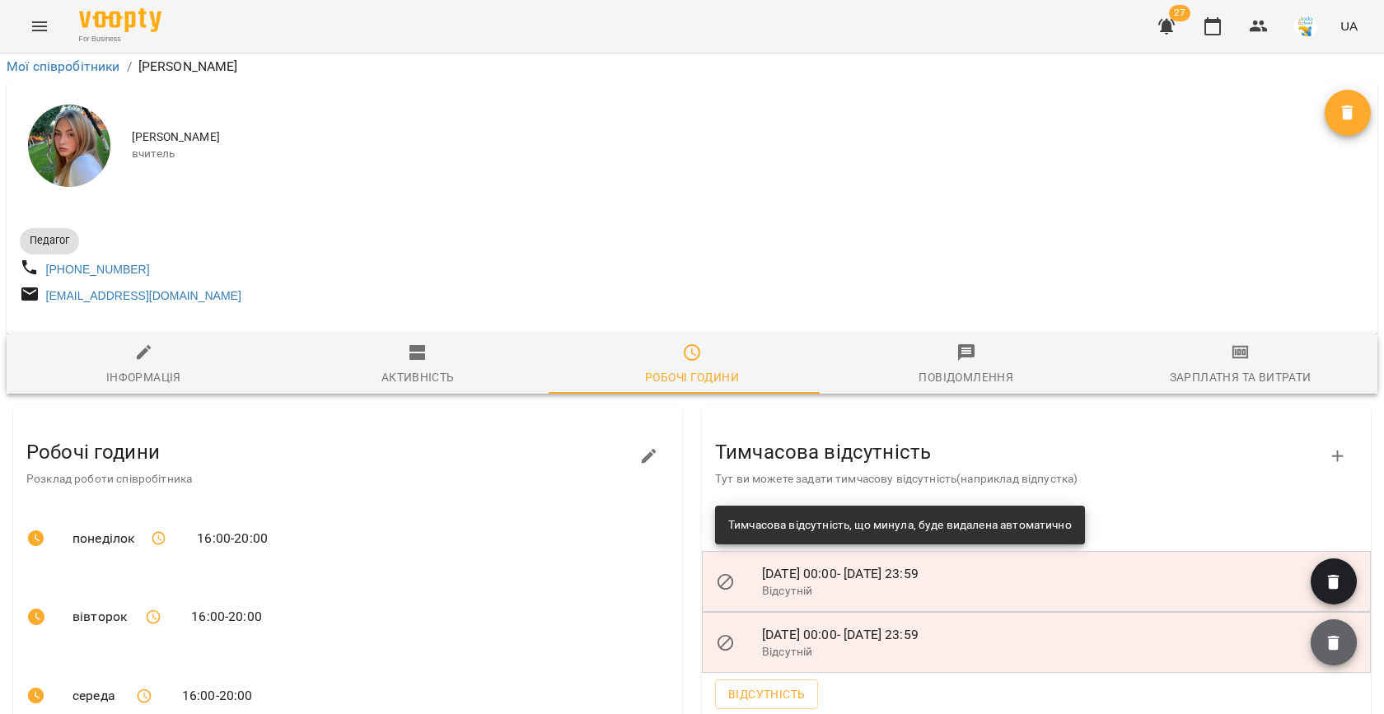
click at [1328, 636] on icon "button" at bounding box center [1334, 643] width 12 height 15
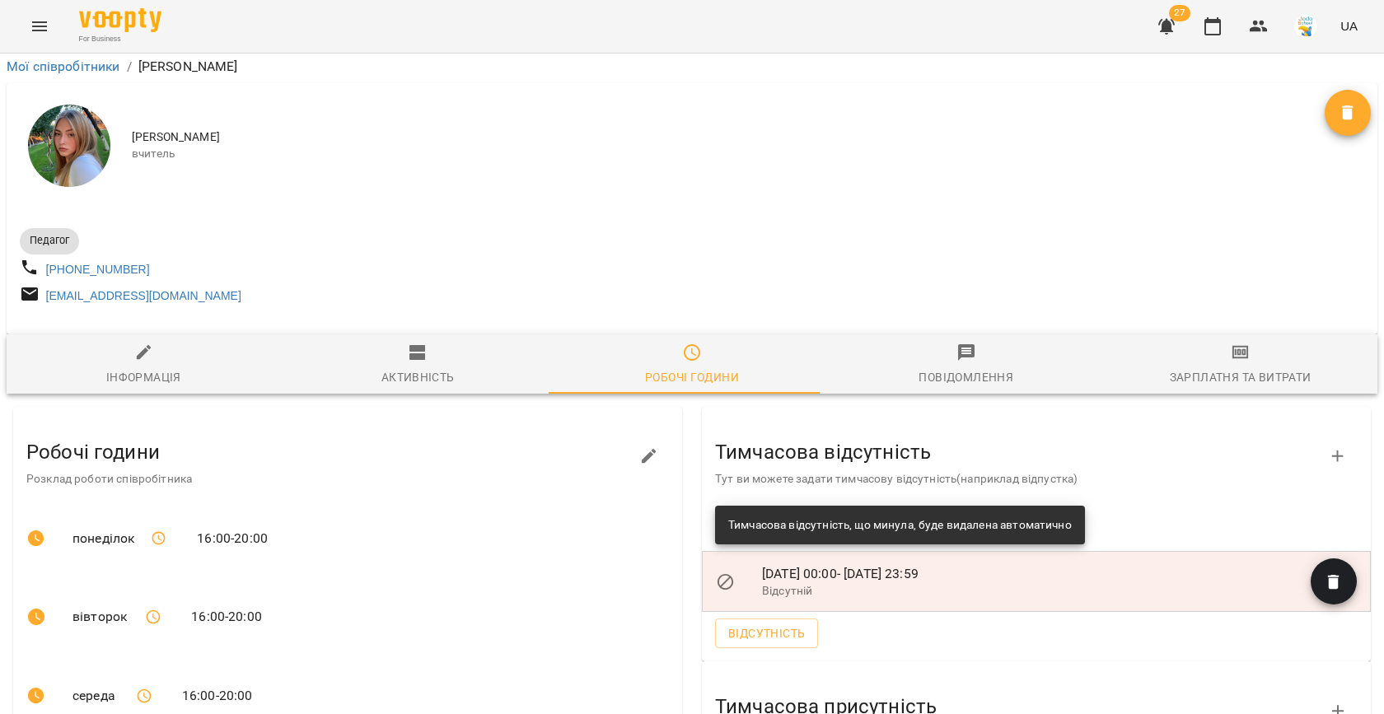
click at [1332, 451] on icon "button" at bounding box center [1338, 457] width 12 height 12
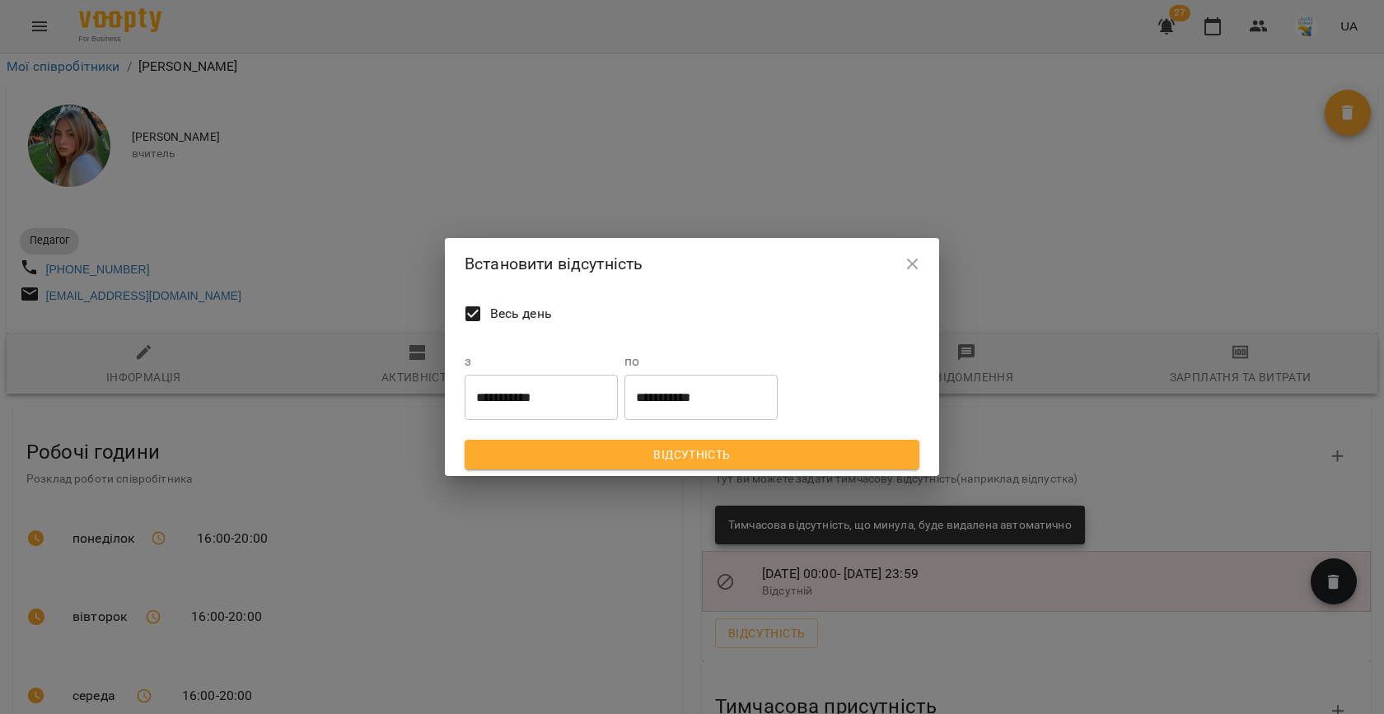
click at [580, 400] on input "**********" at bounding box center [541, 397] width 153 height 46
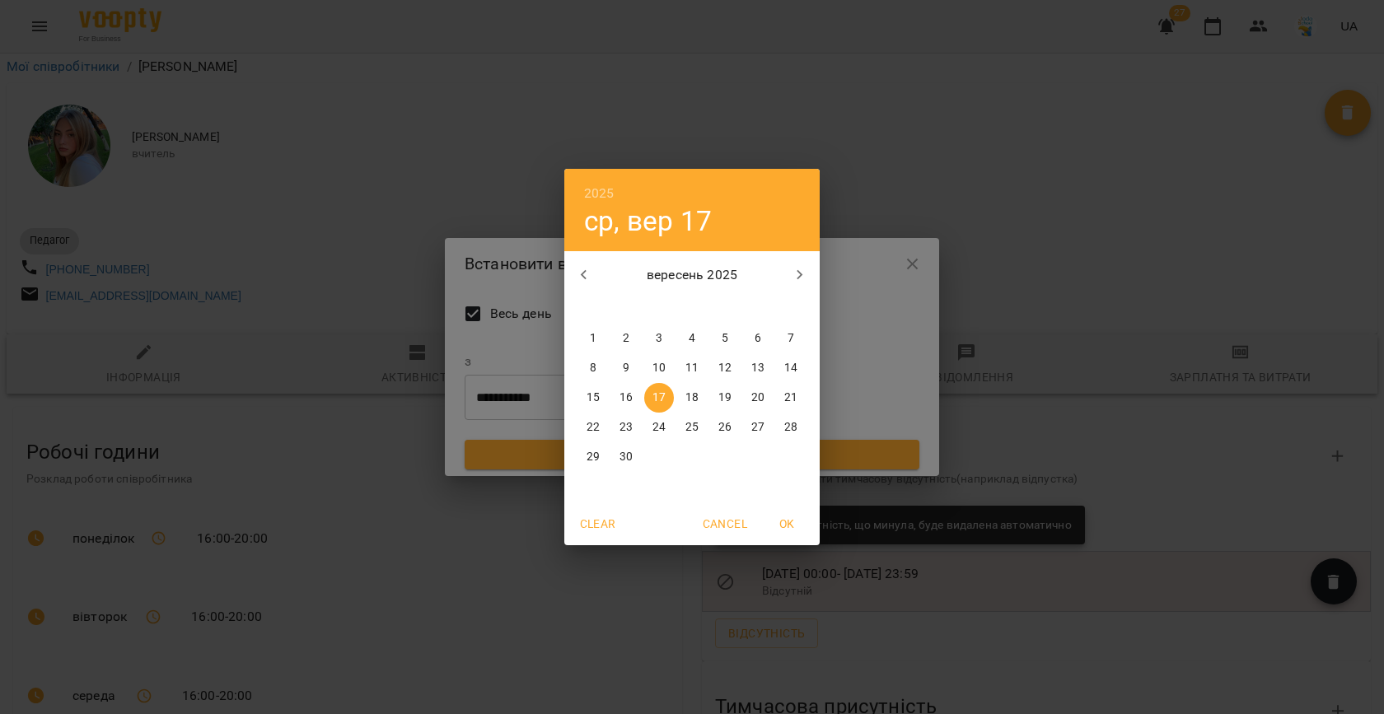
click at [596, 424] on p "22" at bounding box center [593, 427] width 13 height 16
type input "**********"
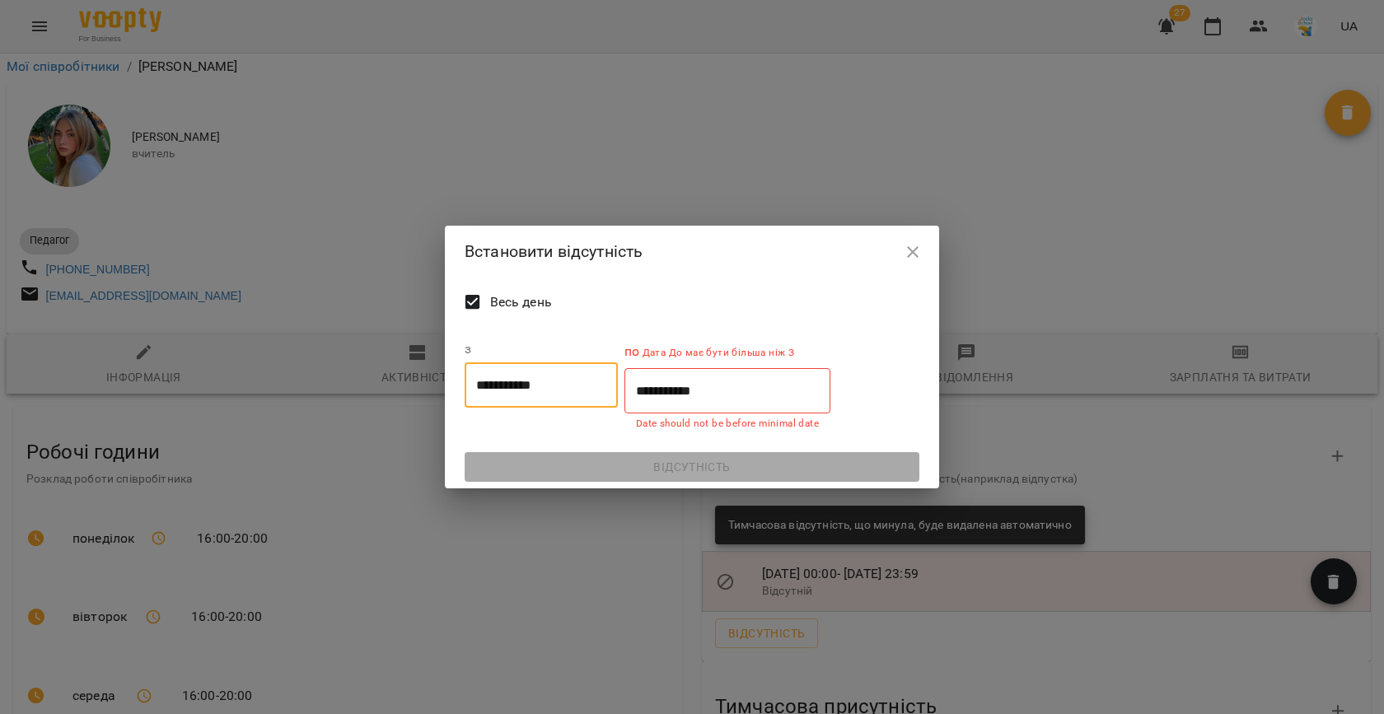
click at [680, 405] on input "**********" at bounding box center [727, 391] width 206 height 46
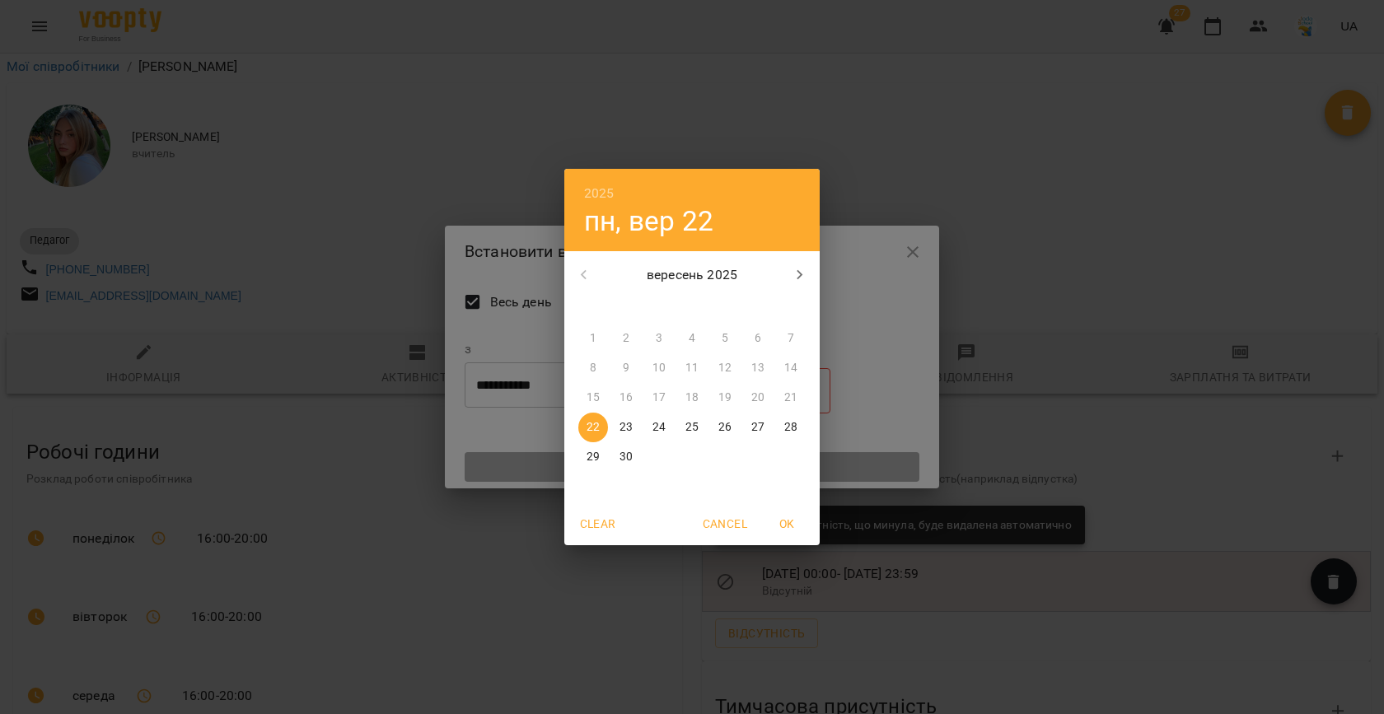
click at [628, 427] on p "23" at bounding box center [626, 427] width 13 height 16
type input "**********"
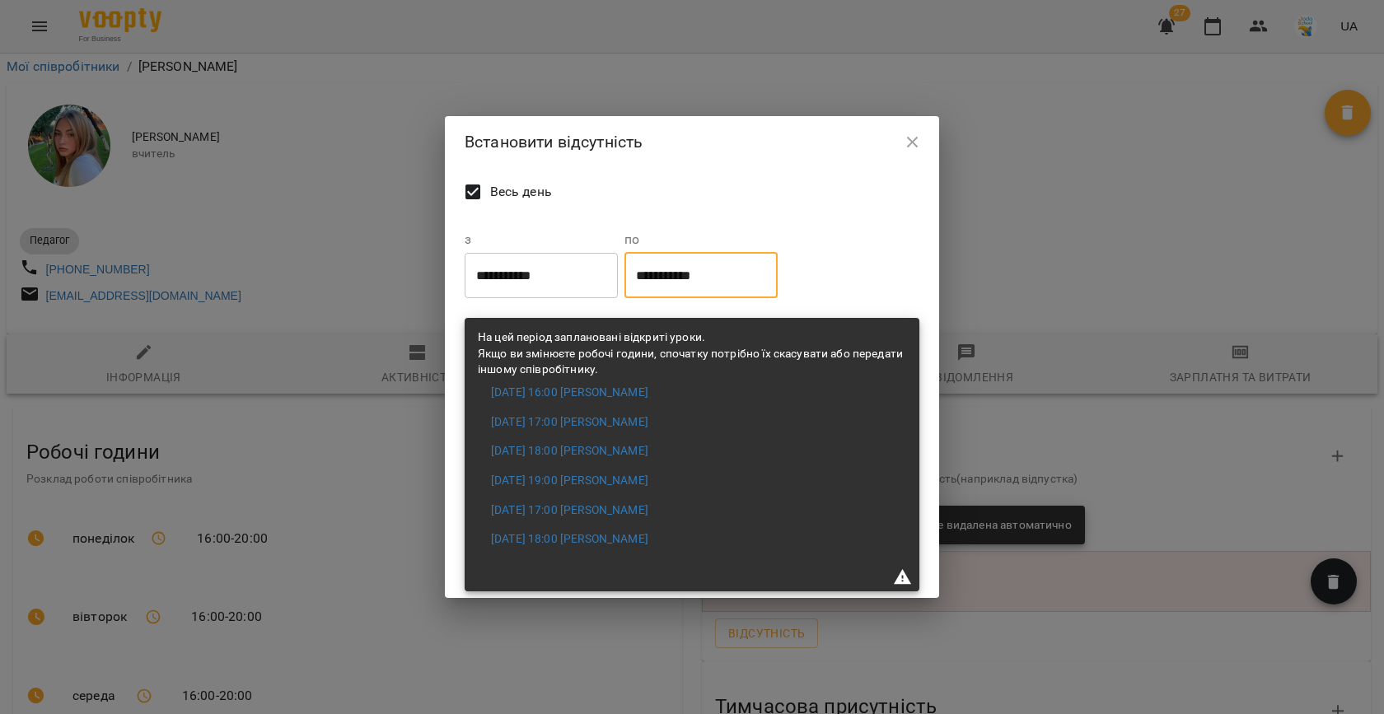
click at [914, 134] on icon "button" at bounding box center [913, 143] width 20 height 20
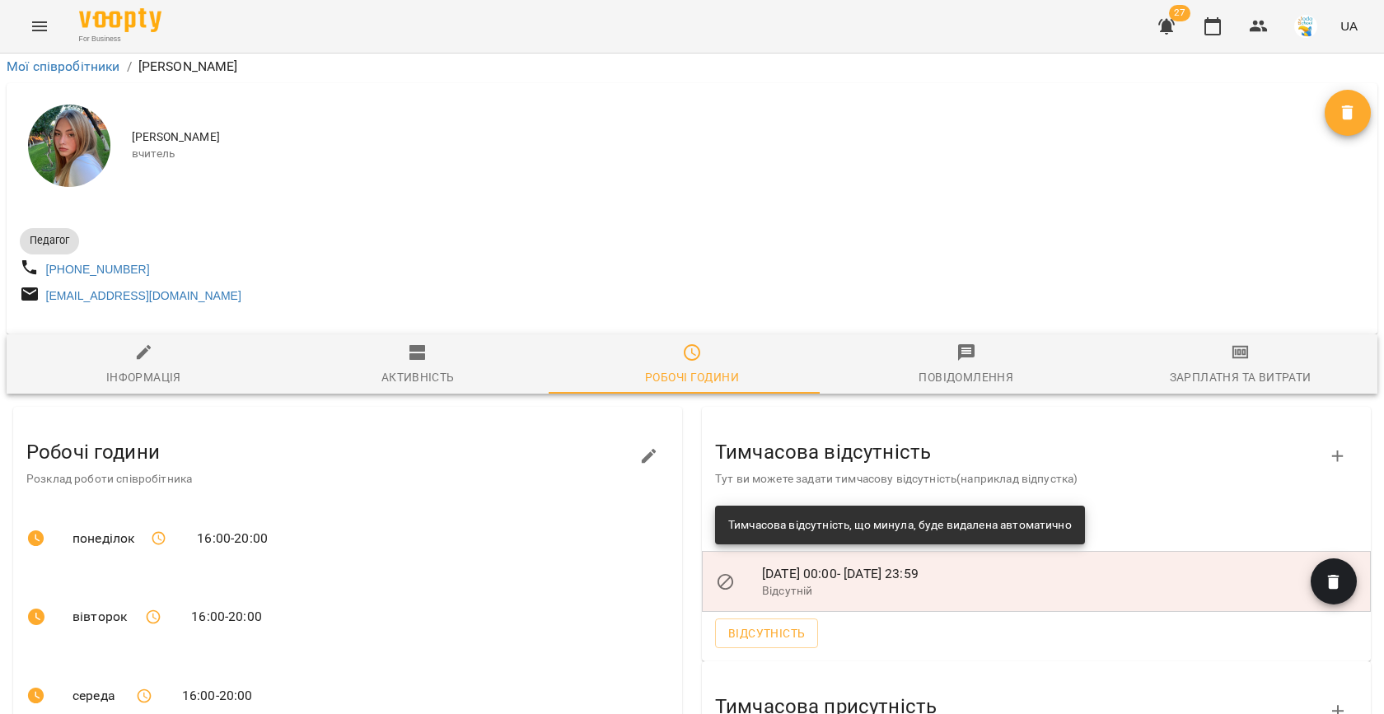
scroll to position [0, 0]
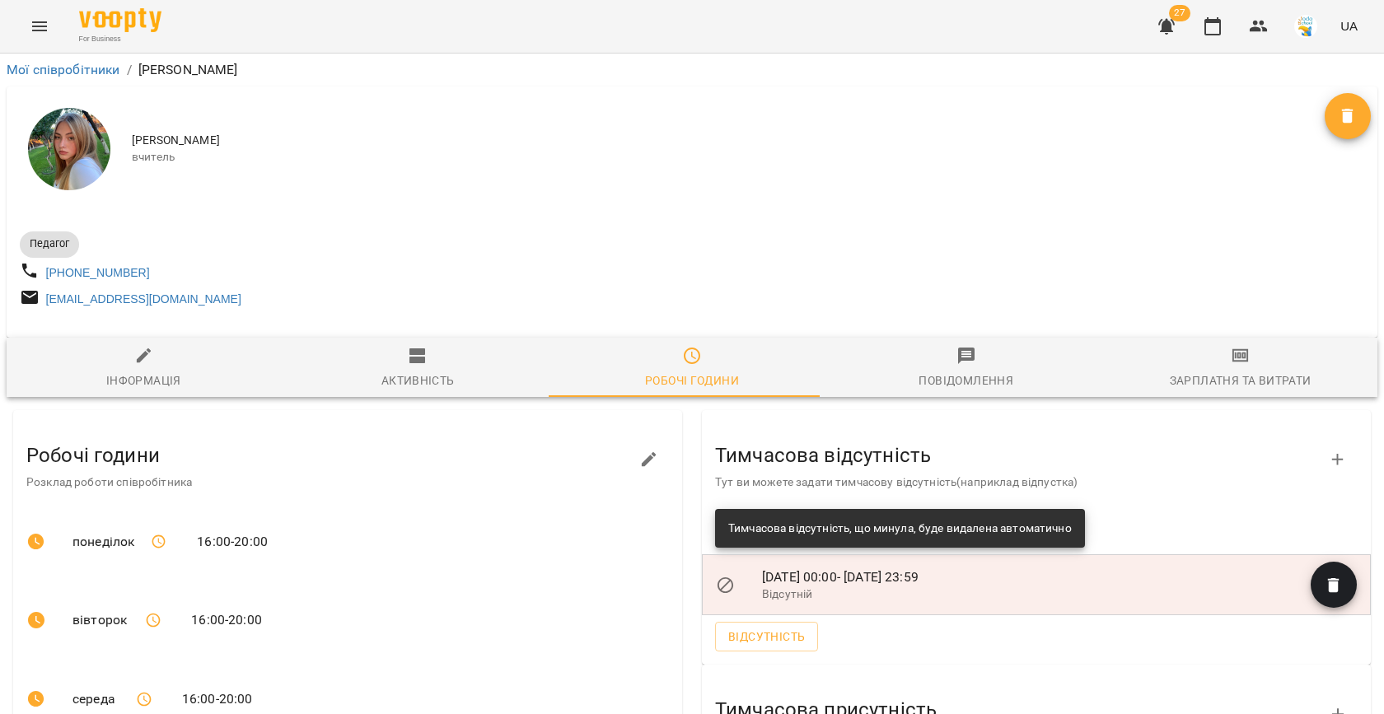
click at [1198, 40] on div "27 UA" at bounding box center [1255, 26] width 217 height 43
click at [1218, 30] on icon "button" at bounding box center [1213, 26] width 20 height 20
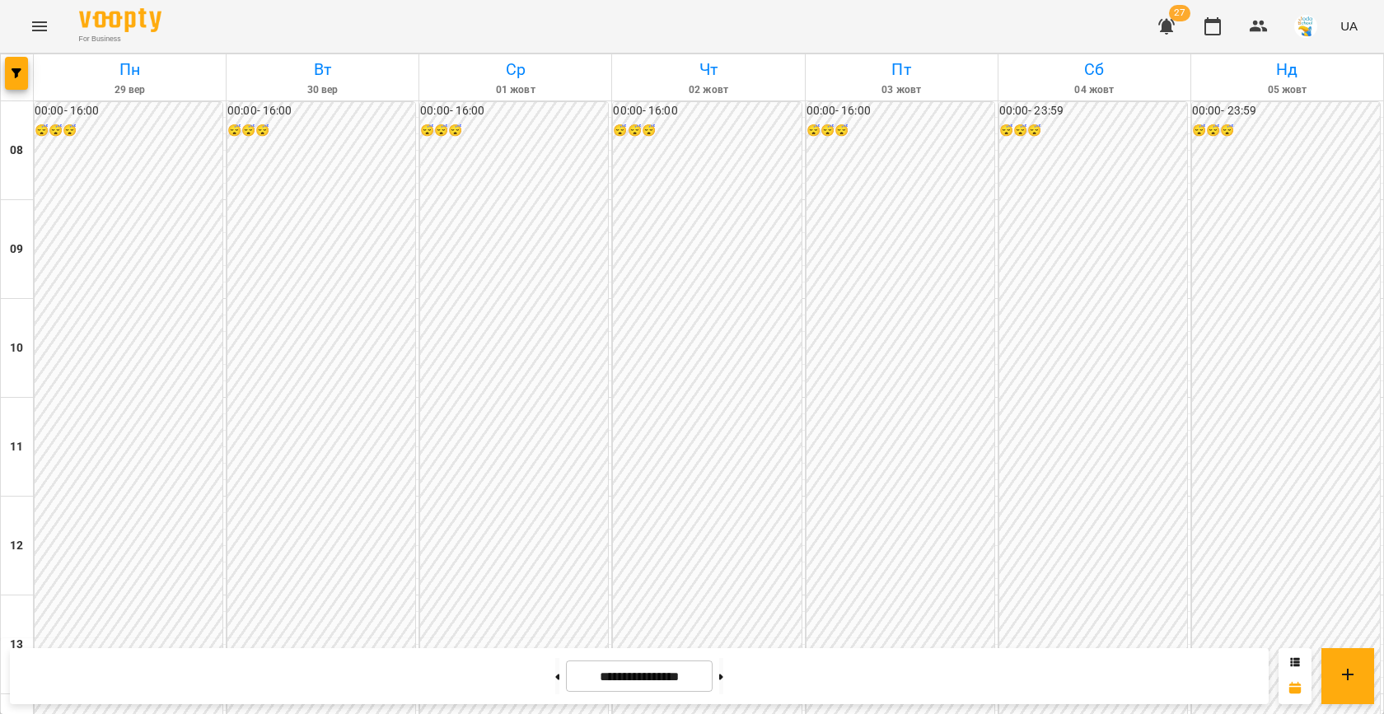
scroll to position [707, 0]
click at [18, 67] on button "button" at bounding box center [16, 73] width 23 height 33
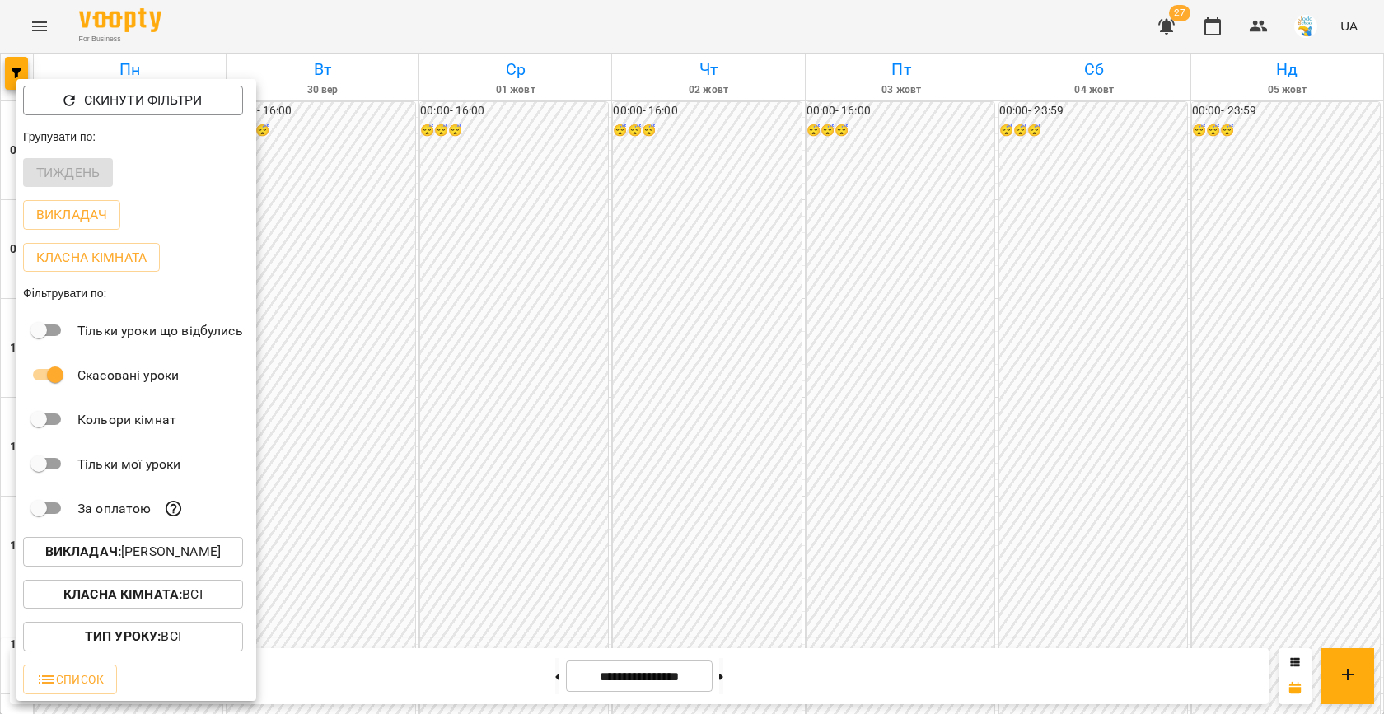
click at [170, 557] on p "Викладач : [PERSON_NAME]" at bounding box center [132, 552] width 175 height 20
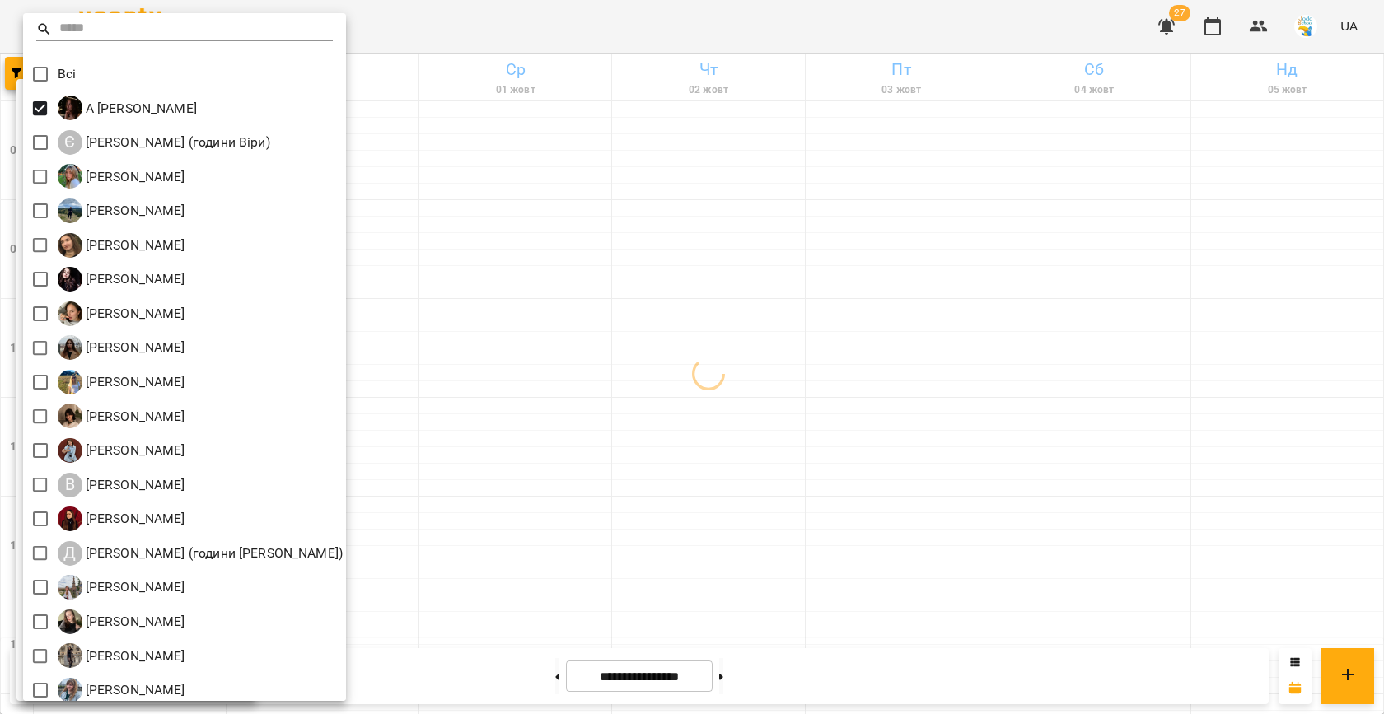
click at [484, 275] on div at bounding box center [692, 357] width 1384 height 714
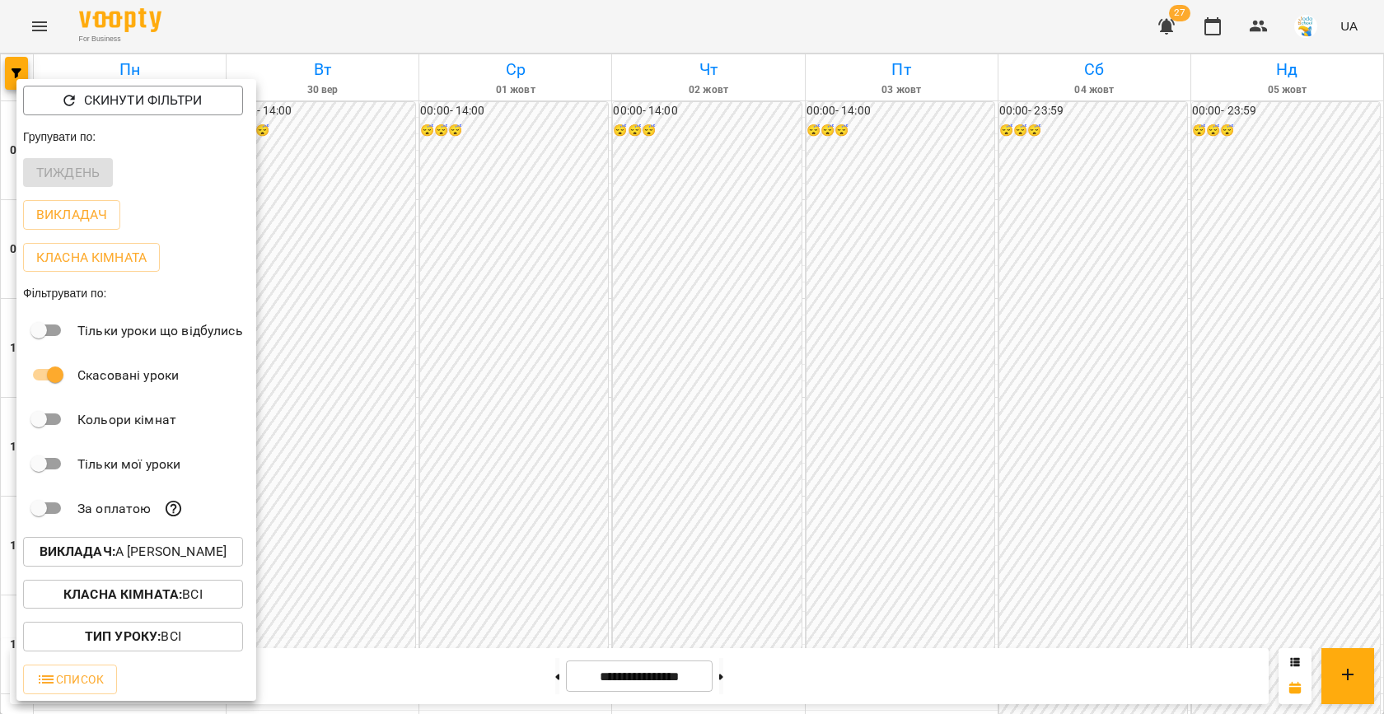
click at [552, 390] on div at bounding box center [692, 357] width 1384 height 714
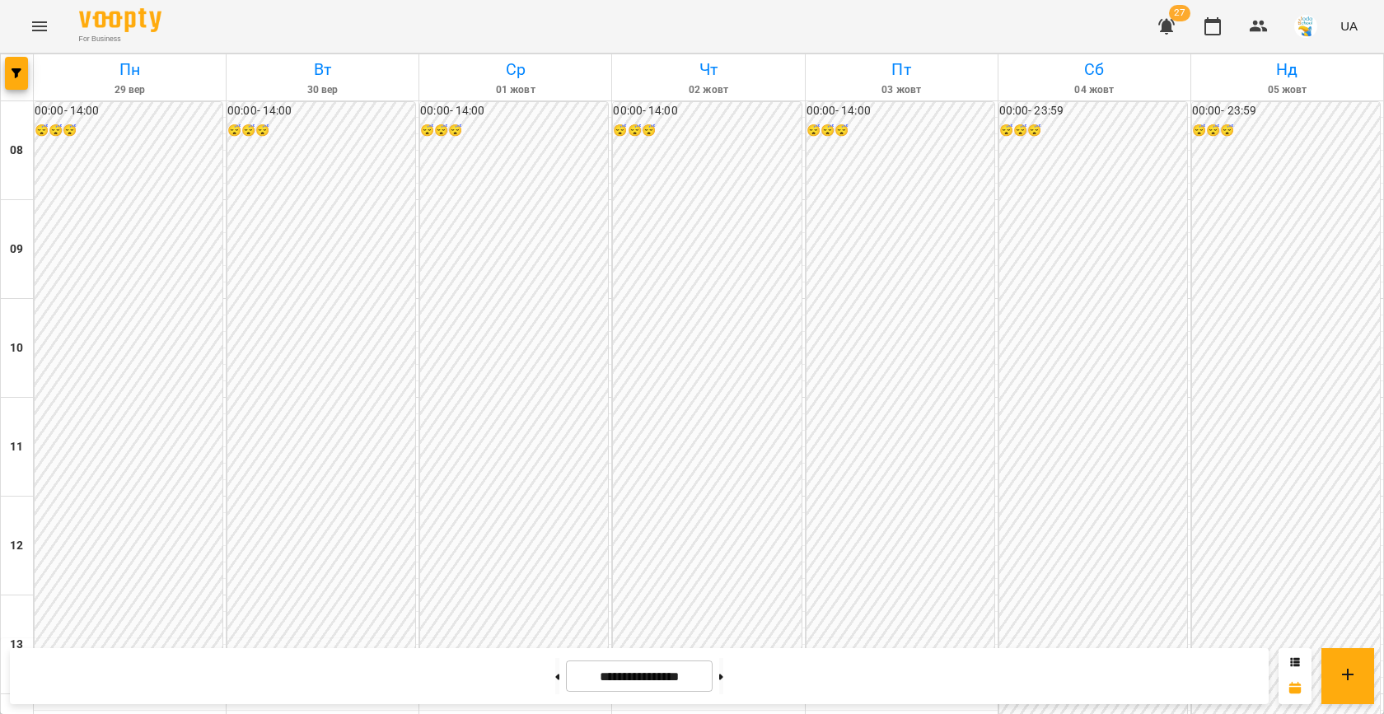
scroll to position [536, 0]
click at [555, 675] on icon at bounding box center [557, 677] width 4 height 7
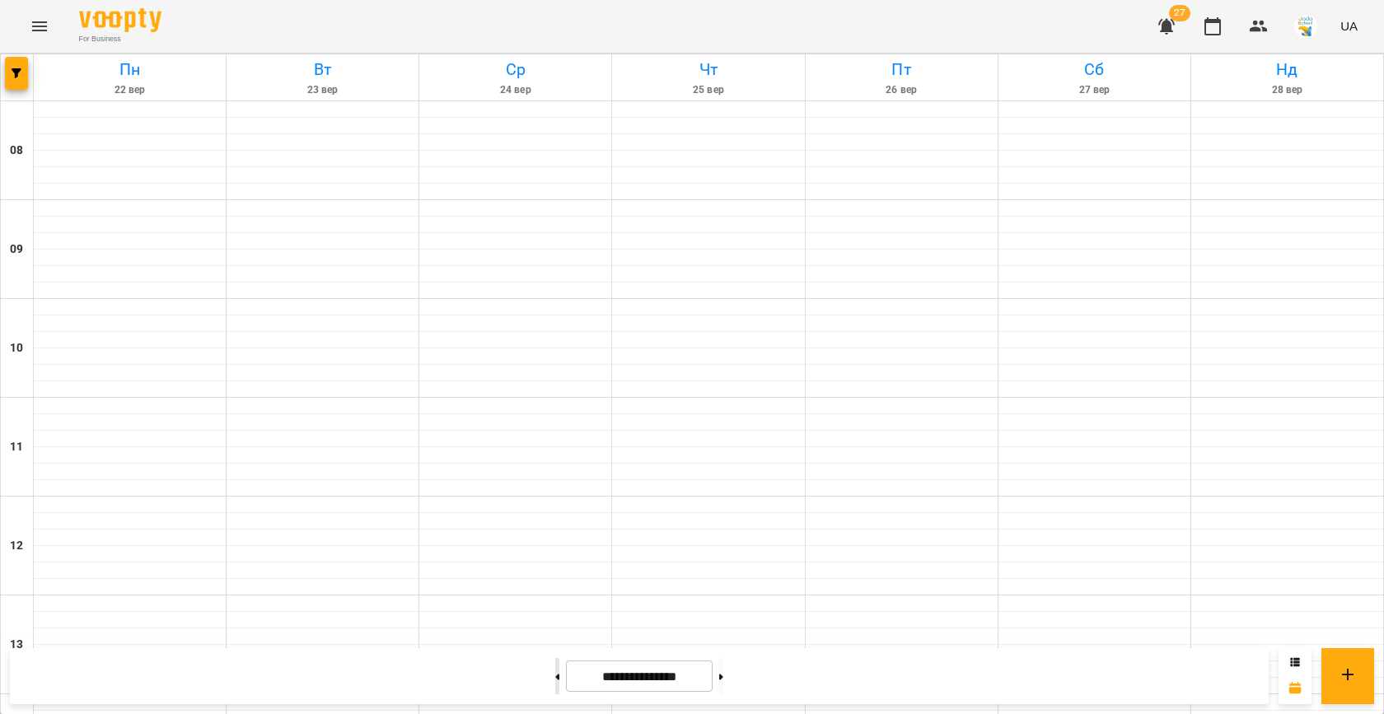
click at [555, 675] on icon at bounding box center [557, 677] width 4 height 7
type input "**********"
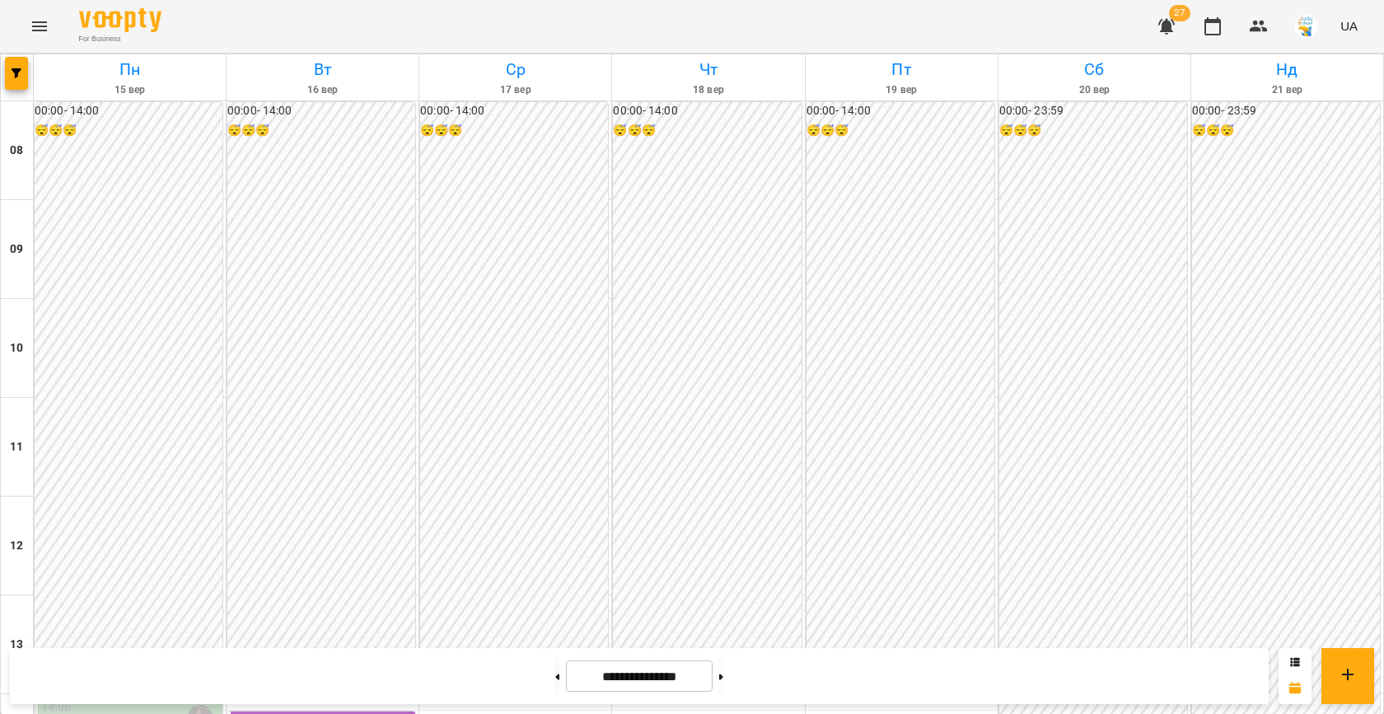
scroll to position [785, 0]
click at [15, 73] on icon "button" at bounding box center [17, 73] width 10 height 10
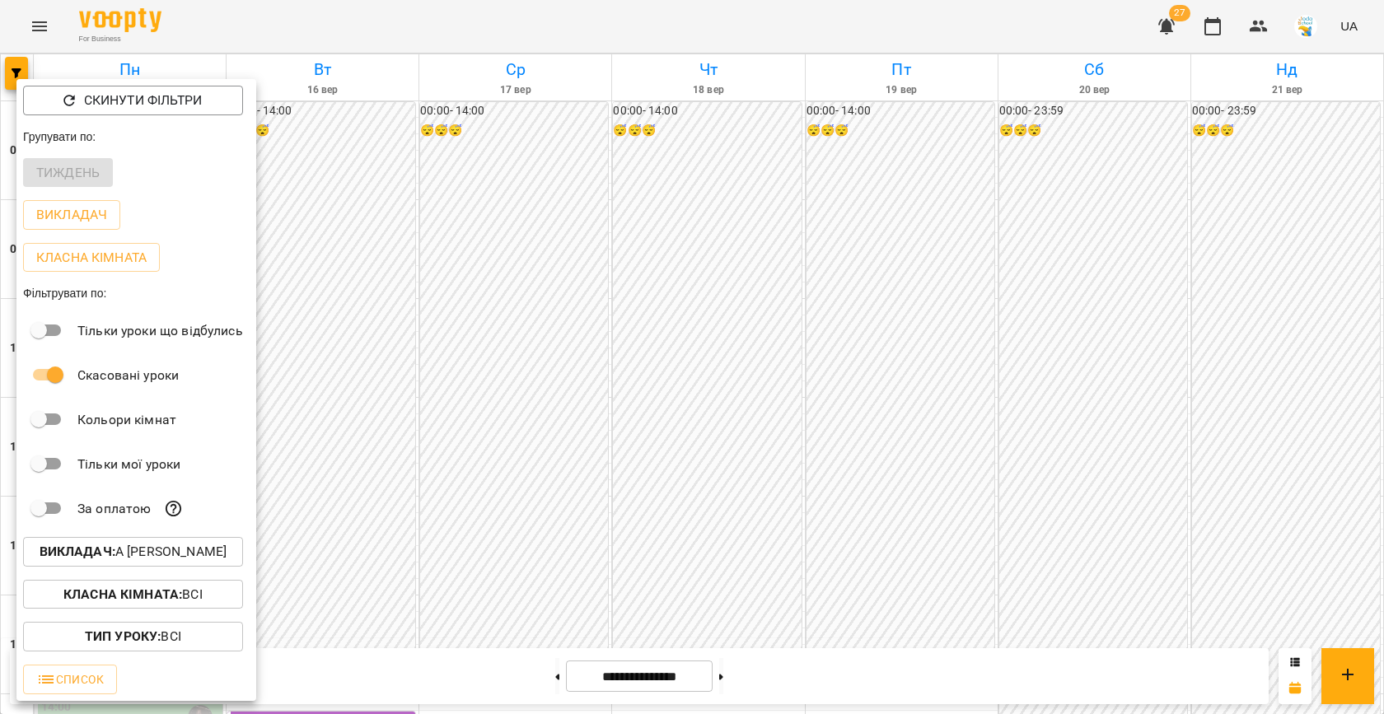
click at [203, 554] on p "Викладач : А [PERSON_NAME]" at bounding box center [134, 552] width 188 height 20
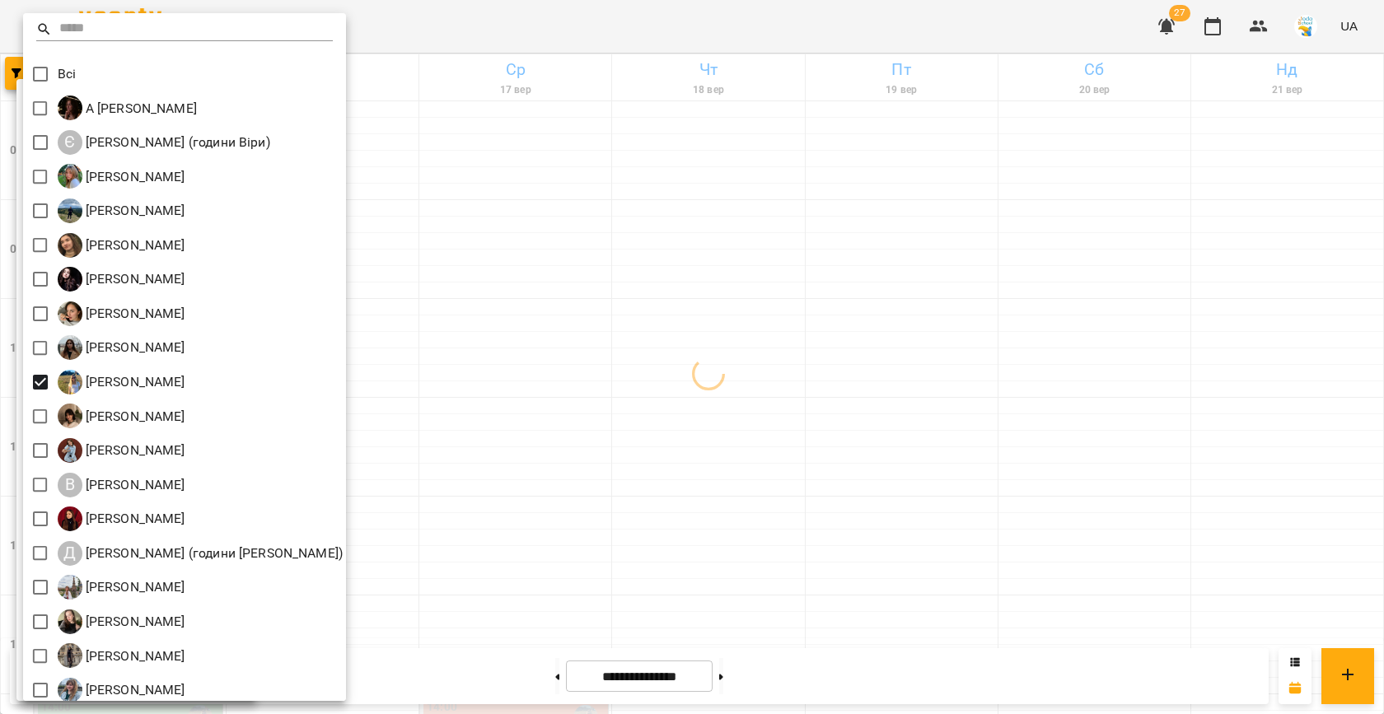
click at [521, 391] on div at bounding box center [692, 357] width 1384 height 714
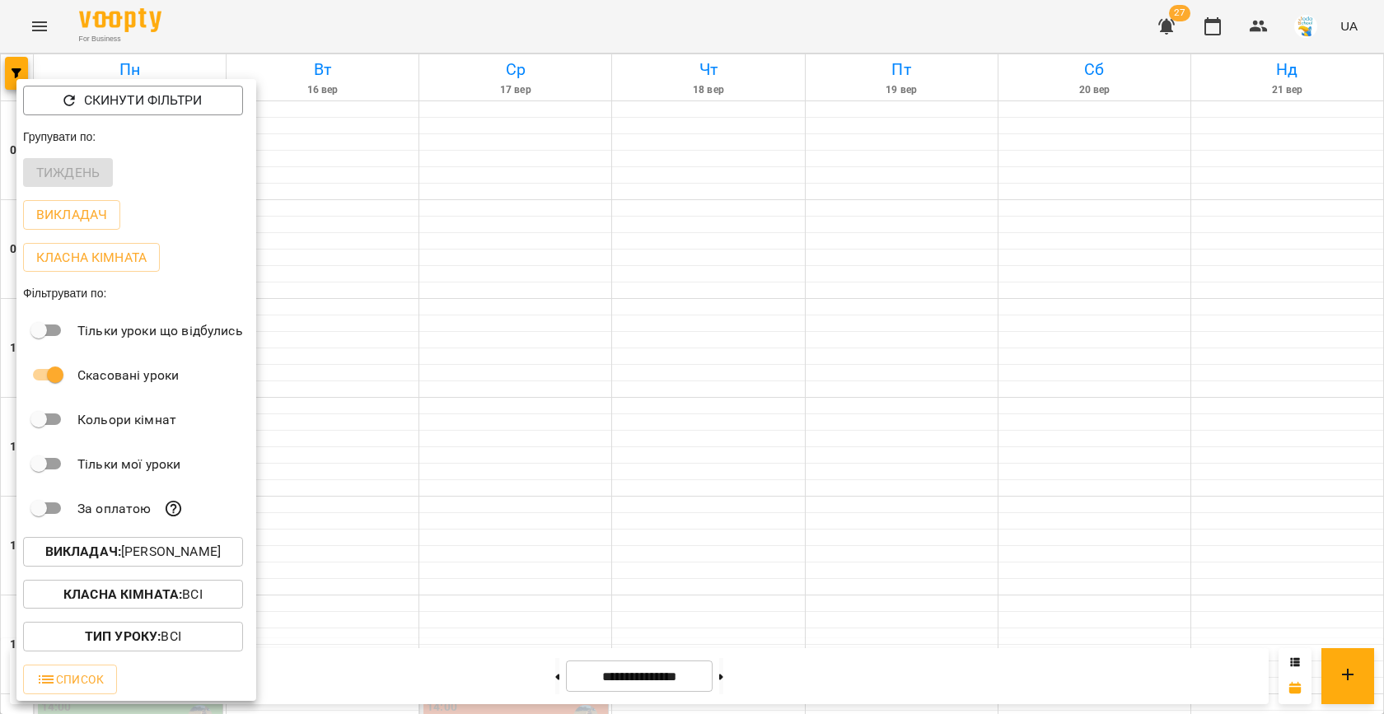
click at [521, 391] on div at bounding box center [692, 357] width 1384 height 714
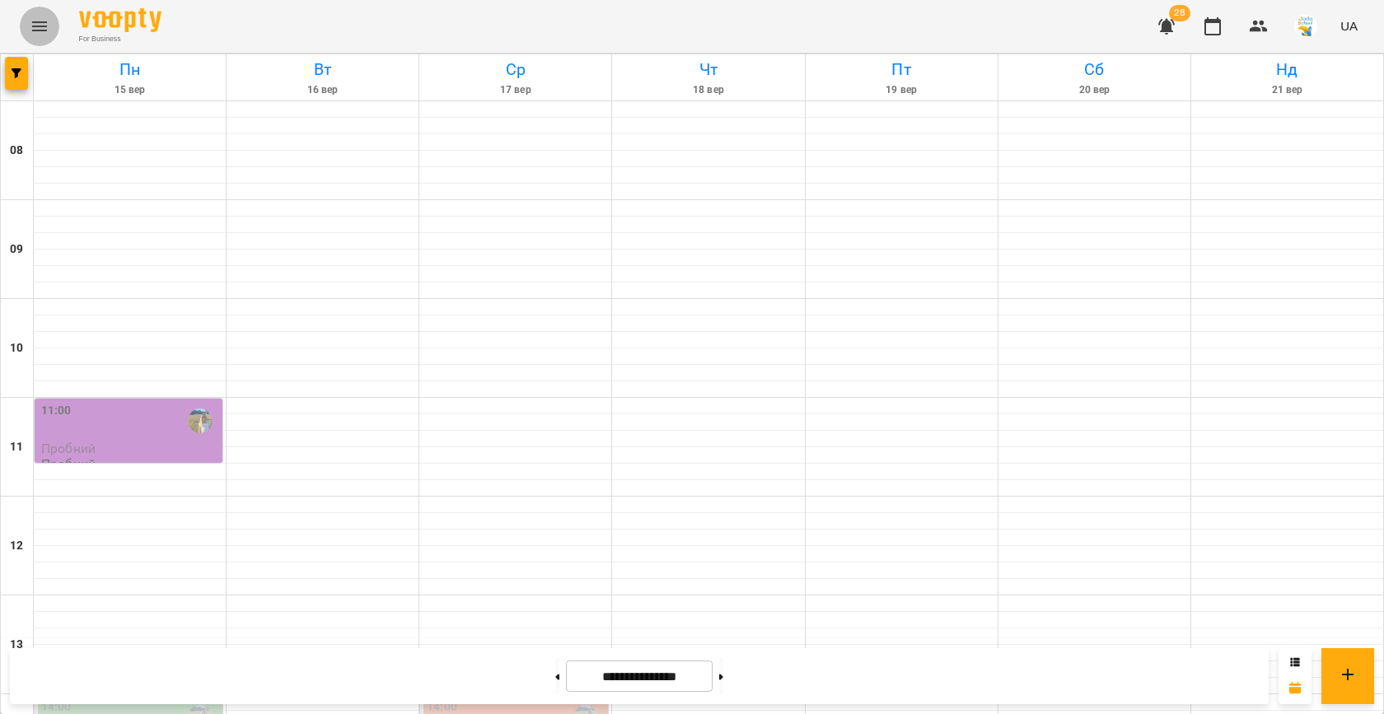
click at [33, 39] on button "Menu" at bounding box center [40, 27] width 40 height 40
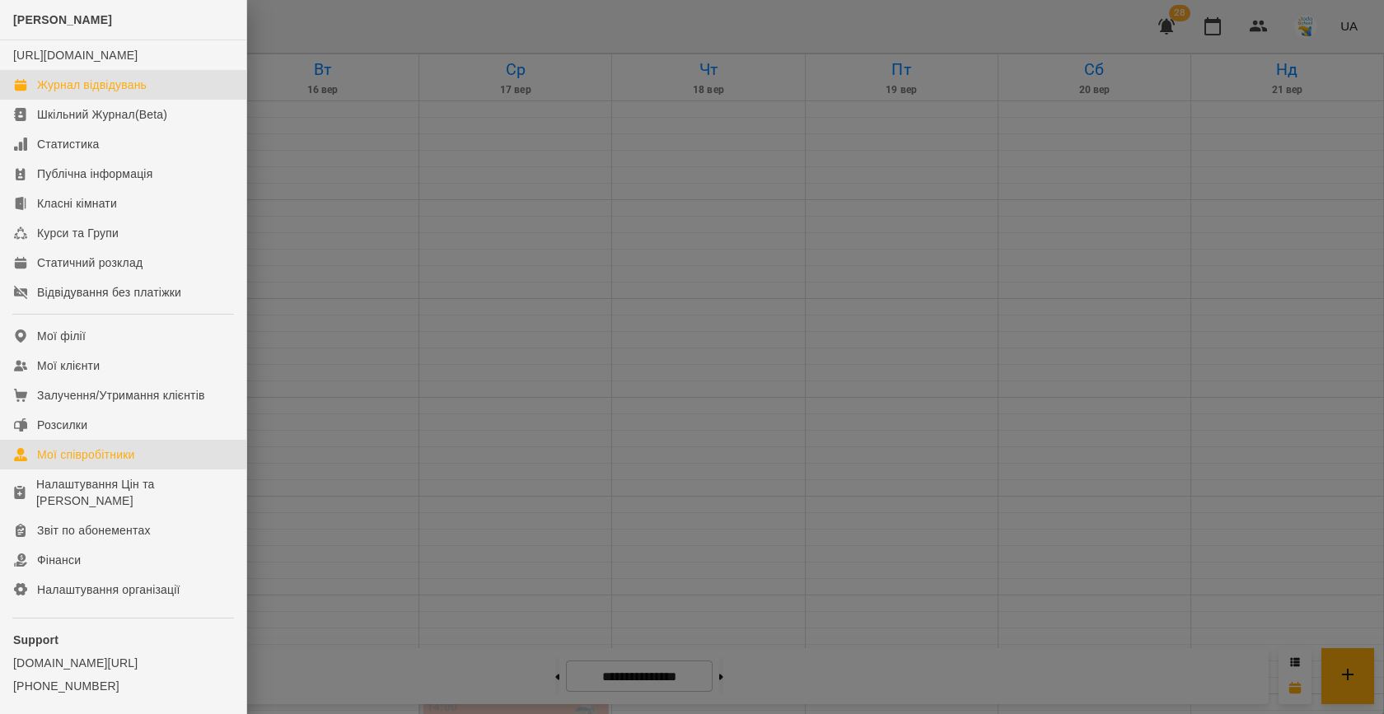
click at [87, 463] on div "Мої співробітники" at bounding box center [86, 455] width 98 height 16
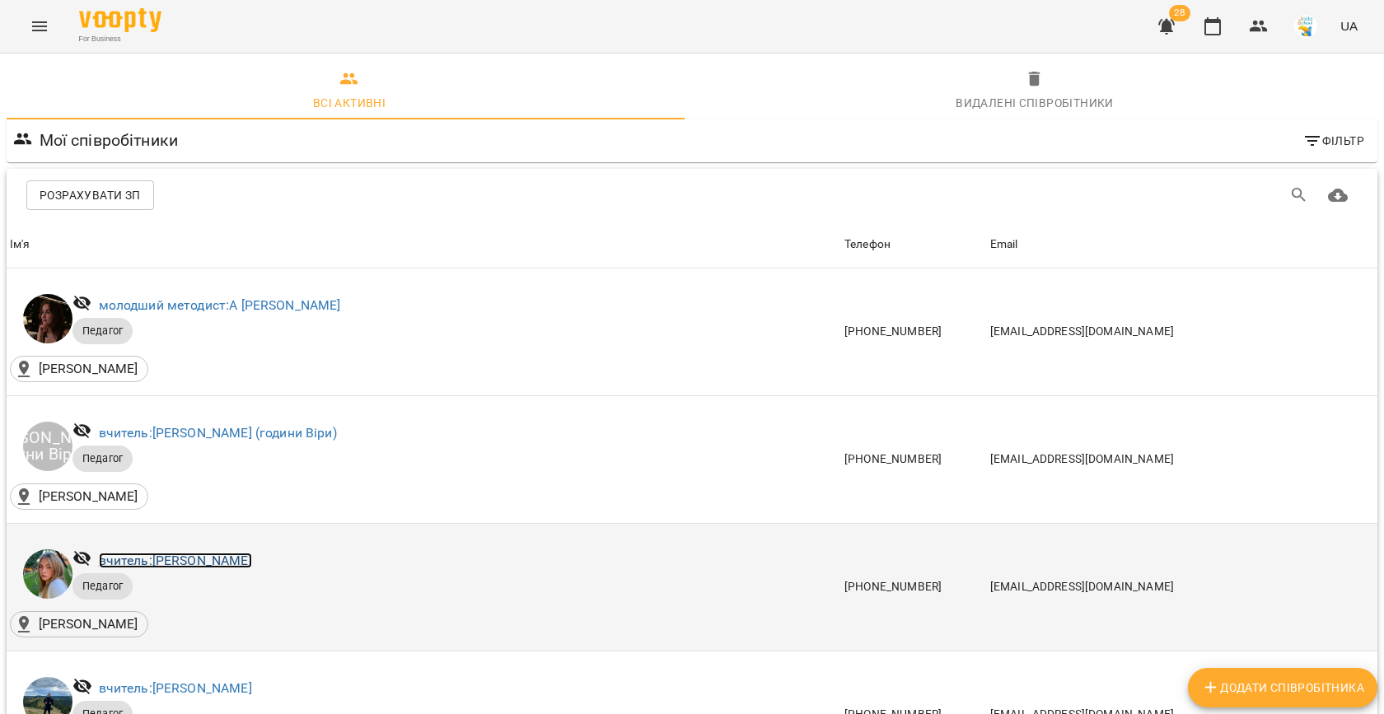
click at [187, 562] on link "вчитель: [PERSON_NAME]" at bounding box center [175, 561] width 153 height 16
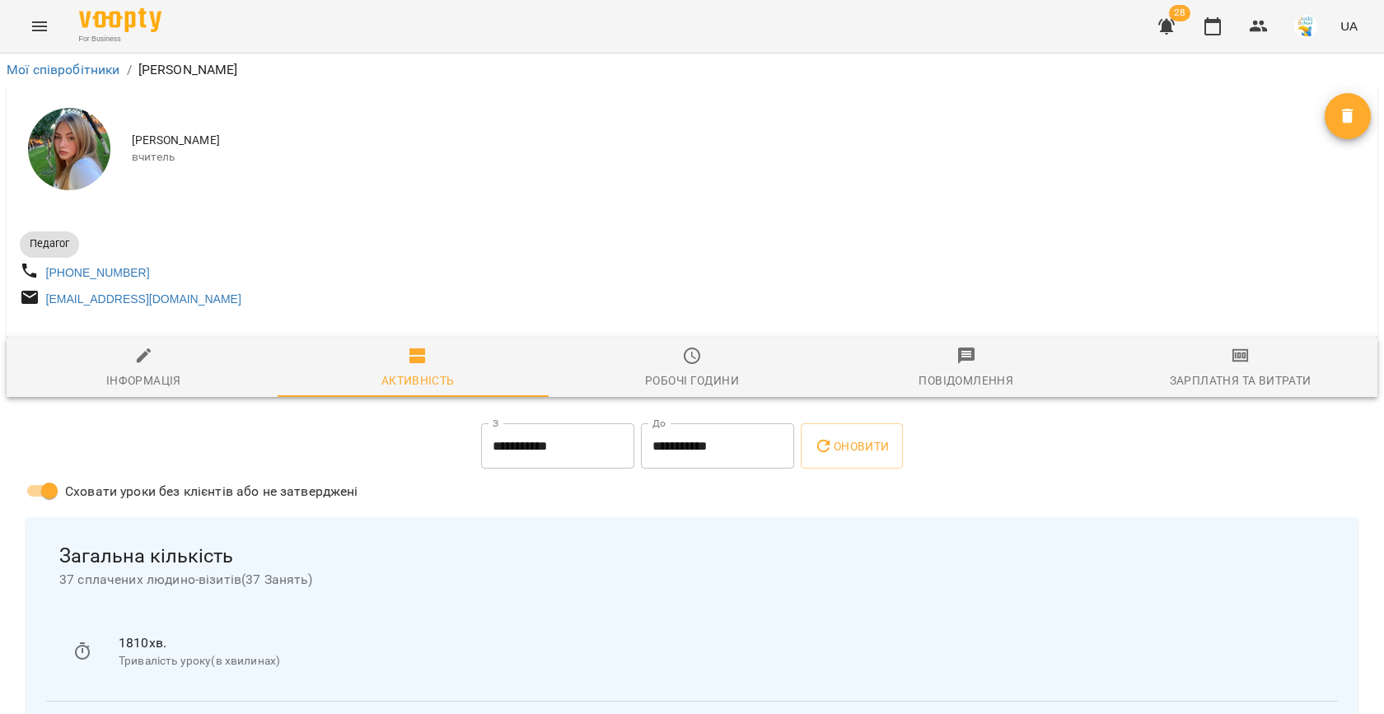
click at [130, 380] on div "Інформація" at bounding box center [143, 381] width 75 height 20
select select "**"
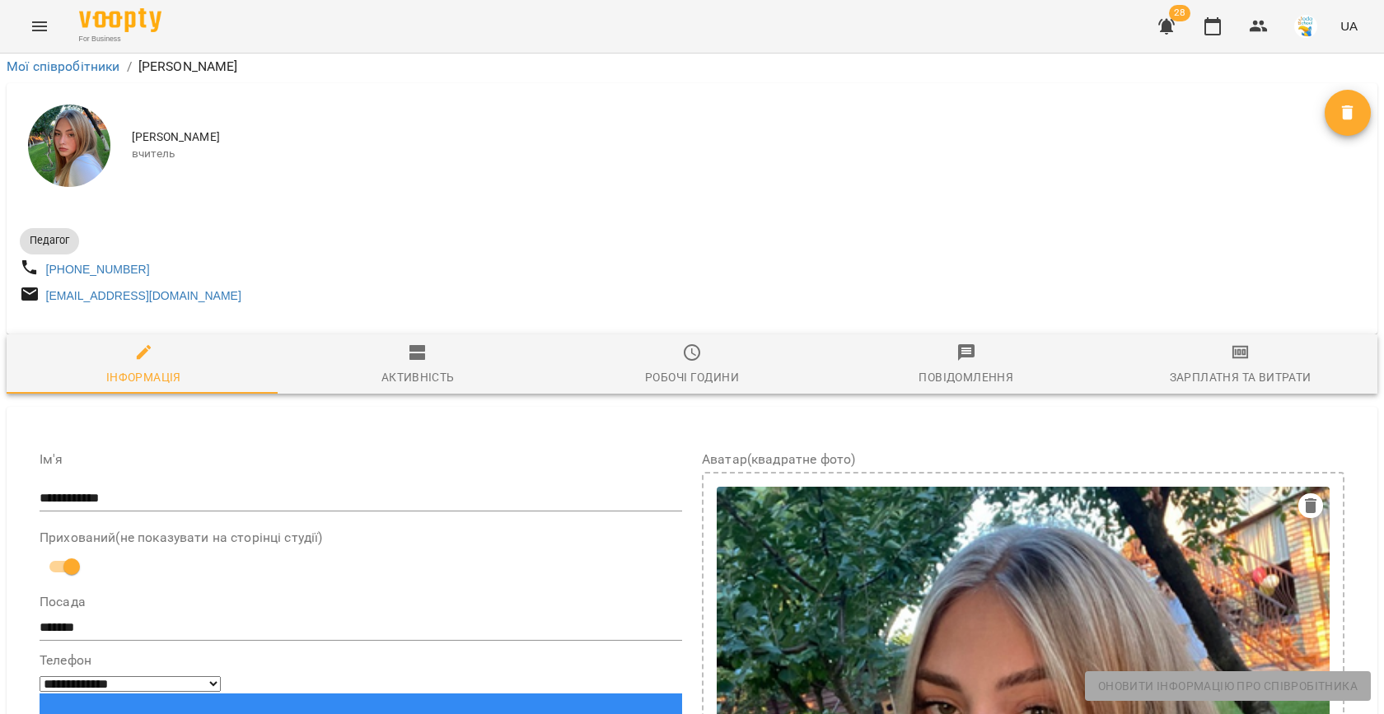
scroll to position [612, 0]
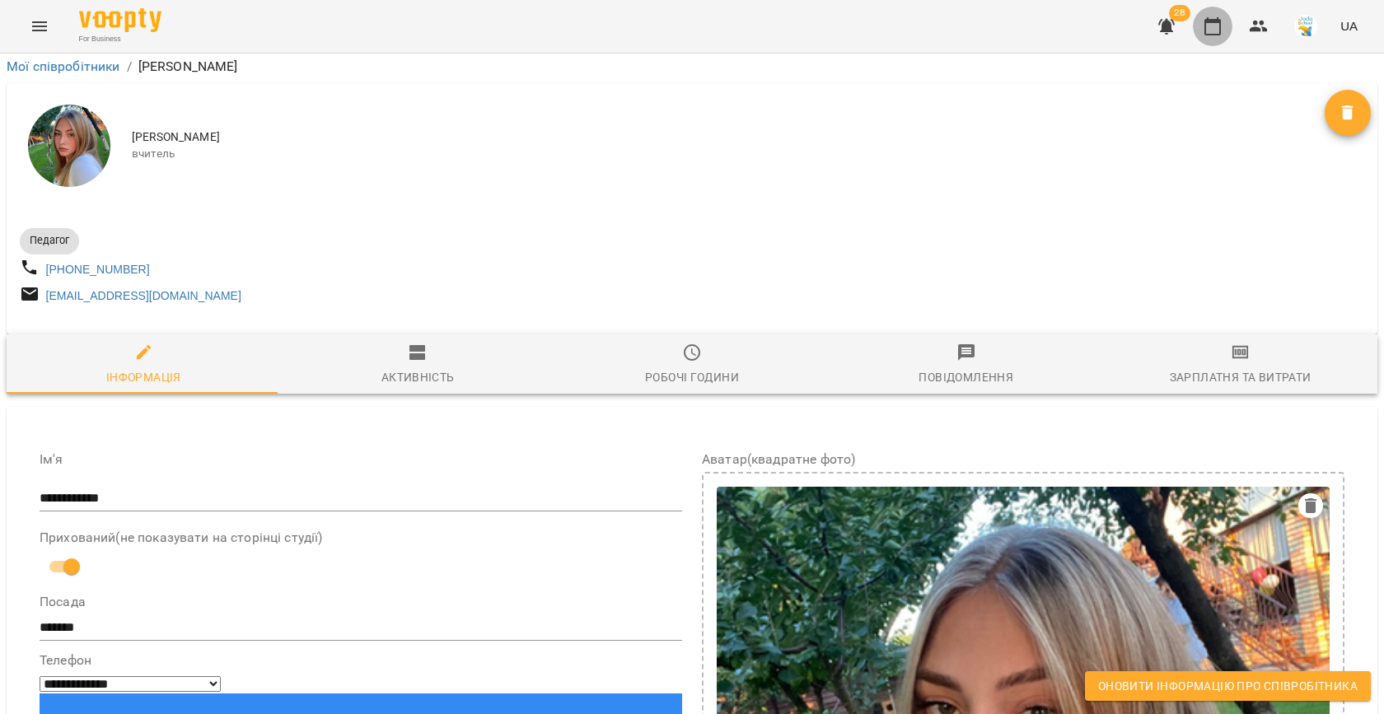
click at [1226, 26] on button "button" at bounding box center [1213, 27] width 40 height 40
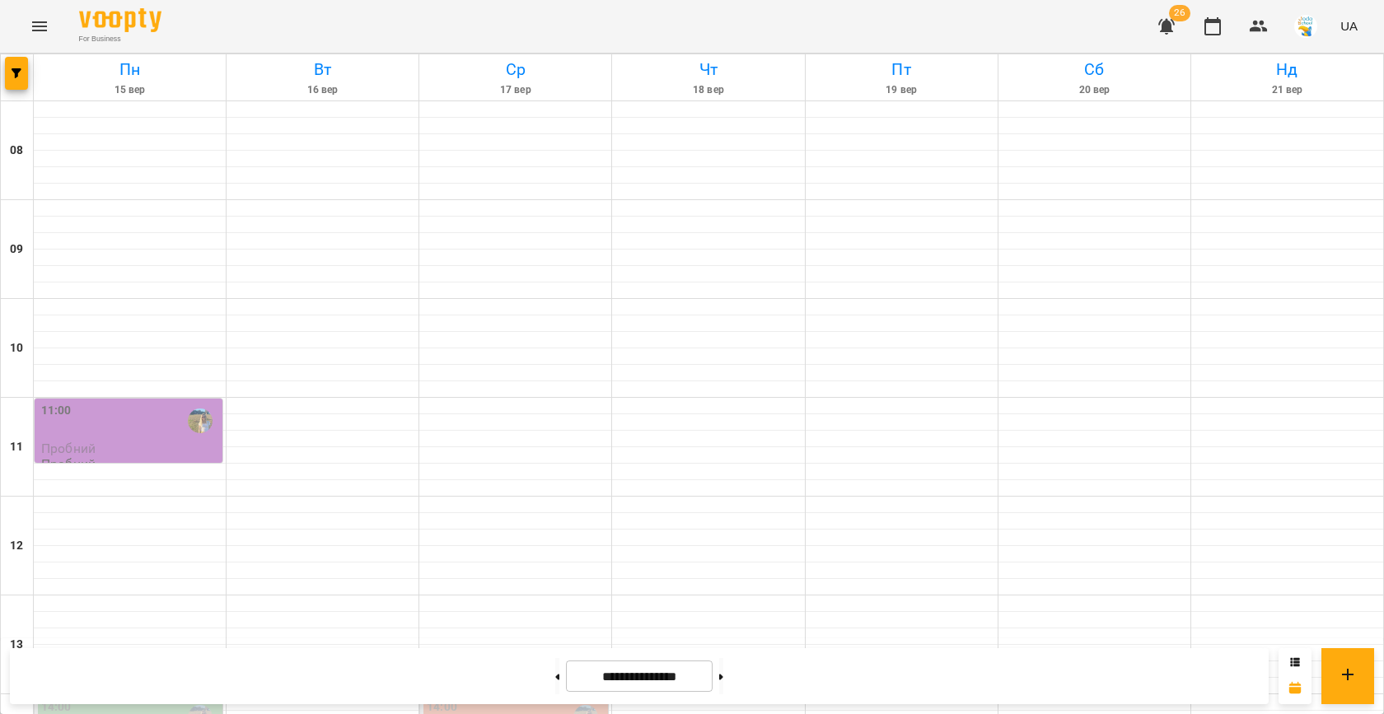
scroll to position [844, 0]
